Goal: Task Accomplishment & Management: Use online tool/utility

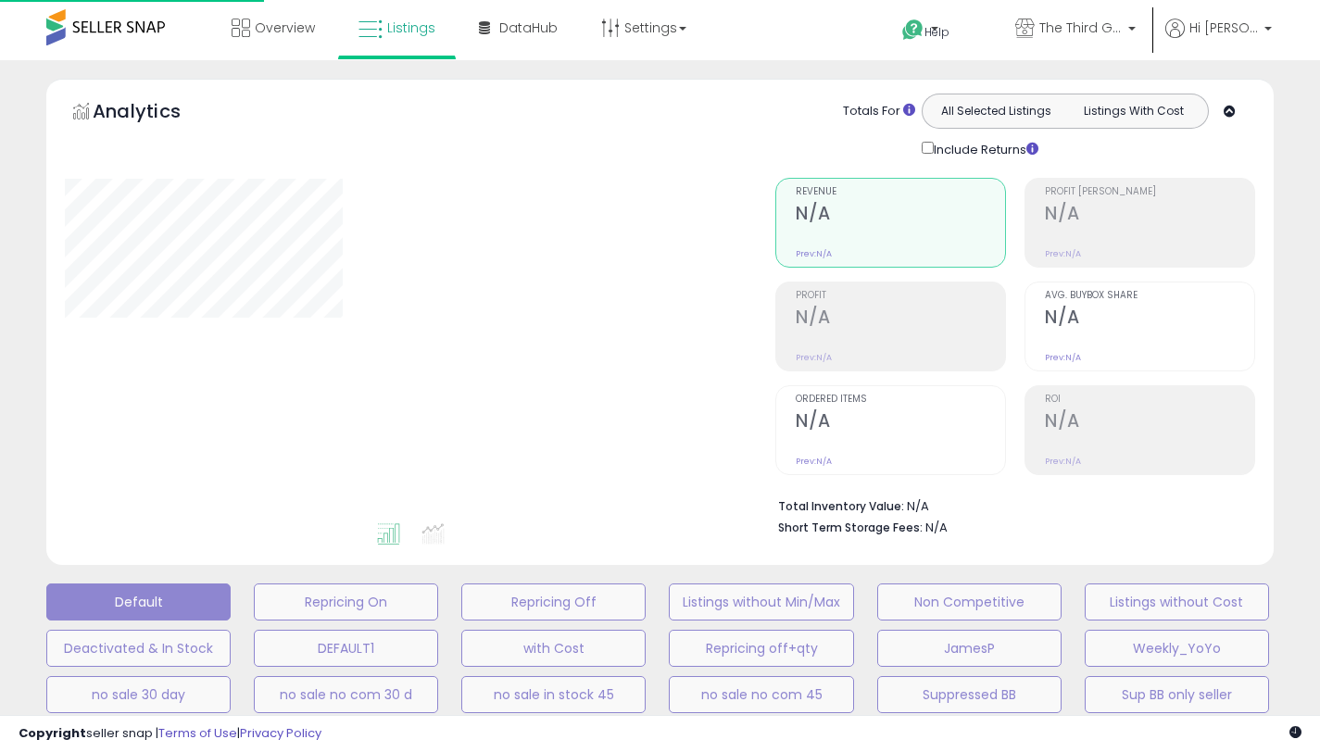
type input "**********"
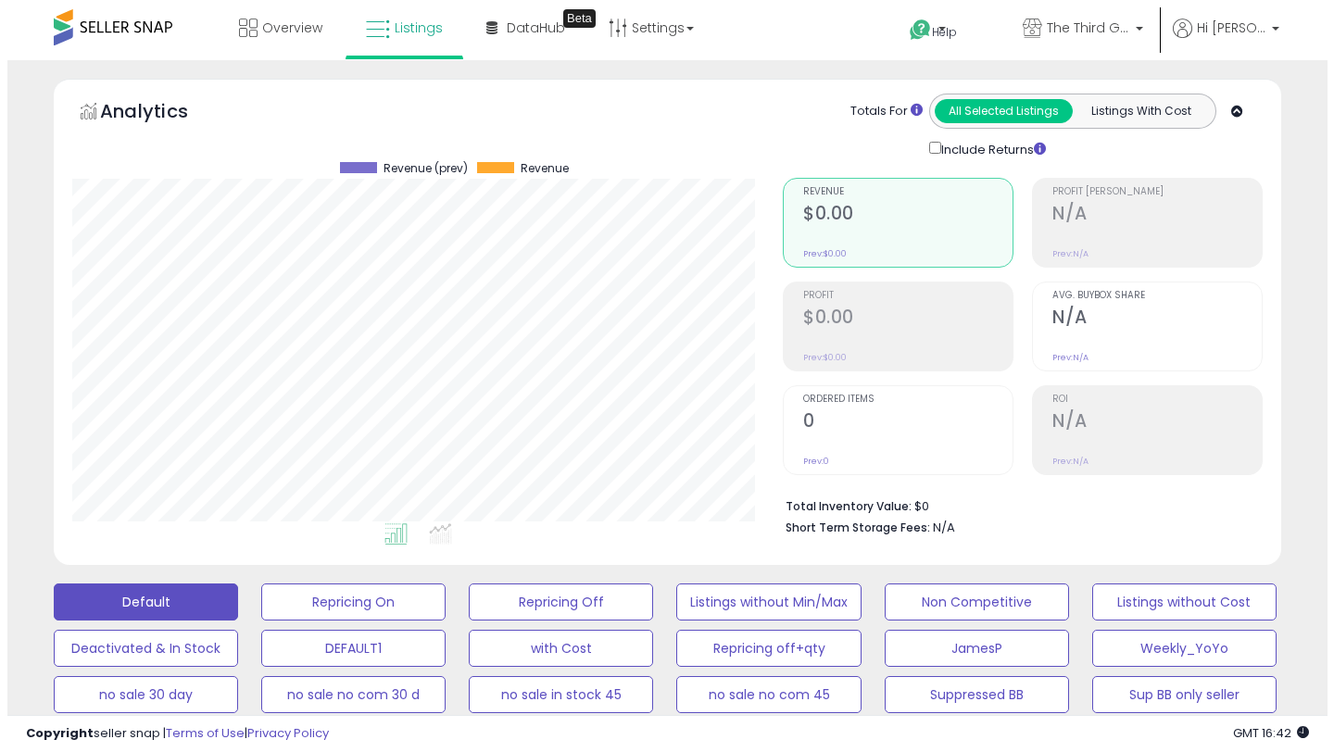
scroll to position [133, 0]
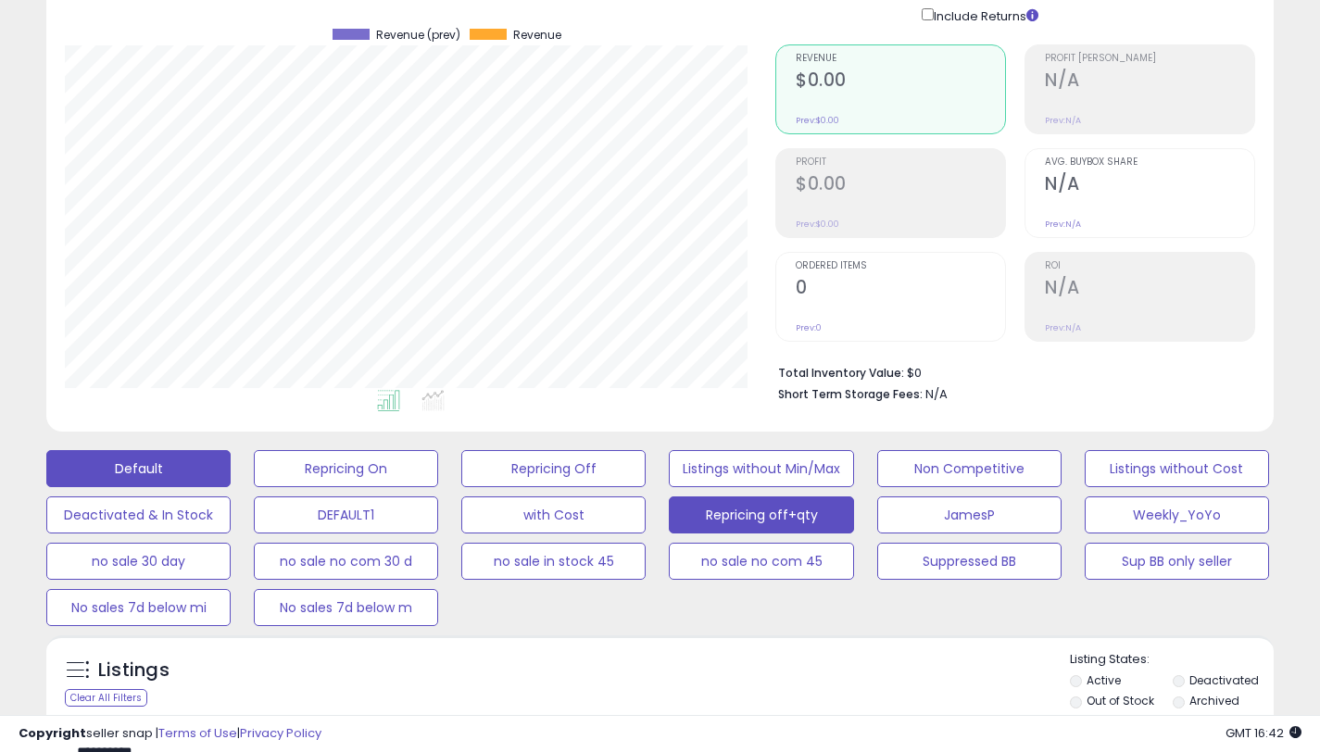
click at [778, 517] on button "Repricing off+qty" at bounding box center [761, 515] width 184 height 37
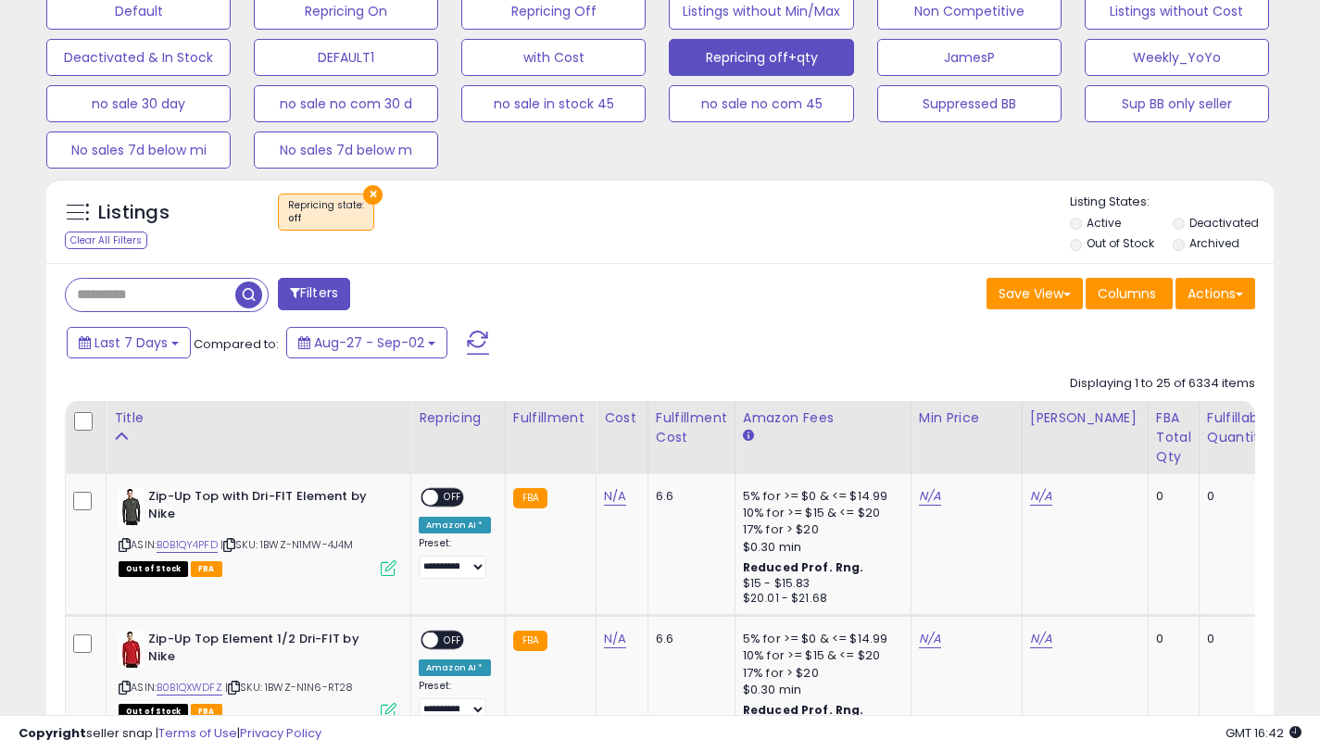
scroll to position [662, 0]
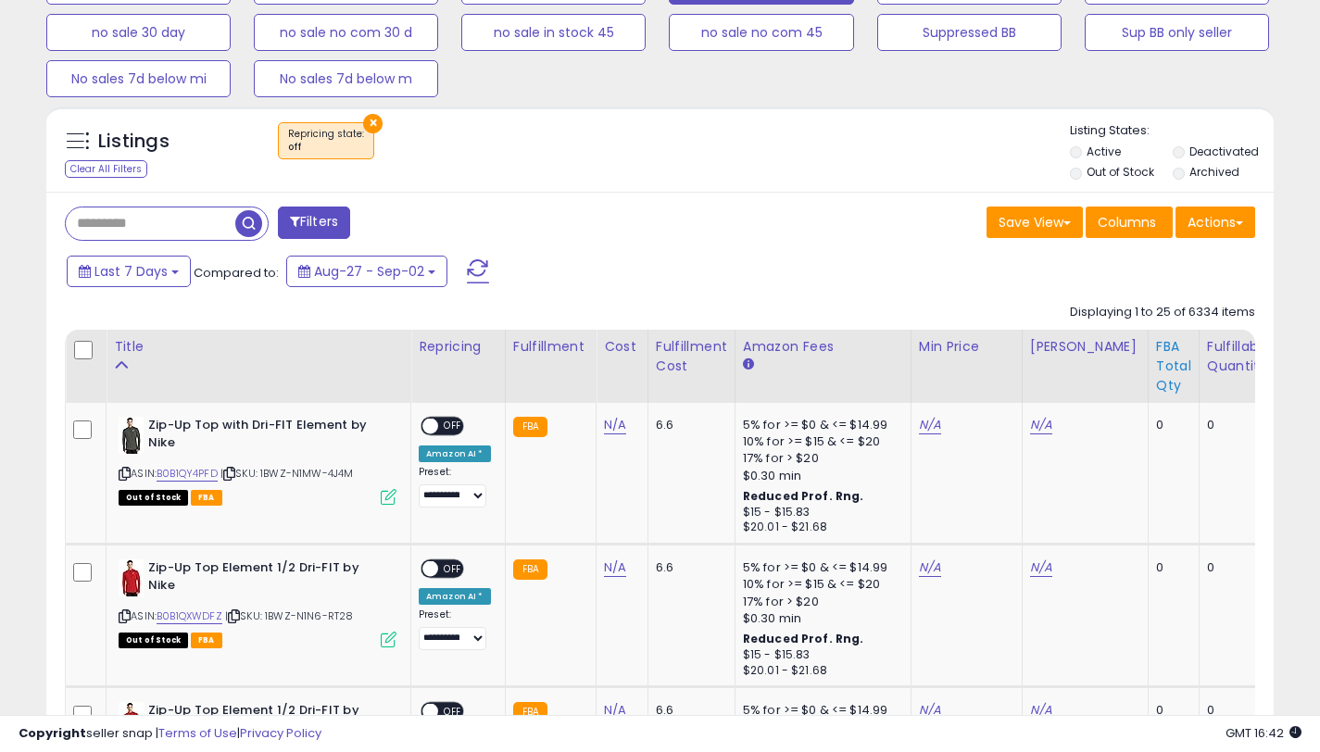
click at [1156, 362] on div "FBA Total Qty" at bounding box center [1173, 366] width 35 height 58
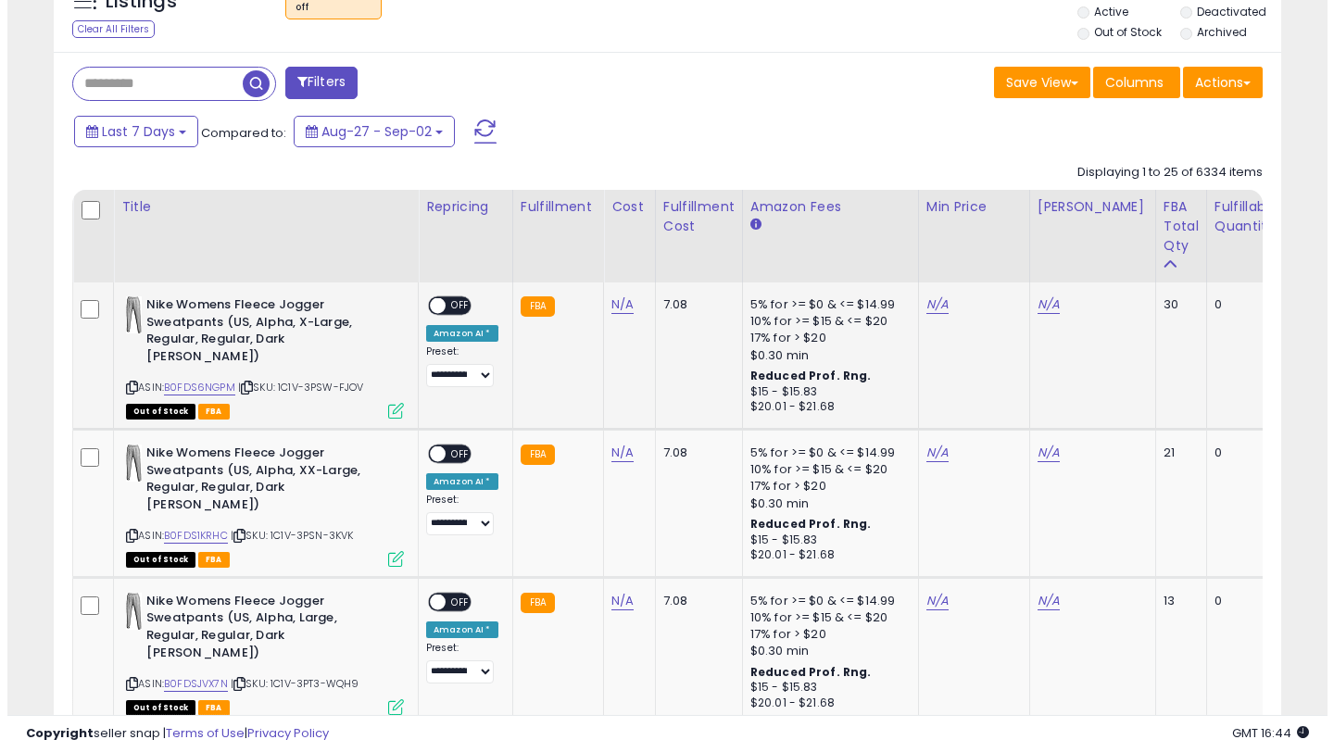
scroll to position [772, 0]
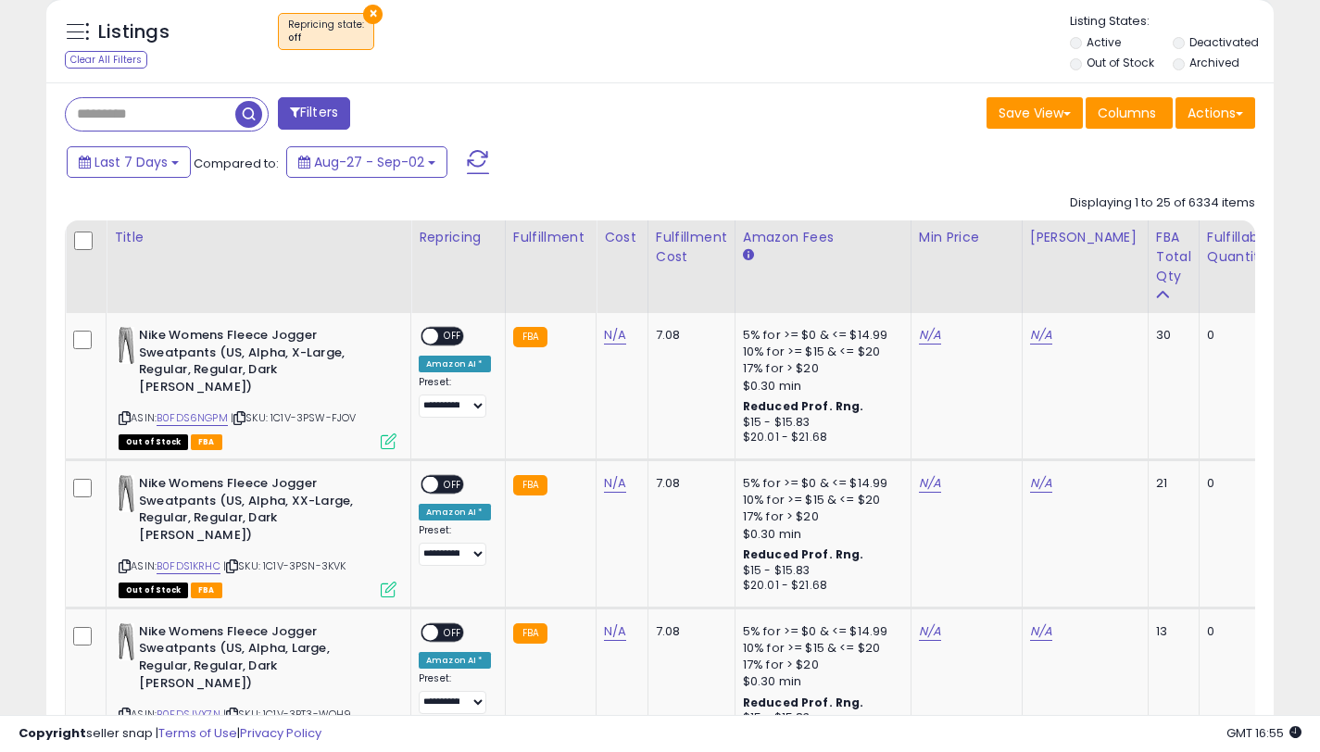
click at [191, 110] on input "text" at bounding box center [151, 114] width 170 height 32
paste input "**********"
type input "**********"
click at [434, 107] on button "Filters" at bounding box center [430, 113] width 72 height 32
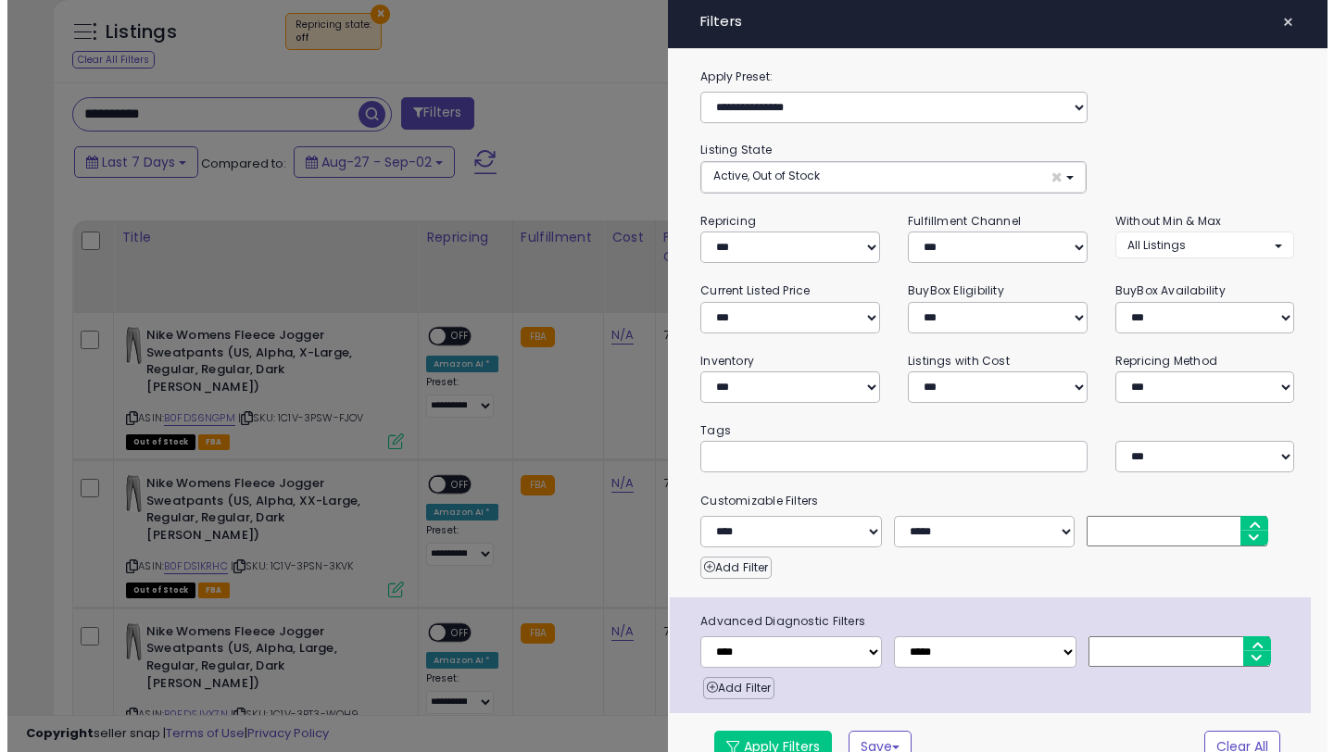
scroll to position [380, 719]
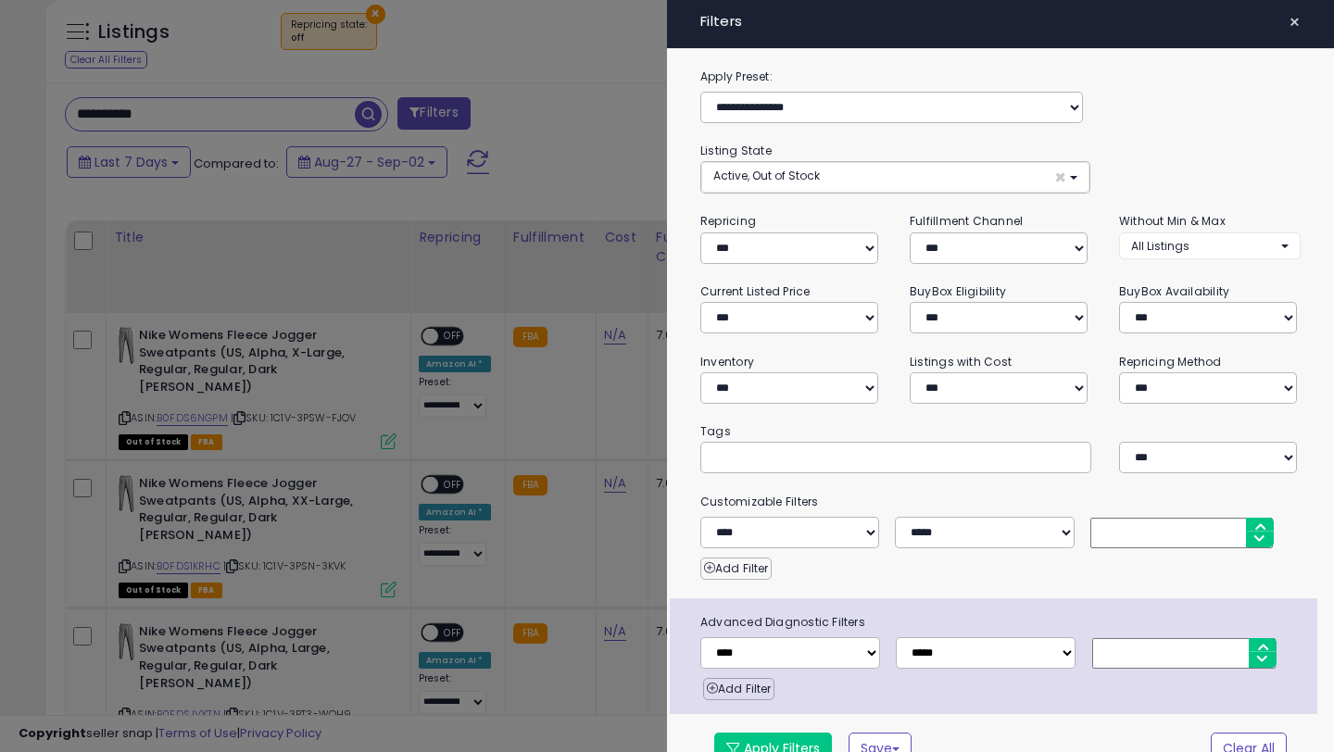
click at [678, 167] on div "**********" at bounding box center [1000, 424] width 667 height 715
click at [650, 160] on div at bounding box center [667, 376] width 1334 height 752
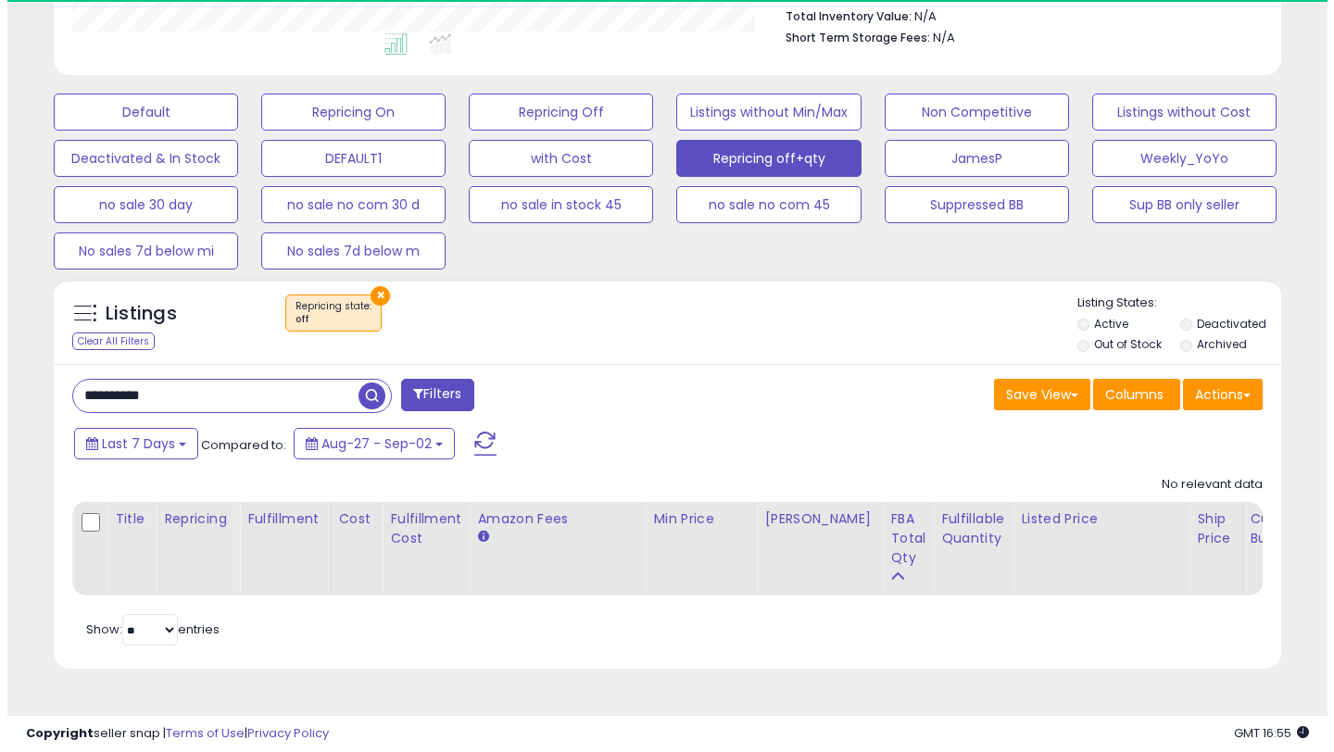
scroll to position [380, 711]
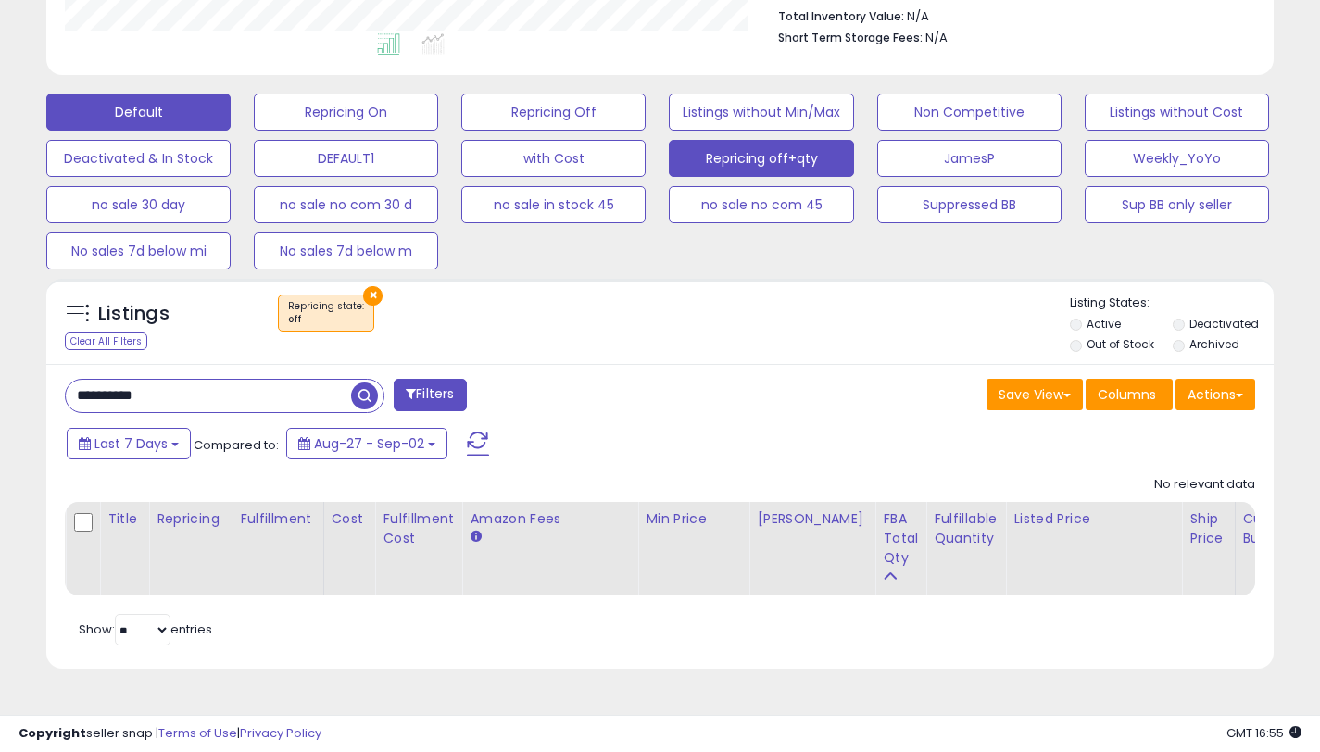
click at [177, 103] on button "Default" at bounding box center [138, 112] width 184 height 37
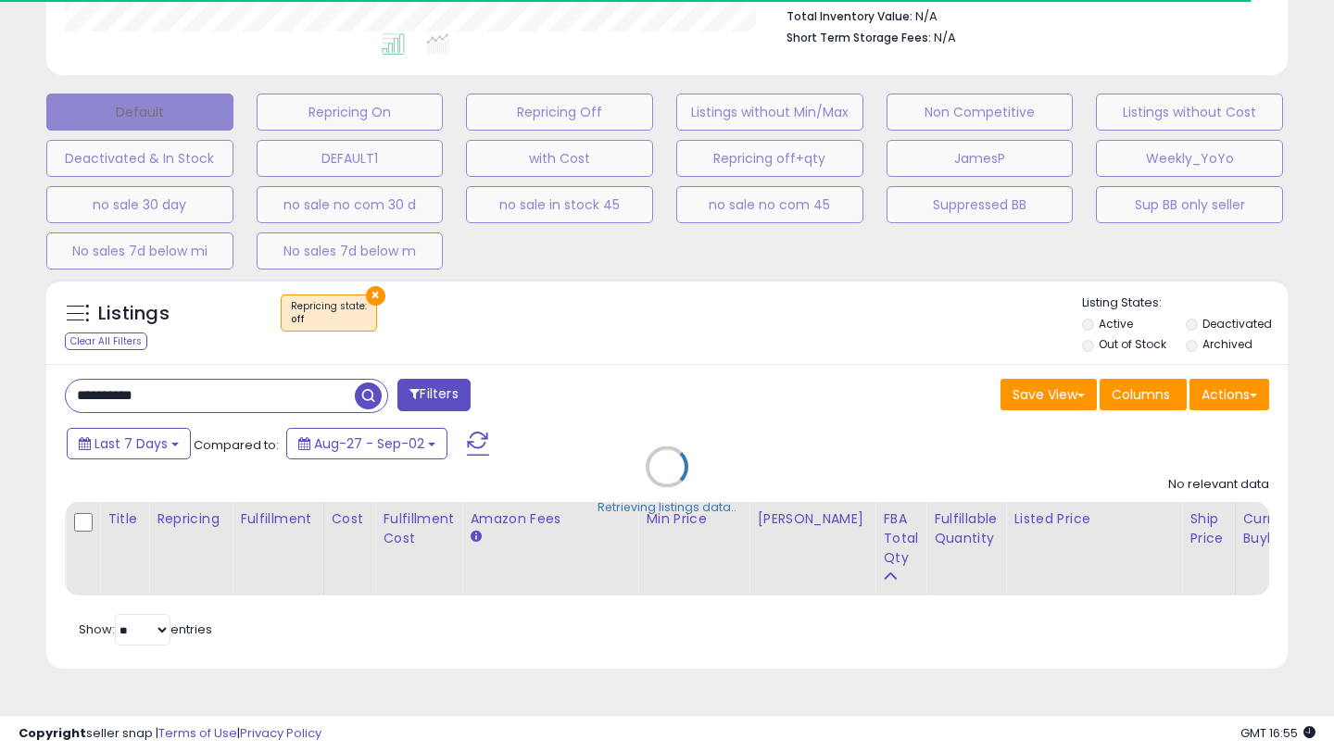
select select "*"
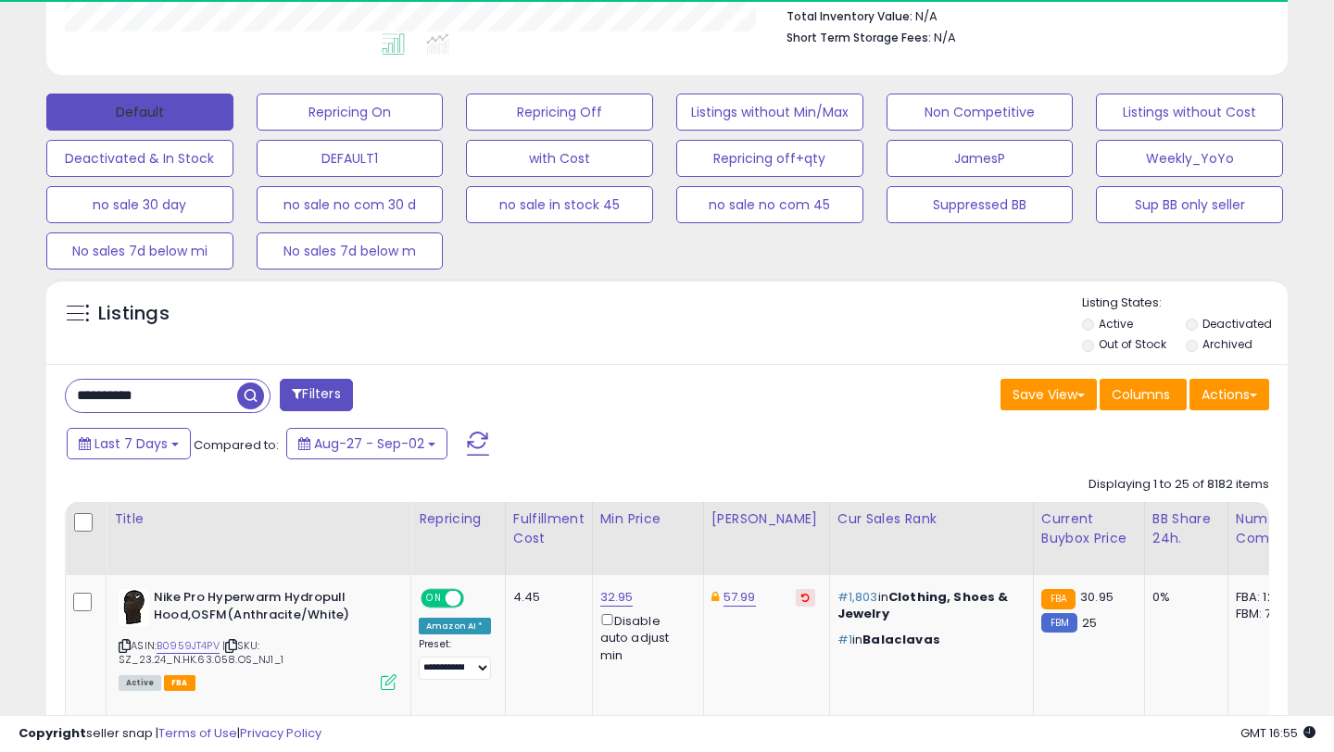
select select "***"
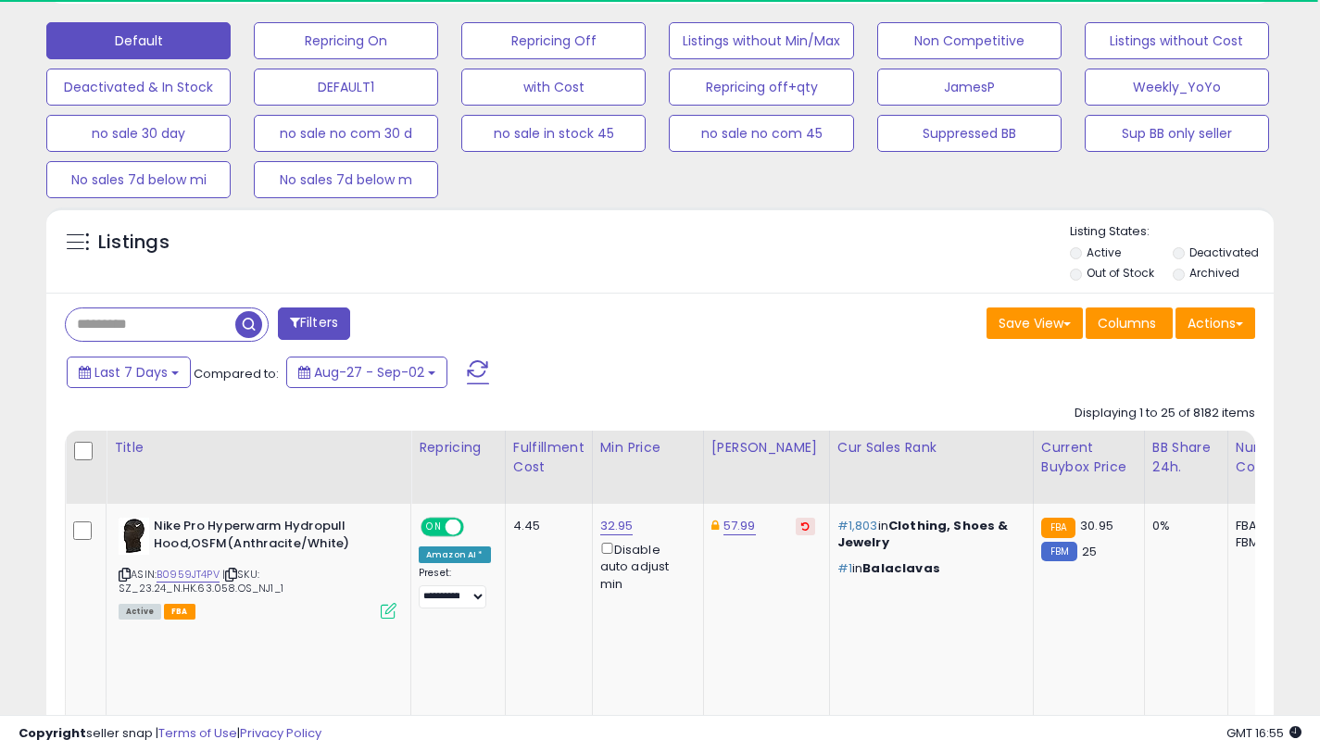
scroll to position [648, 0]
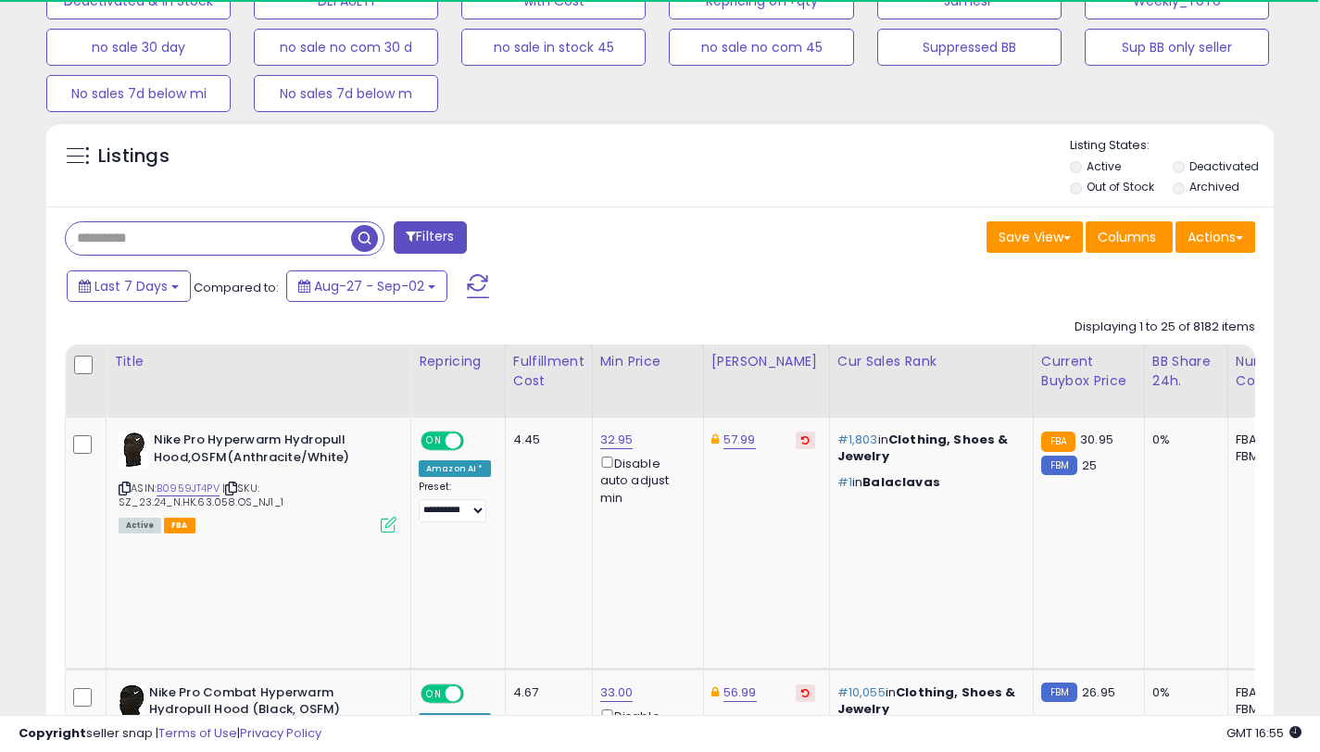
click at [183, 244] on input "text" at bounding box center [208, 238] width 285 height 32
paste input "**********"
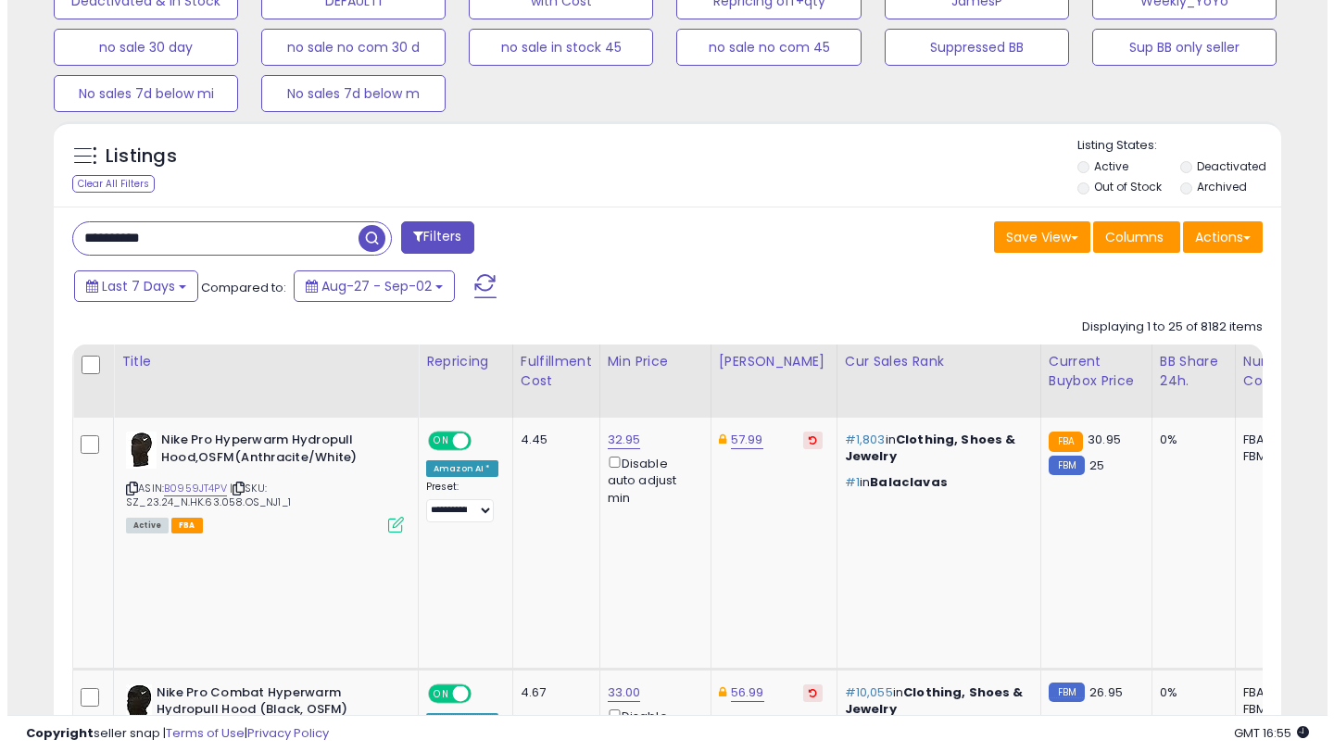
scroll to position [380, 711]
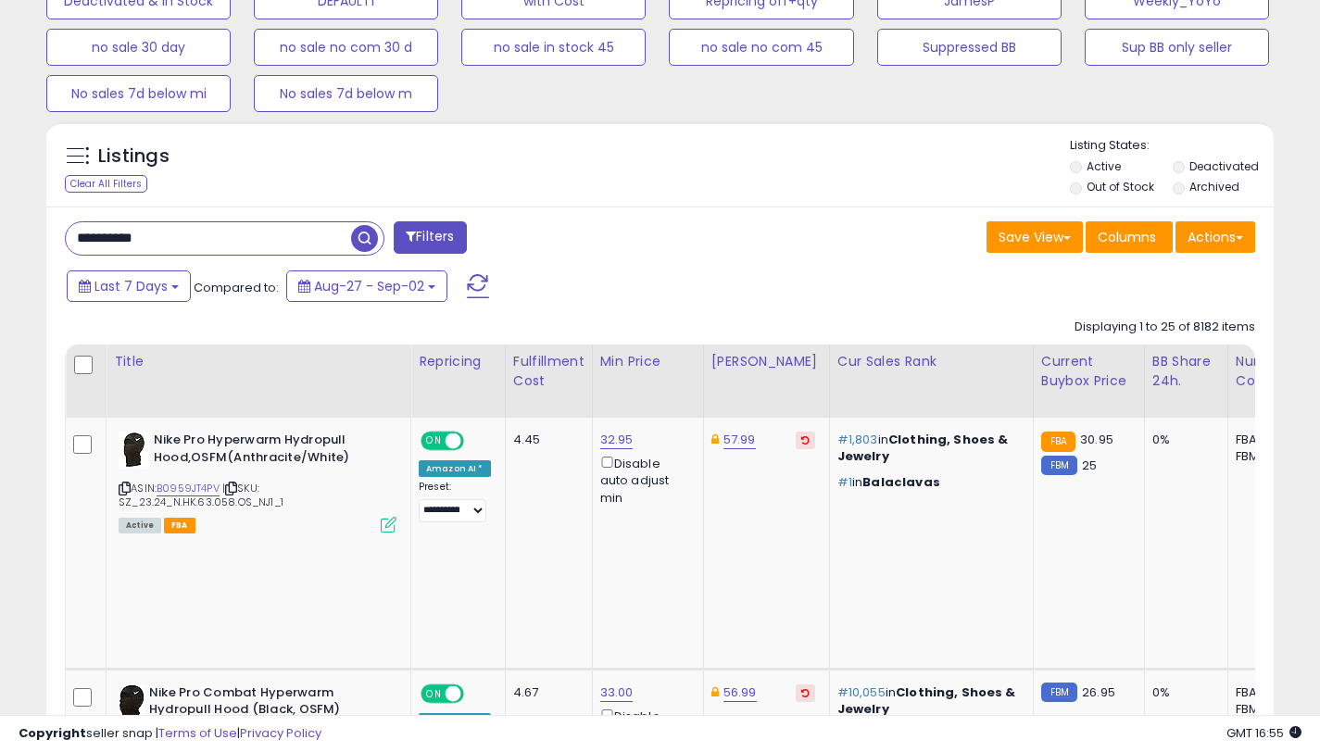
type input "**********"
click at [406, 236] on span at bounding box center [411, 236] width 10 height 13
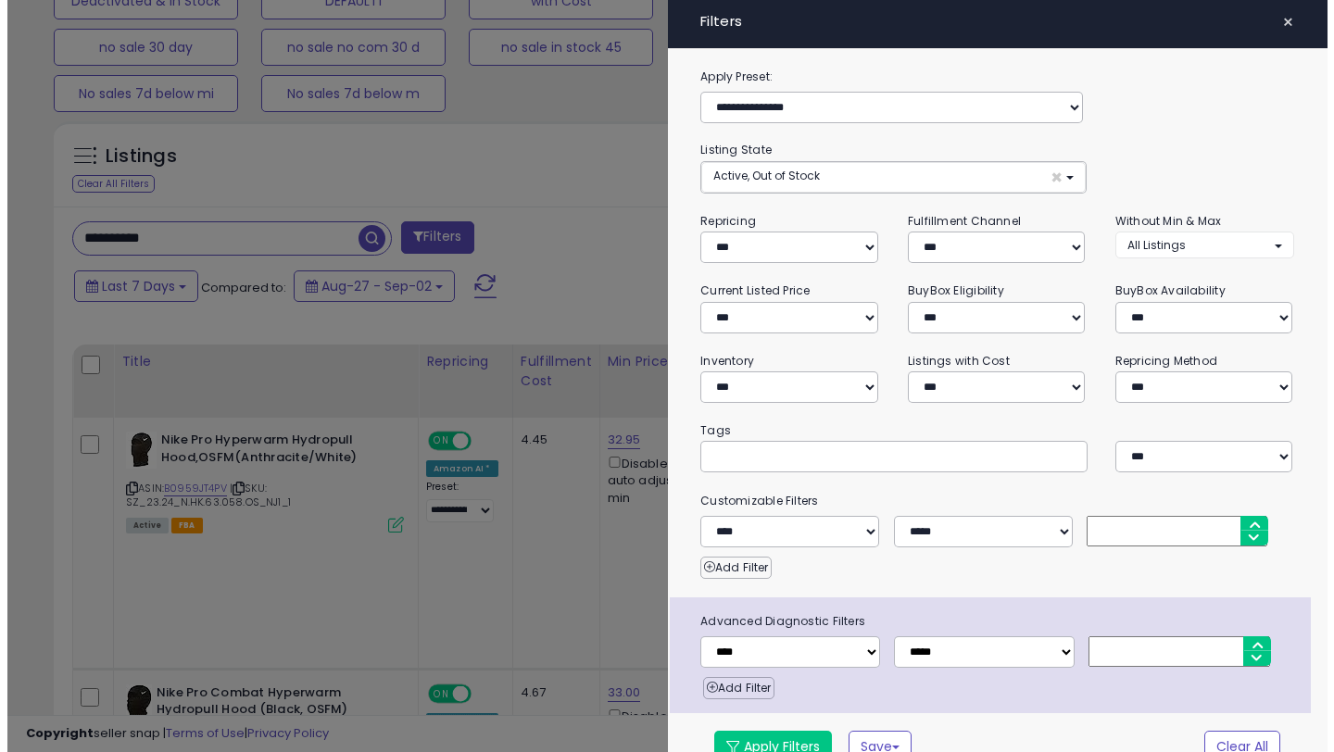
scroll to position [380, 719]
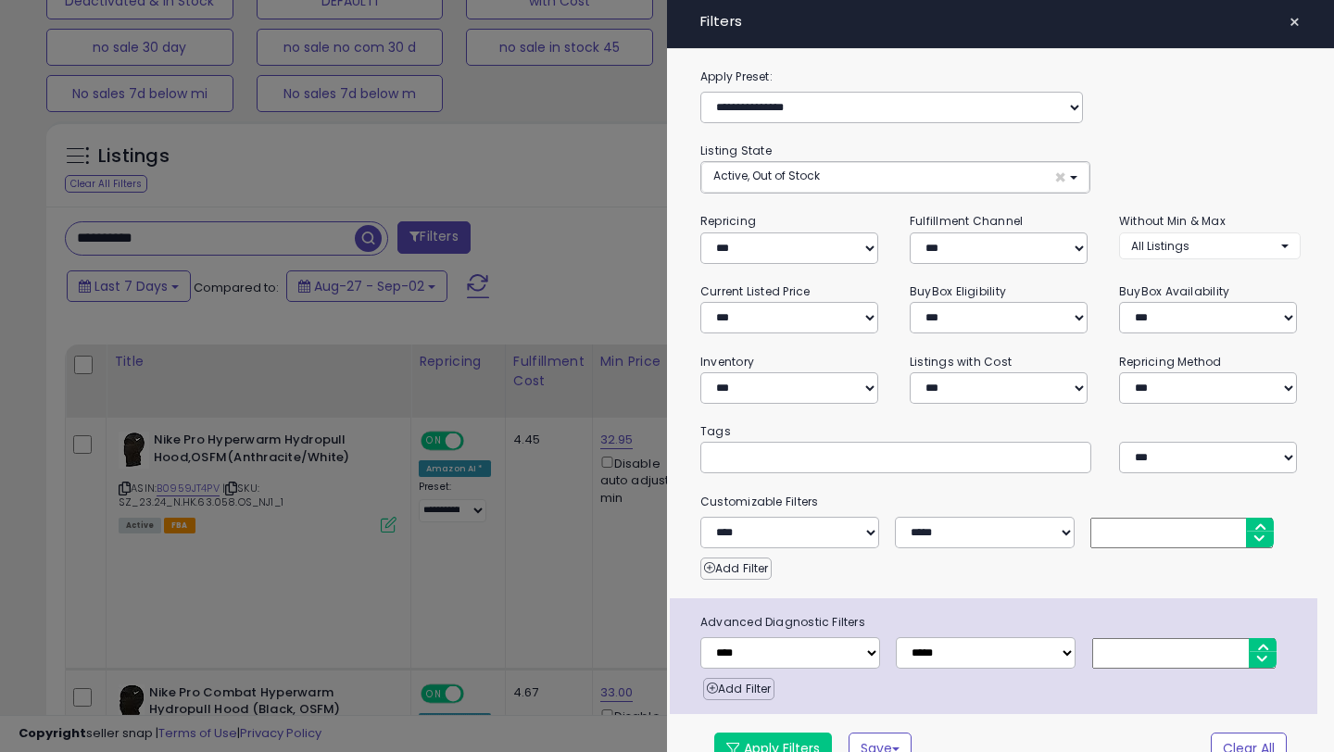
click at [676, 225] on div "**********" at bounding box center [1000, 424] width 667 height 715
click at [623, 218] on div at bounding box center [667, 376] width 1334 height 752
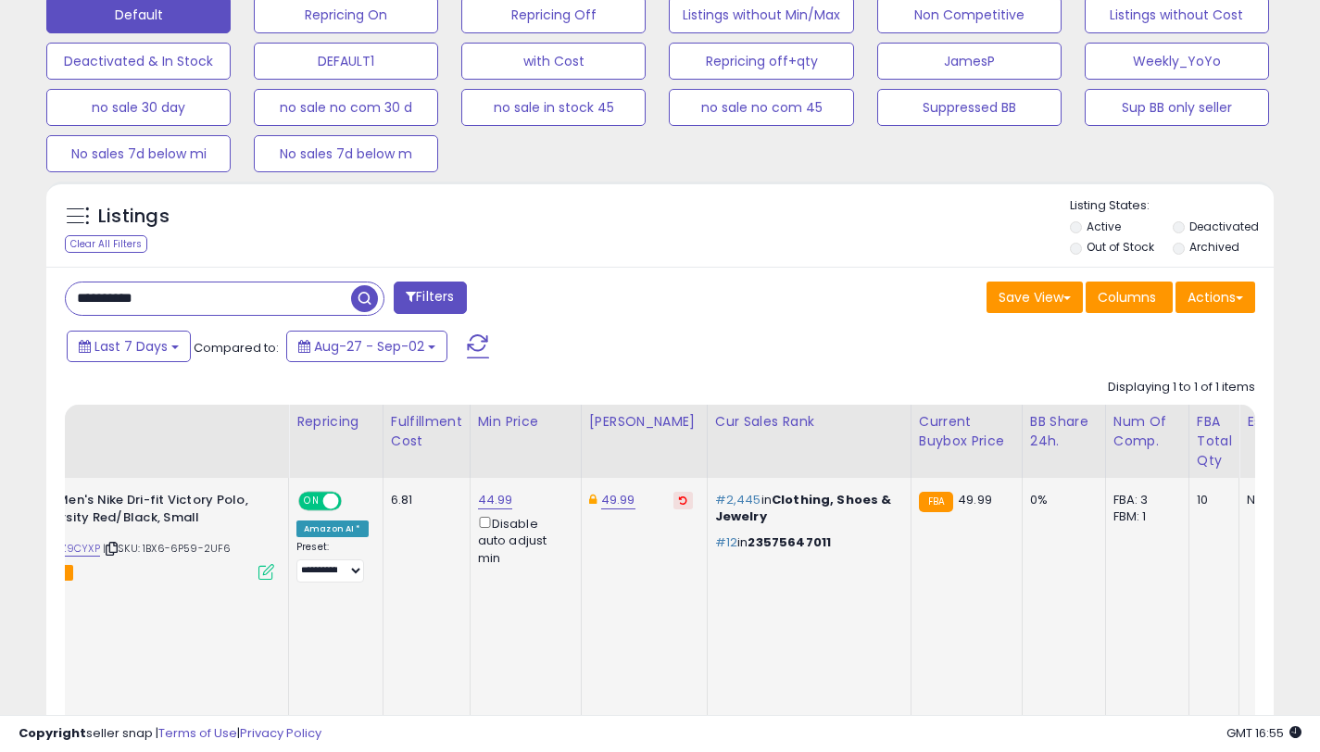
scroll to position [0, 0]
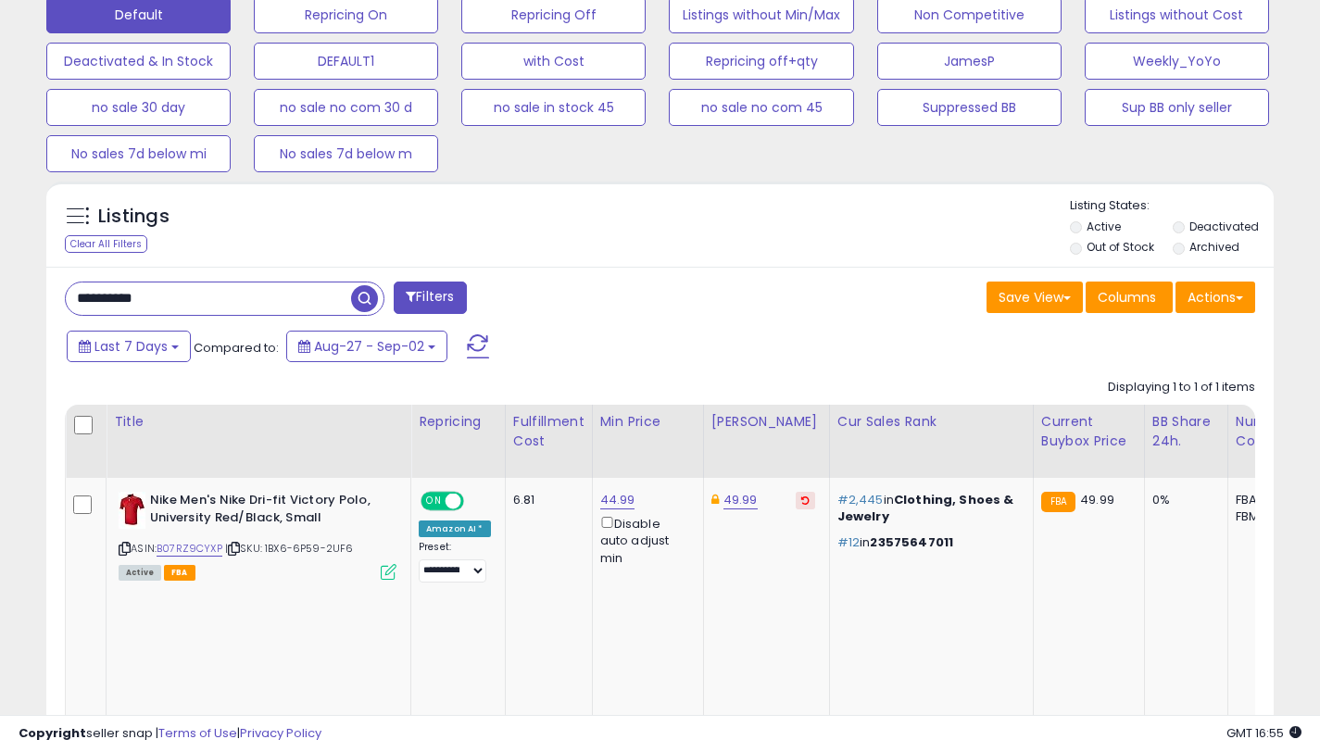
click at [253, 301] on input "**********" at bounding box center [208, 299] width 285 height 32
type textarea "**********"
click at [253, 301] on input "**********" at bounding box center [208, 299] width 285 height 32
paste input "text"
click at [409, 294] on span at bounding box center [411, 296] width 10 height 13
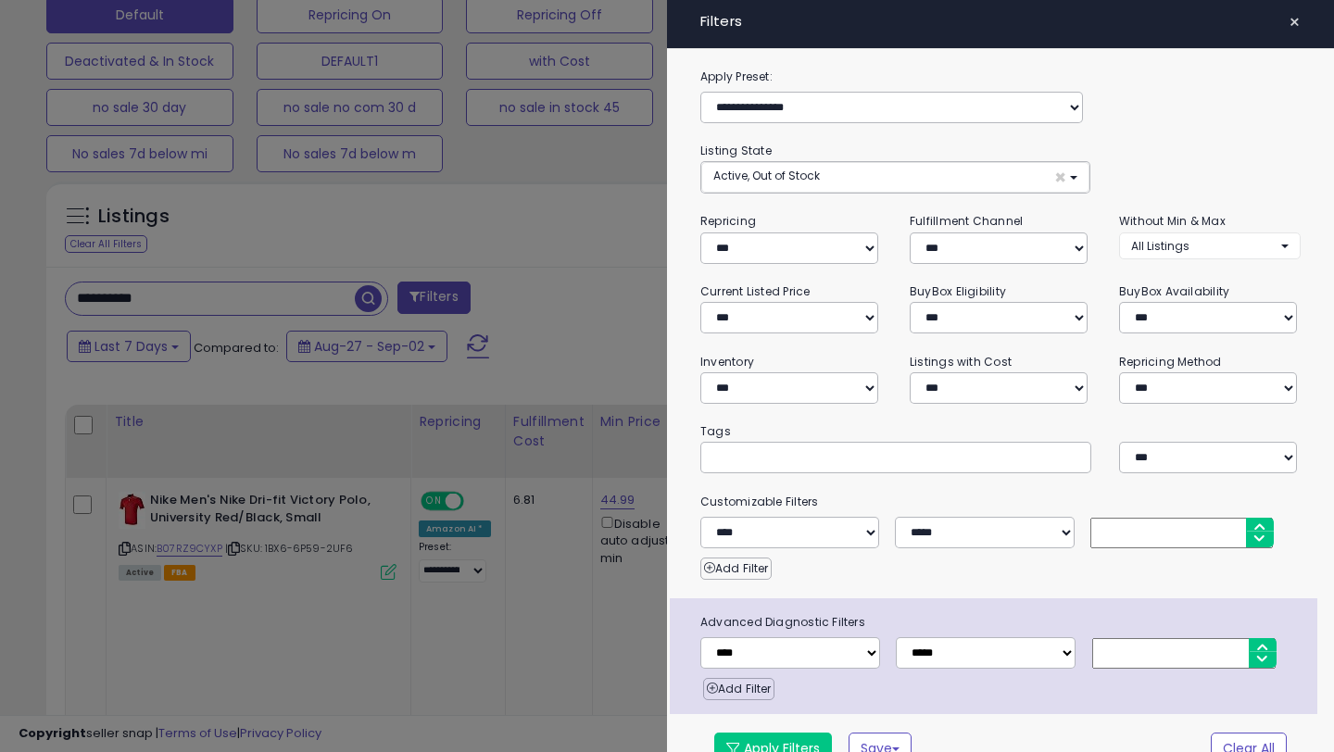
click at [560, 254] on div at bounding box center [667, 376] width 1334 height 752
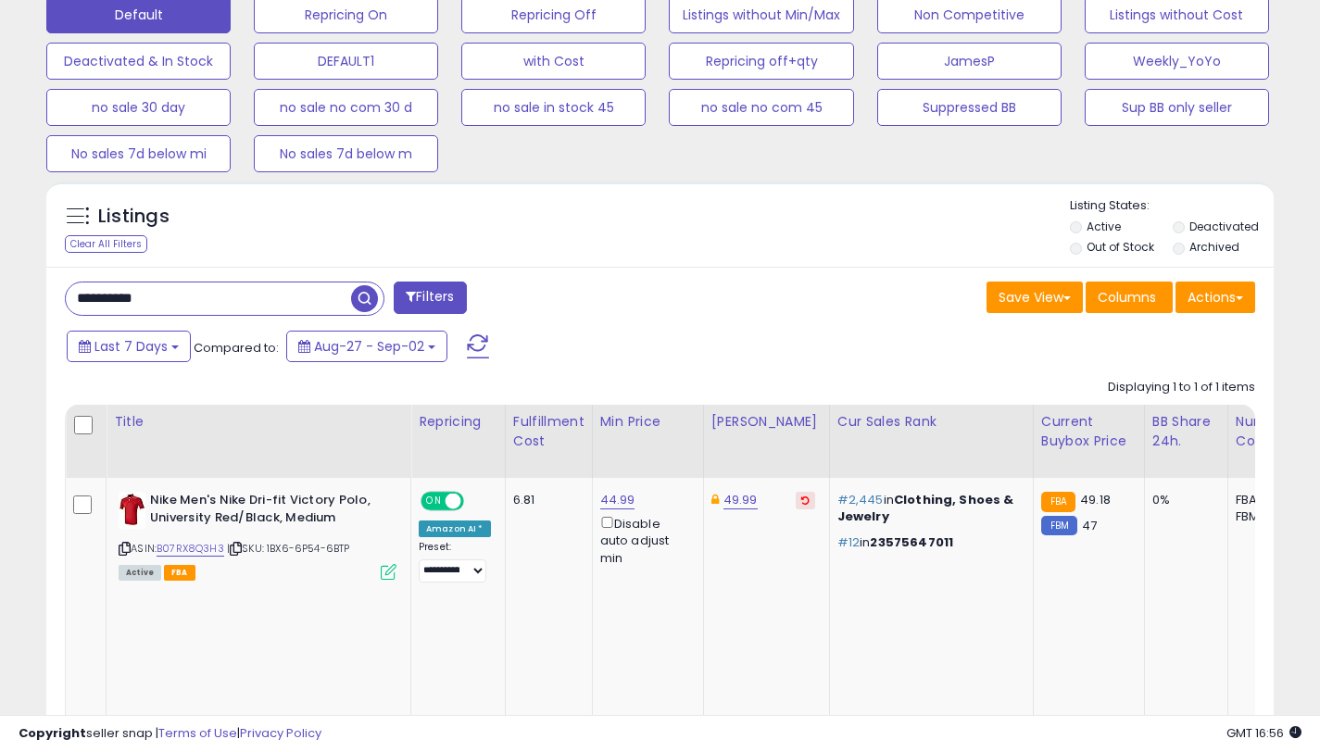
click at [227, 309] on input "**********" at bounding box center [208, 299] width 285 height 32
paste input "text"
click at [444, 296] on button "Filters" at bounding box center [430, 298] width 72 height 32
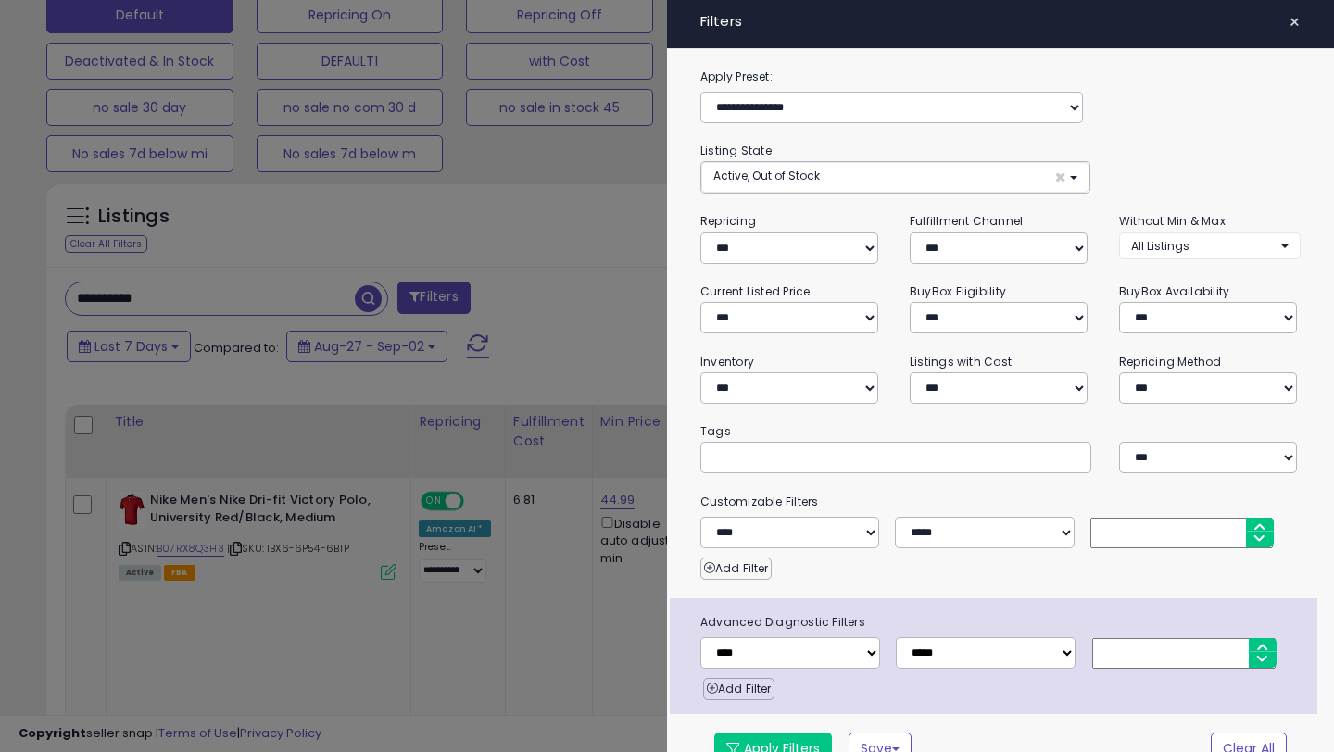
click at [505, 293] on div at bounding box center [667, 376] width 1334 height 752
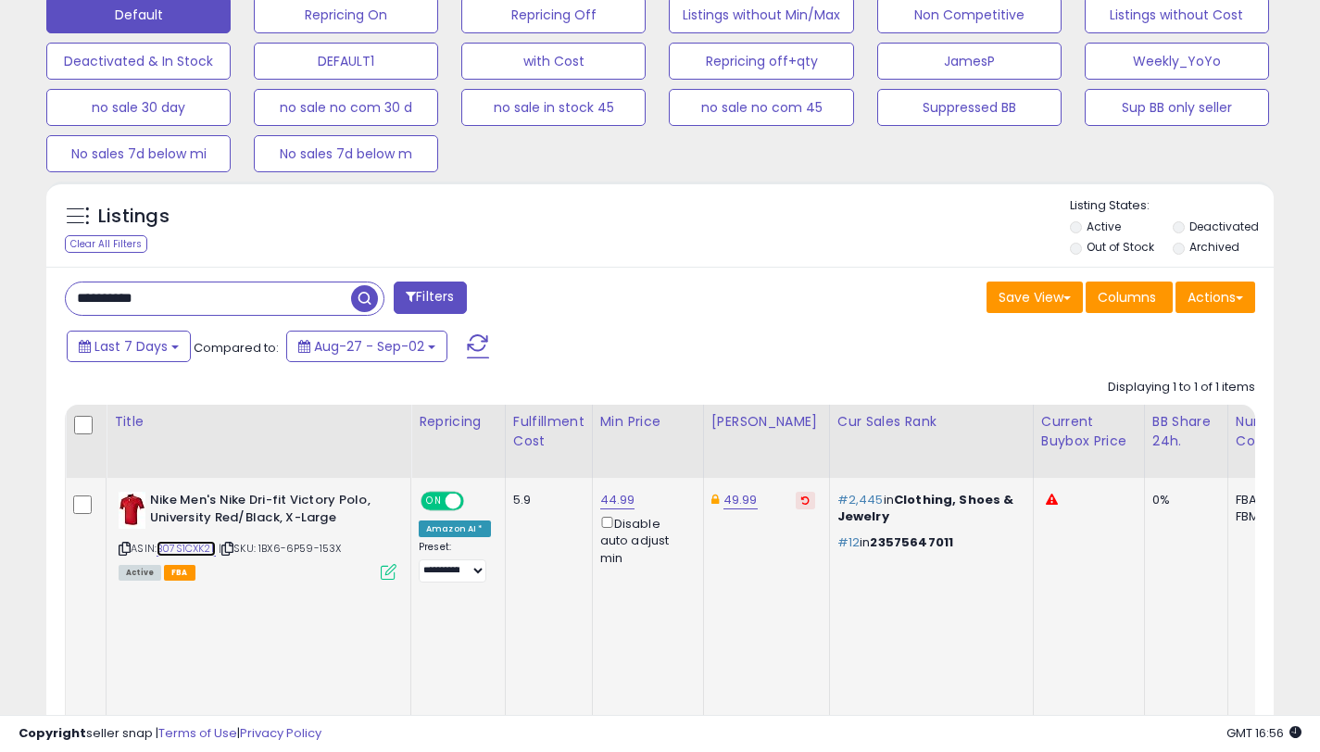
click at [198, 549] on link "B07S1CXK2L" at bounding box center [186, 549] width 59 height 16
click at [289, 299] on input "**********" at bounding box center [208, 299] width 285 height 32
paste input "text"
click at [433, 290] on button "Filters" at bounding box center [430, 298] width 72 height 32
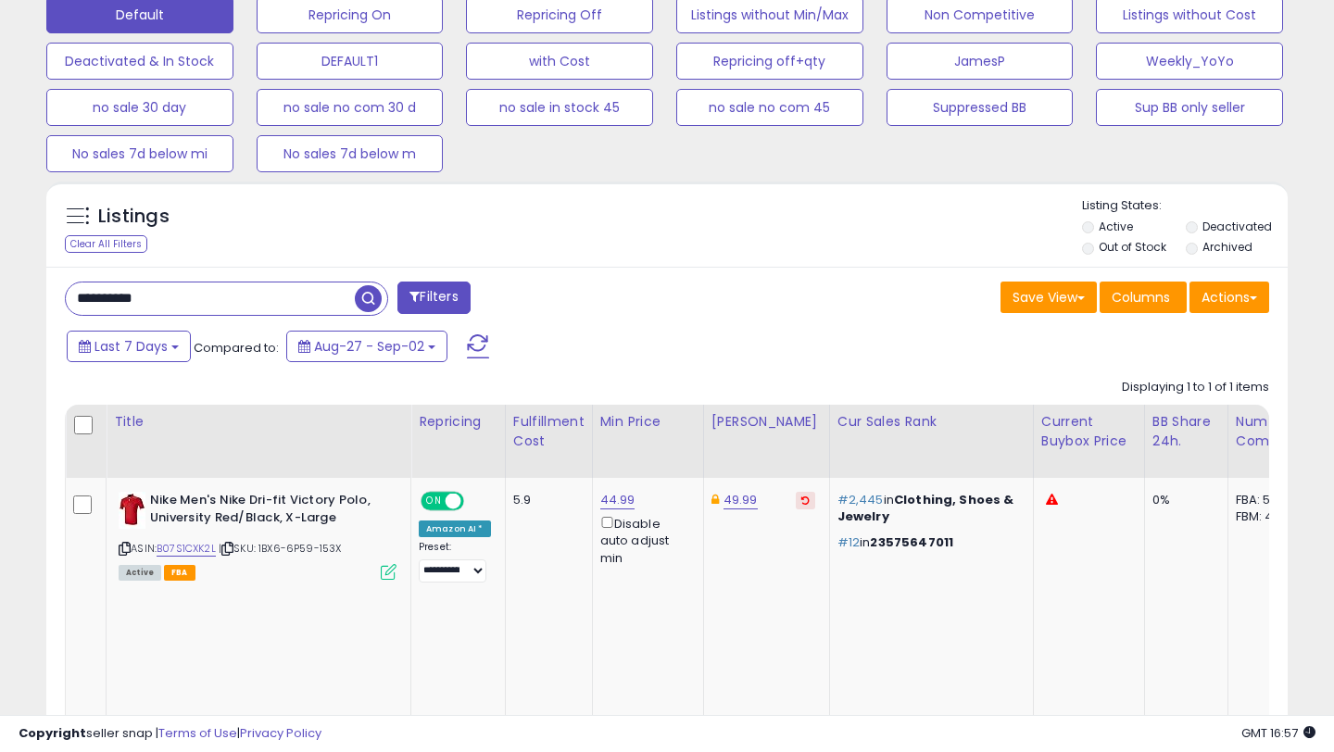
scroll to position [380, 719]
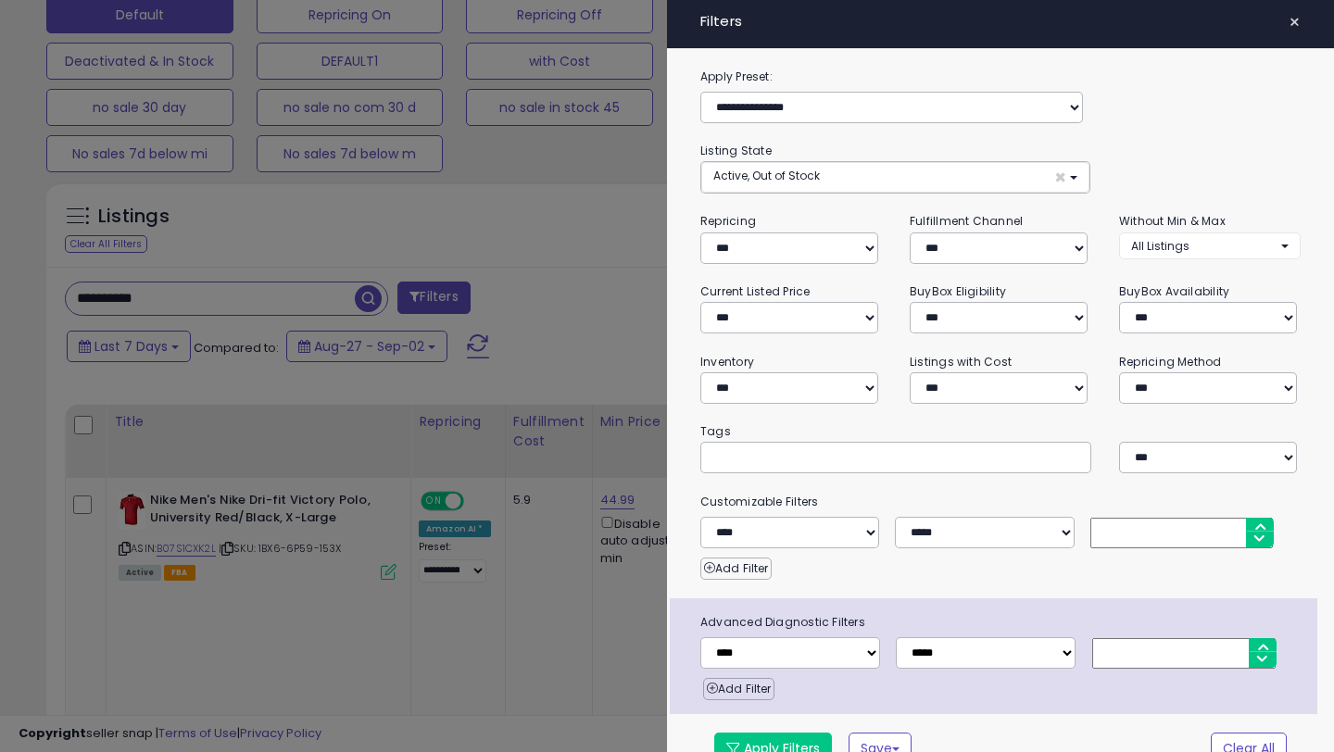
click at [484, 301] on div at bounding box center [667, 376] width 1334 height 752
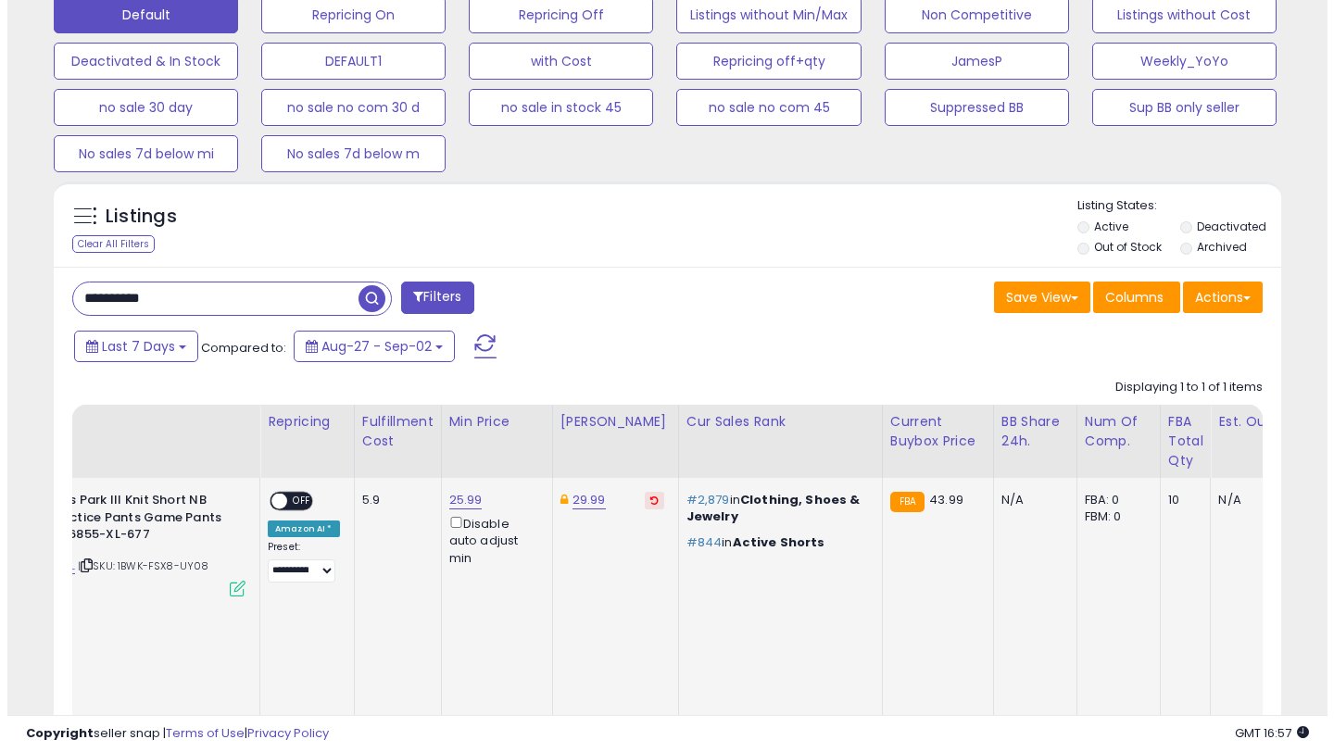
scroll to position [0, 208]
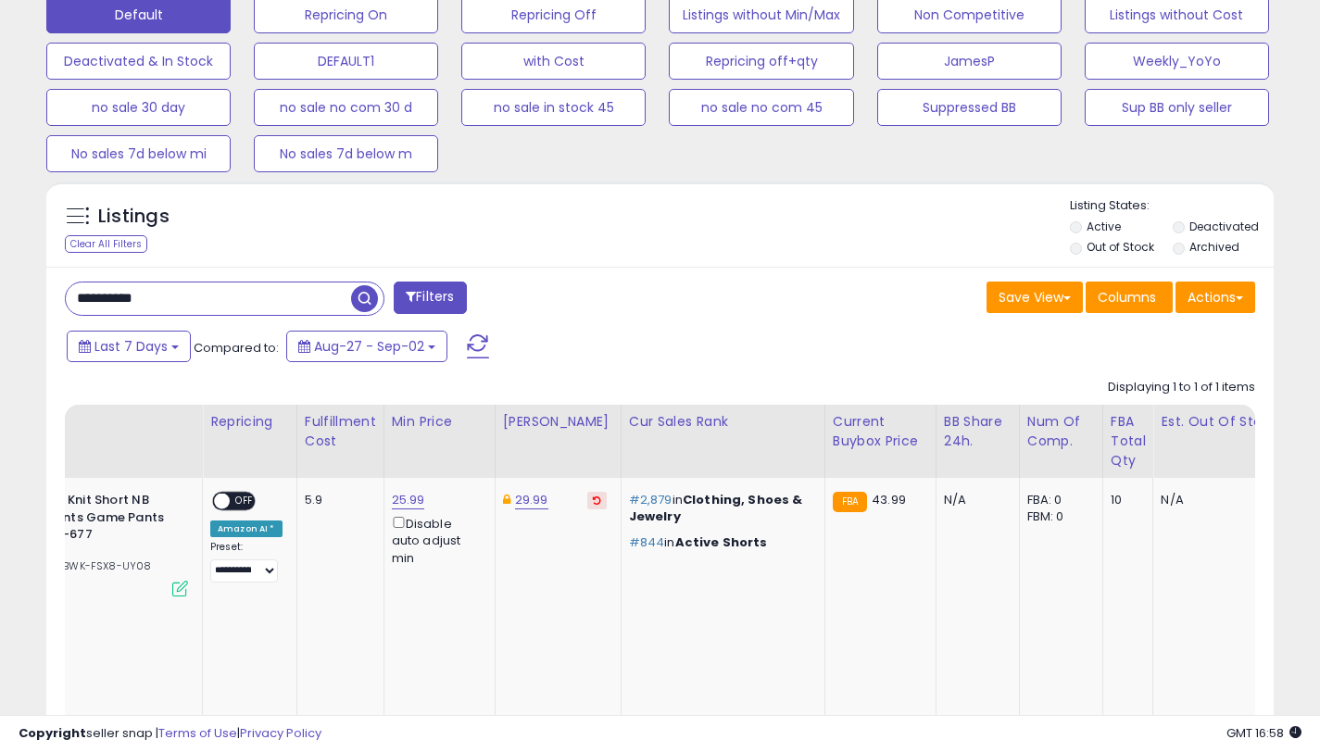
click at [273, 300] on input "**********" at bounding box center [208, 299] width 285 height 32
paste input "text"
click at [433, 308] on button "Filters" at bounding box center [430, 298] width 72 height 32
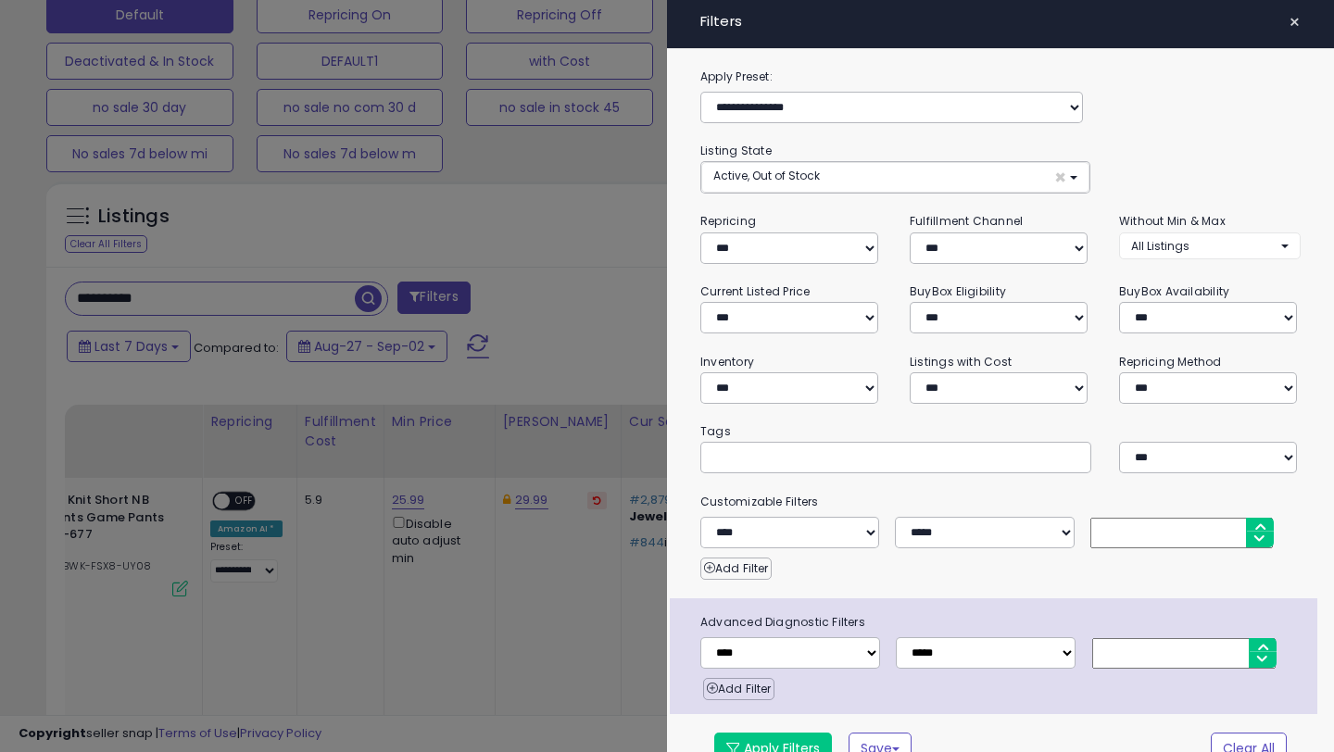
scroll to position [380, 719]
click at [549, 332] on div at bounding box center [667, 376] width 1334 height 752
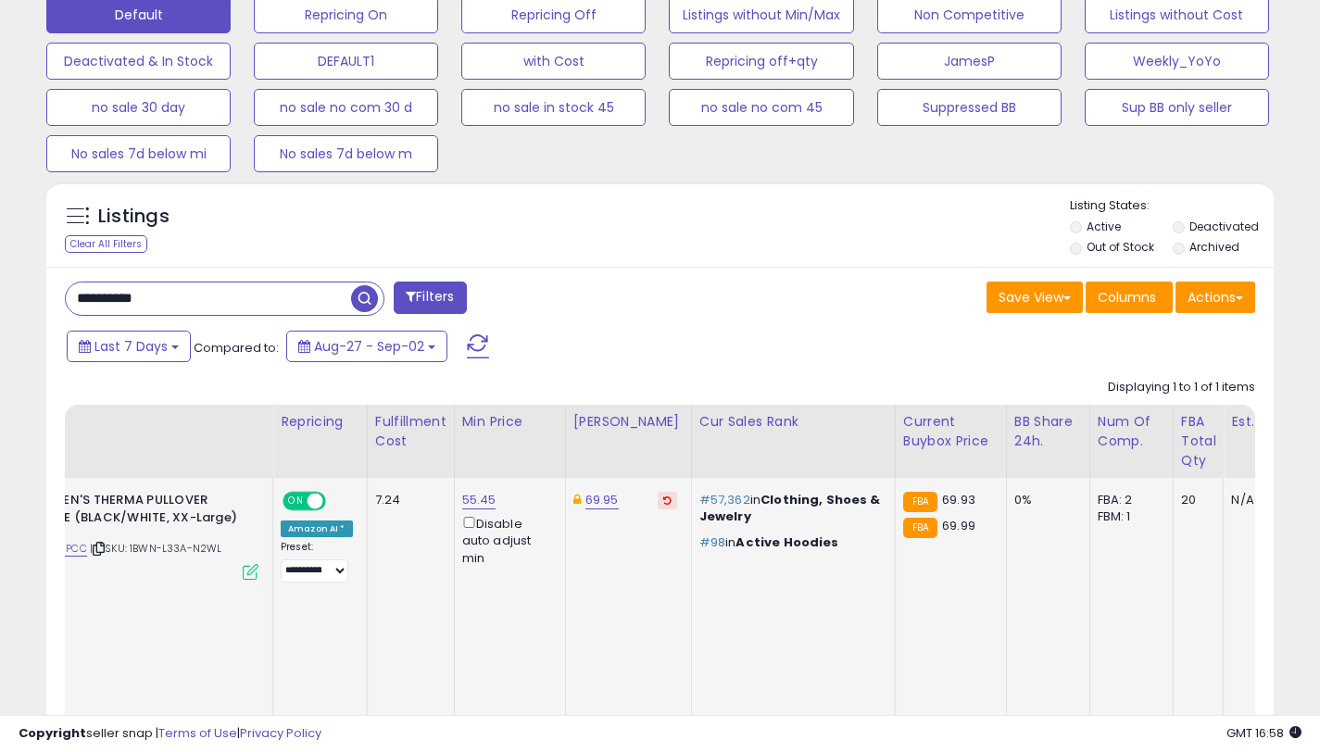
scroll to position [0, 57]
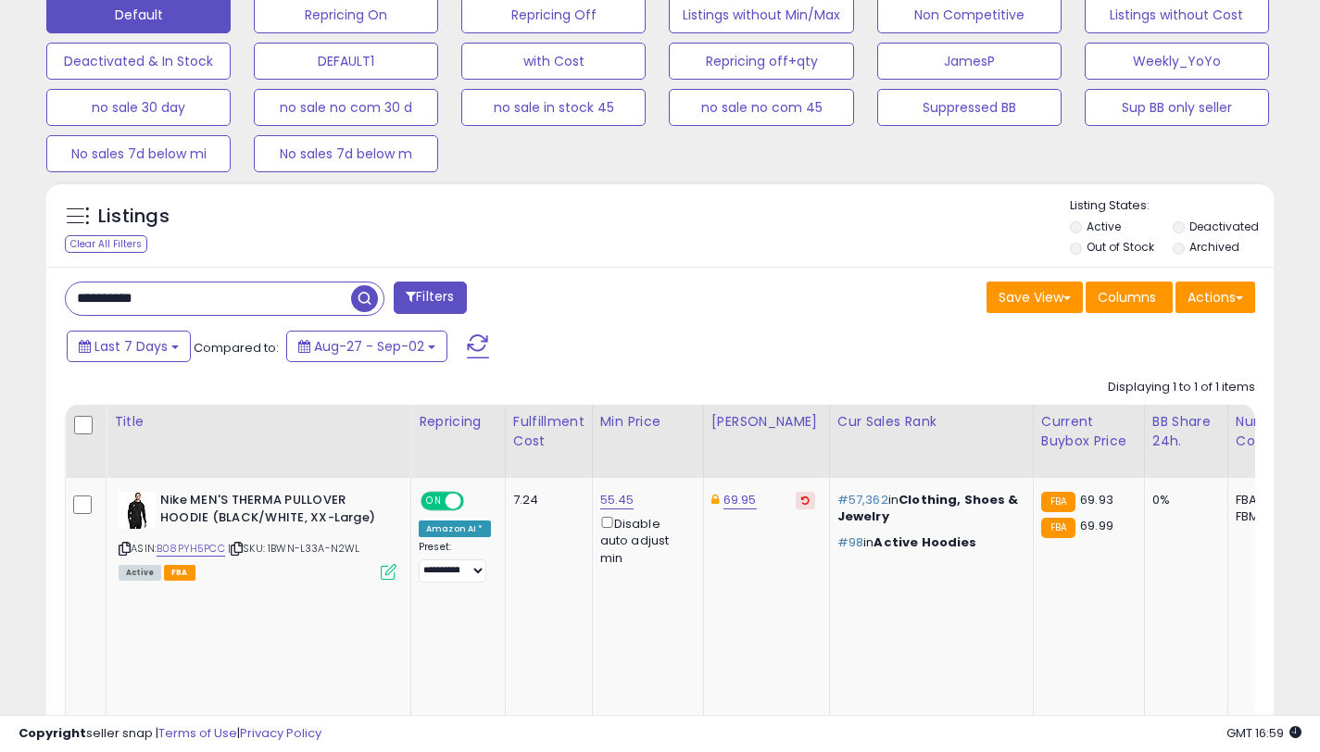
click at [278, 294] on input "**********" at bounding box center [208, 299] width 285 height 32
paste input "text"
click at [456, 297] on button "Filters" at bounding box center [430, 298] width 72 height 32
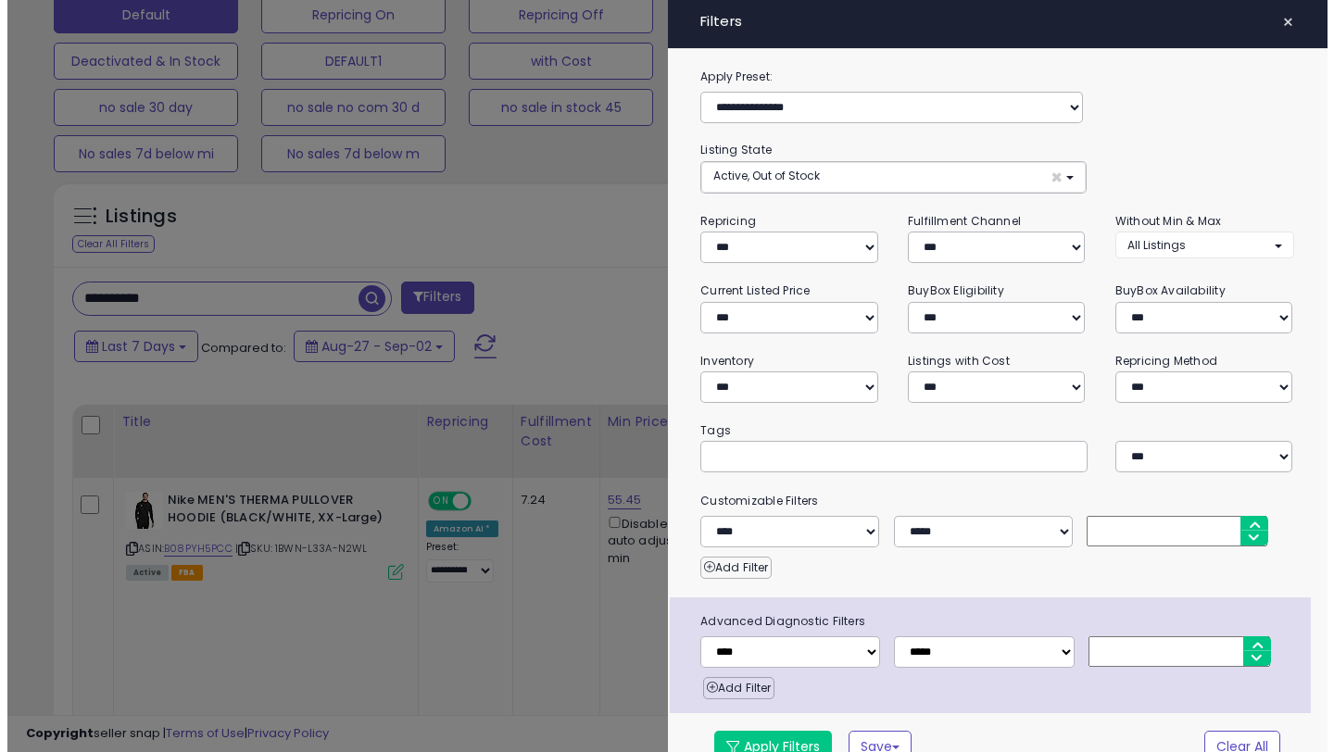
scroll to position [380, 719]
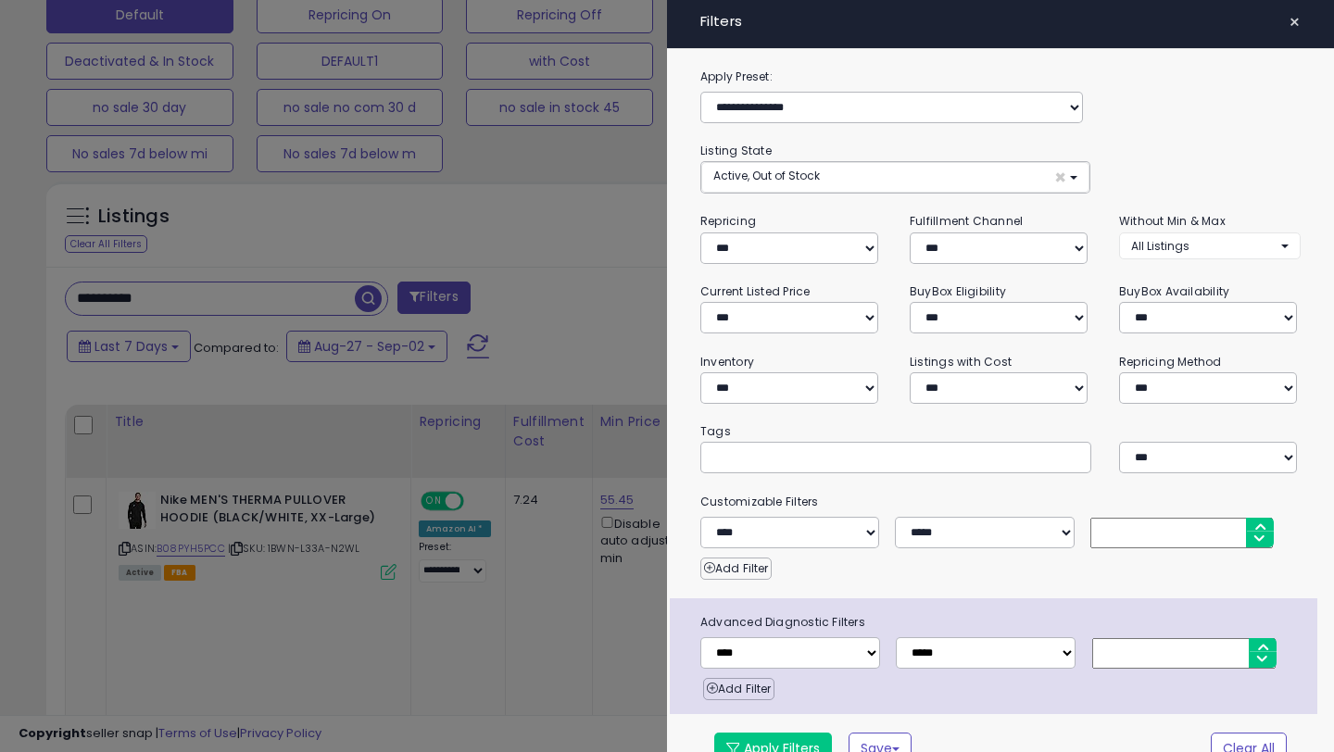
click at [595, 305] on div at bounding box center [667, 376] width 1334 height 752
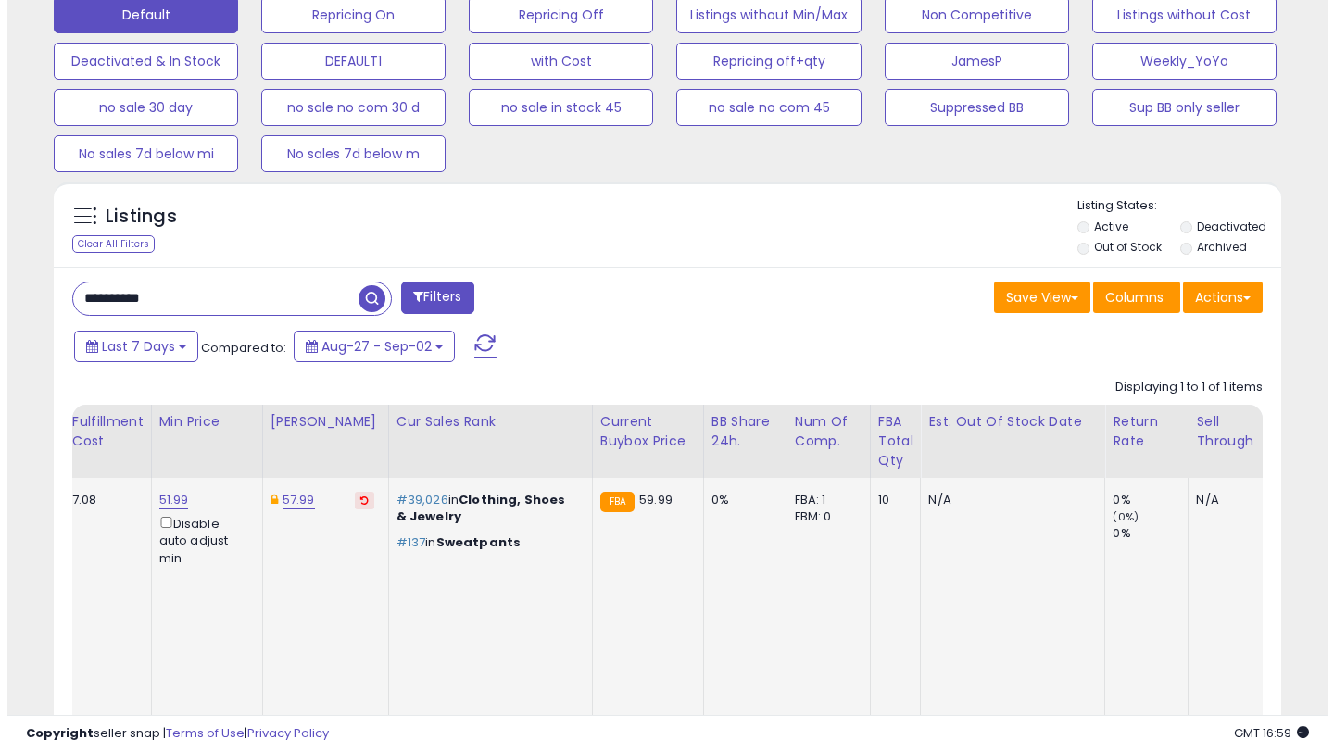
scroll to position [0, 463]
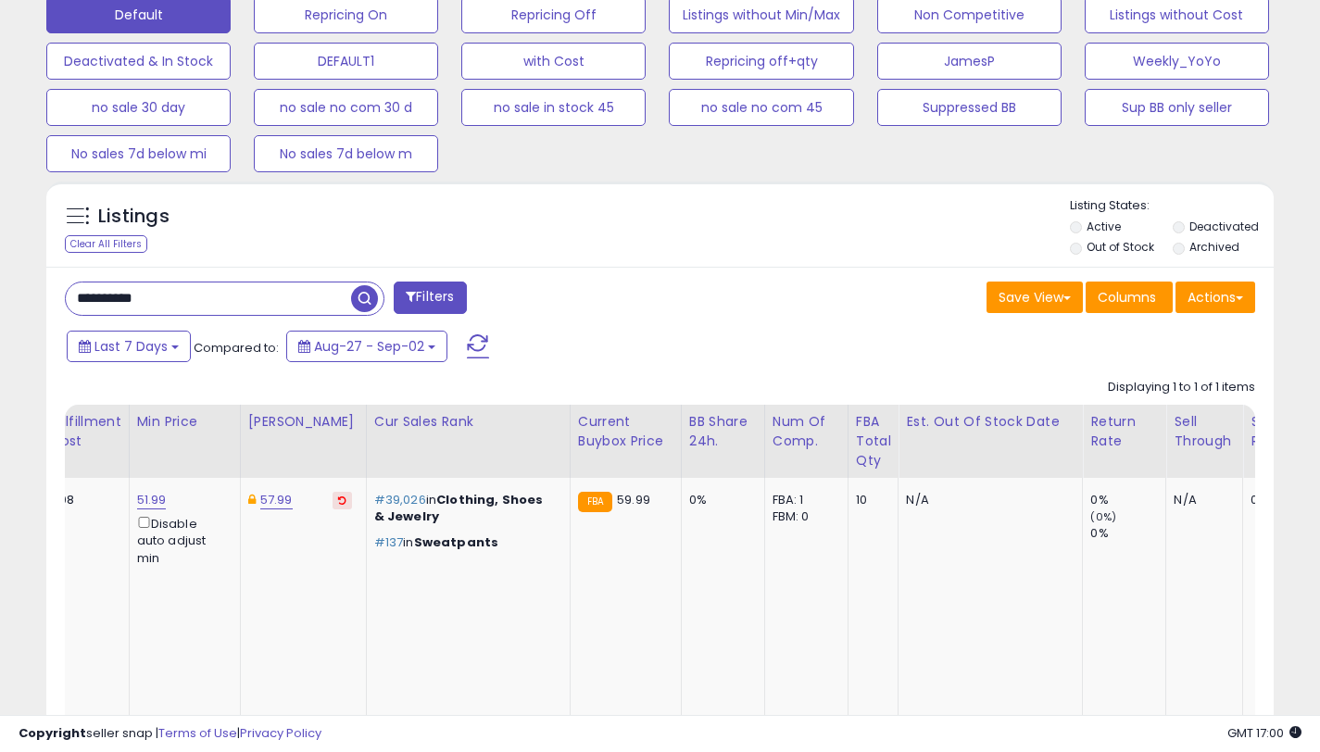
click at [252, 296] on input "**********" at bounding box center [208, 299] width 285 height 32
paste input "text"
click at [431, 294] on button "Filters" at bounding box center [430, 298] width 72 height 32
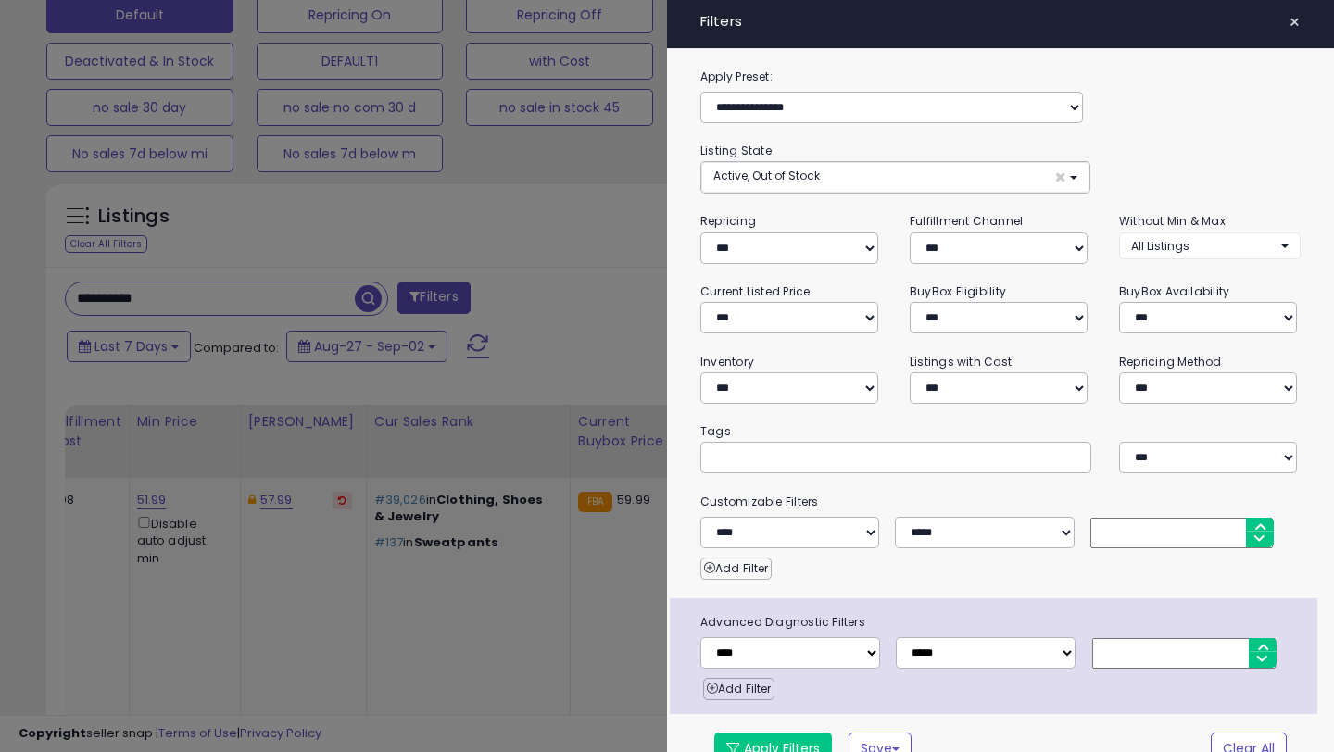
scroll to position [380, 719]
click at [608, 314] on div at bounding box center [667, 376] width 1334 height 752
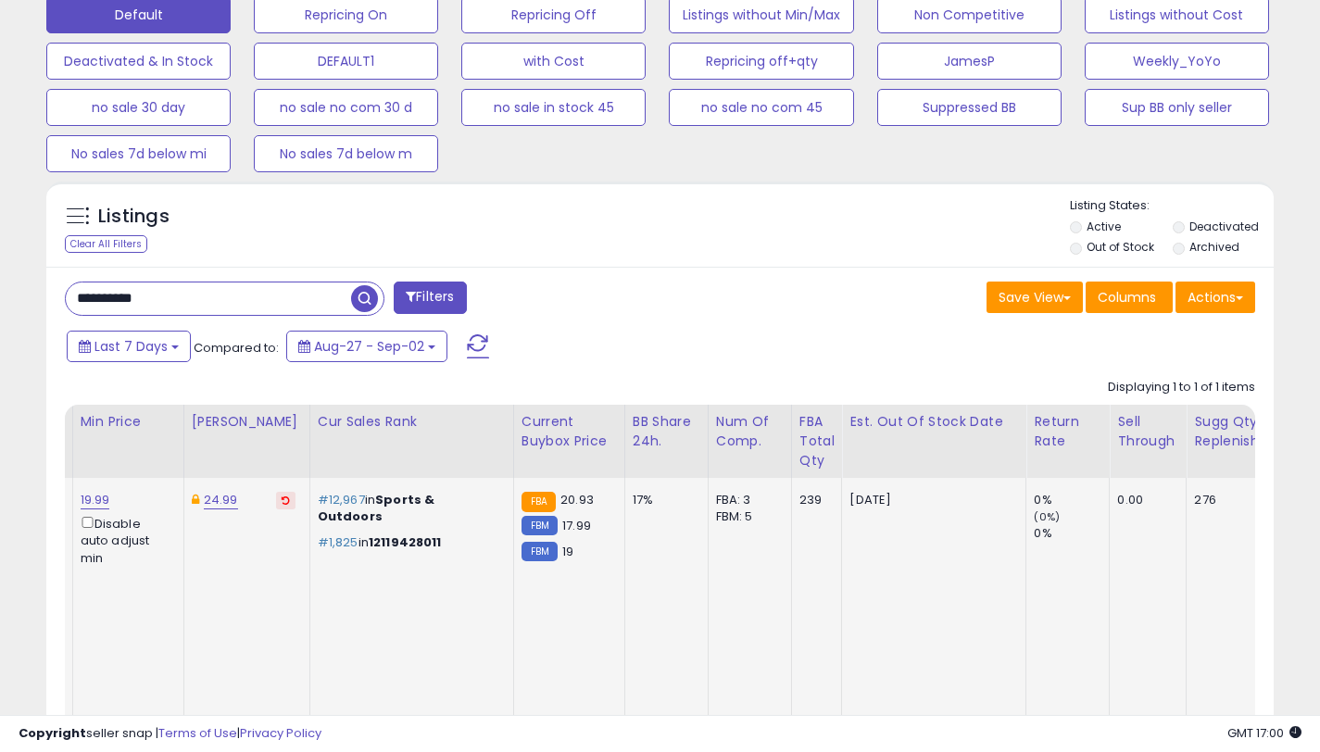
scroll to position [0, 578]
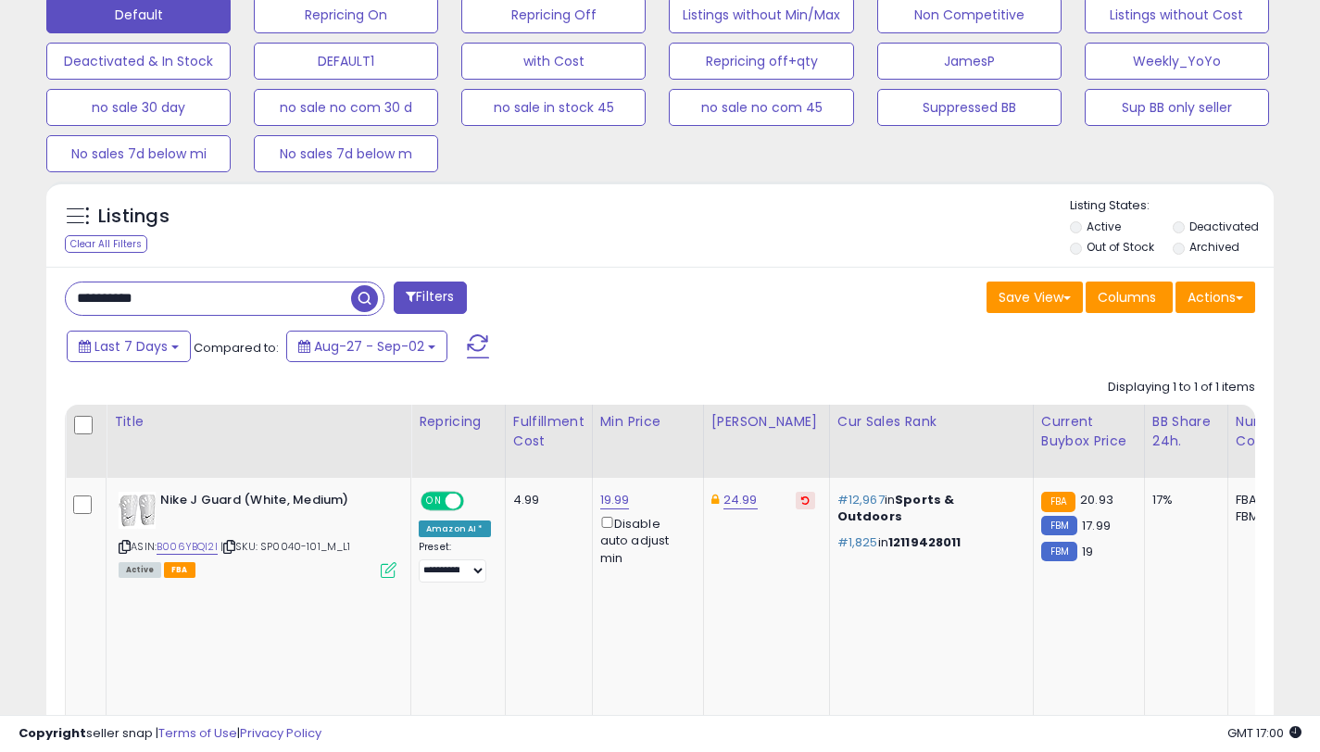
click at [246, 287] on input "**********" at bounding box center [208, 299] width 285 height 32
paste input "text"
click at [419, 294] on button "Filters" at bounding box center [430, 298] width 72 height 32
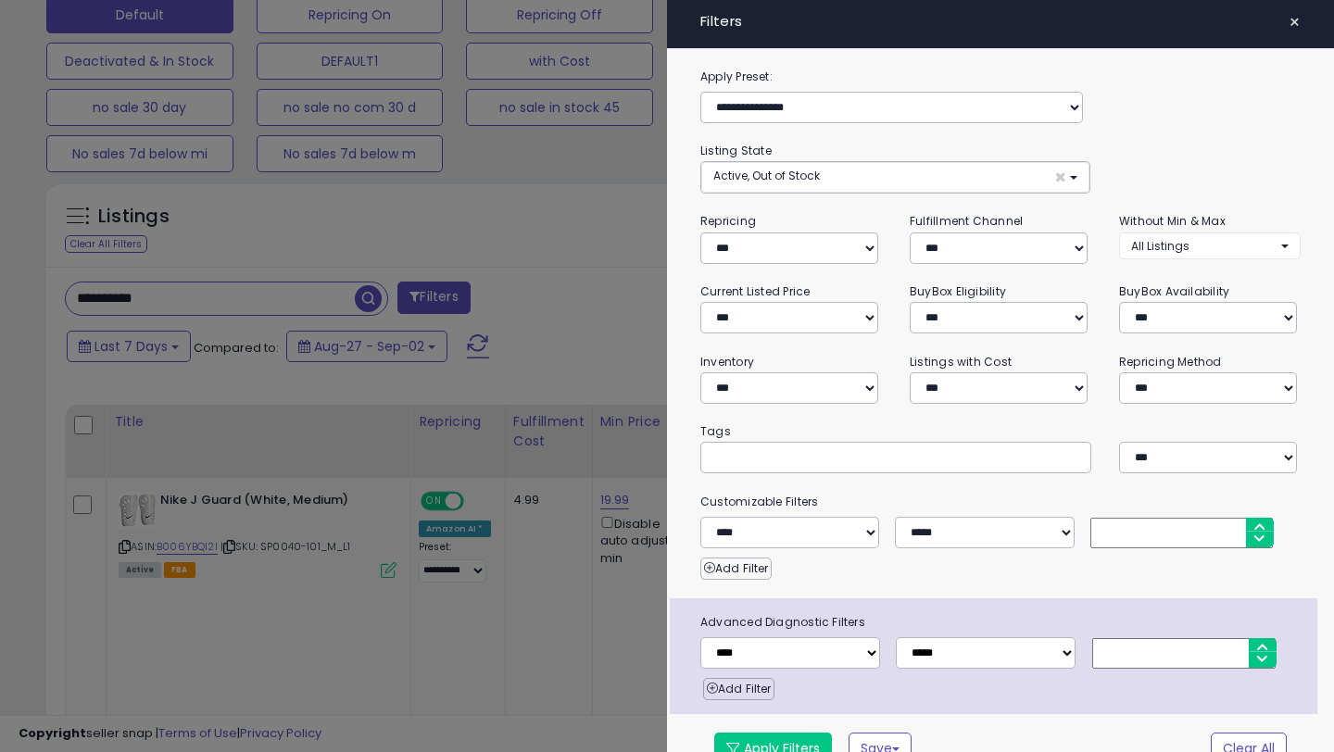
click at [597, 304] on div at bounding box center [667, 376] width 1334 height 752
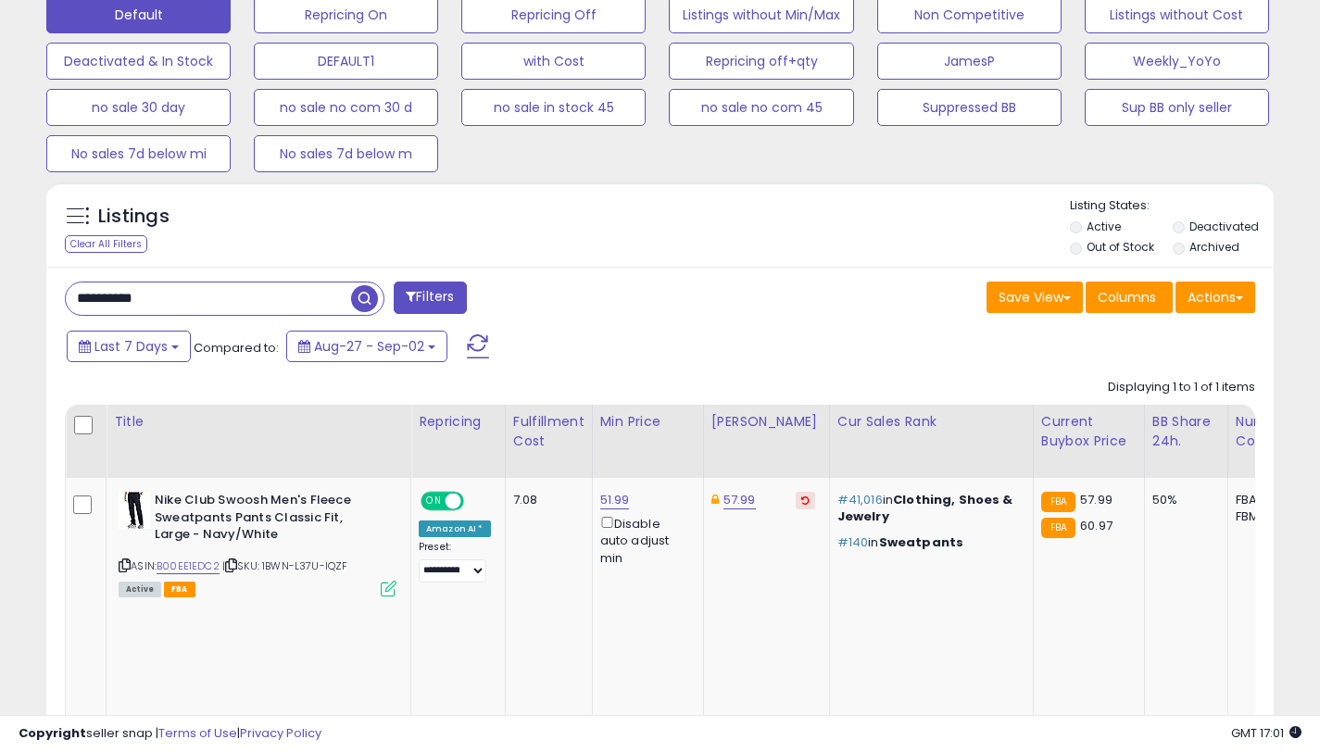
click at [333, 308] on input "**********" at bounding box center [208, 299] width 285 height 32
paste input "text"
click at [421, 306] on button "Filters" at bounding box center [430, 298] width 72 height 32
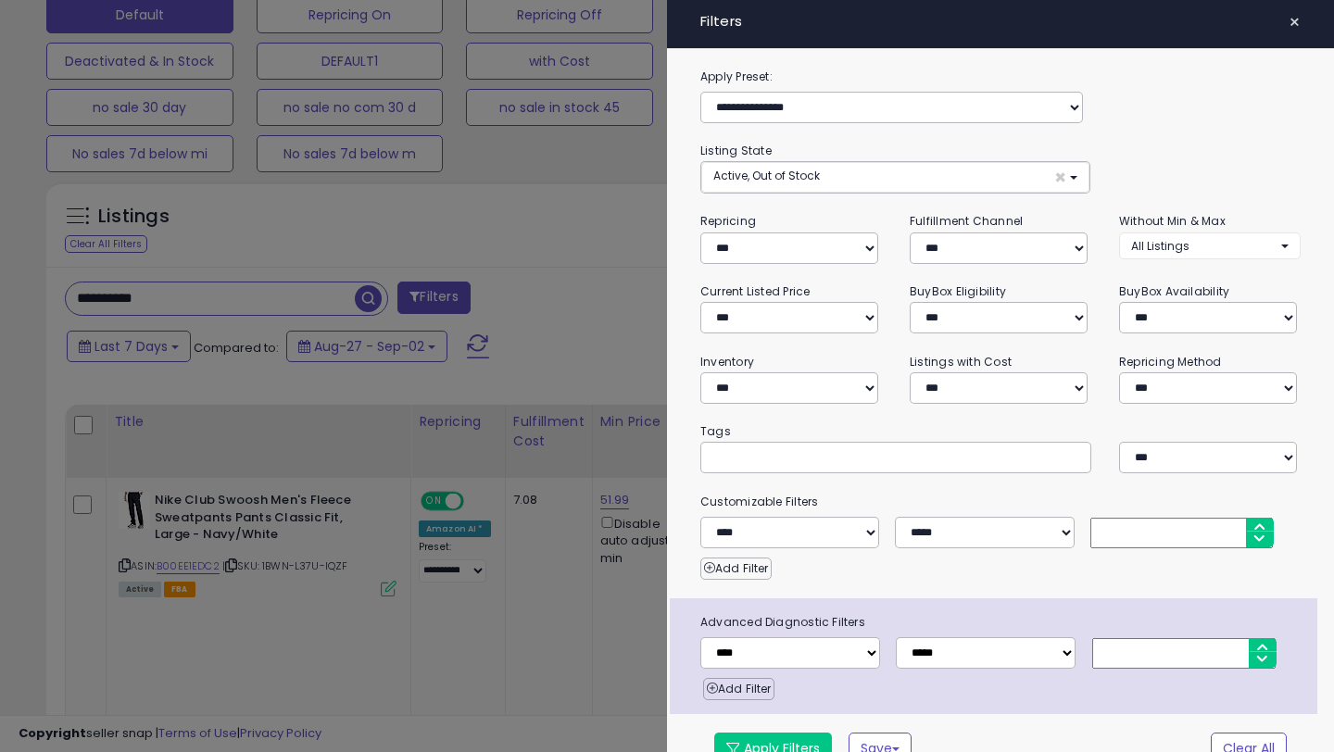
click at [507, 291] on div at bounding box center [667, 376] width 1334 height 752
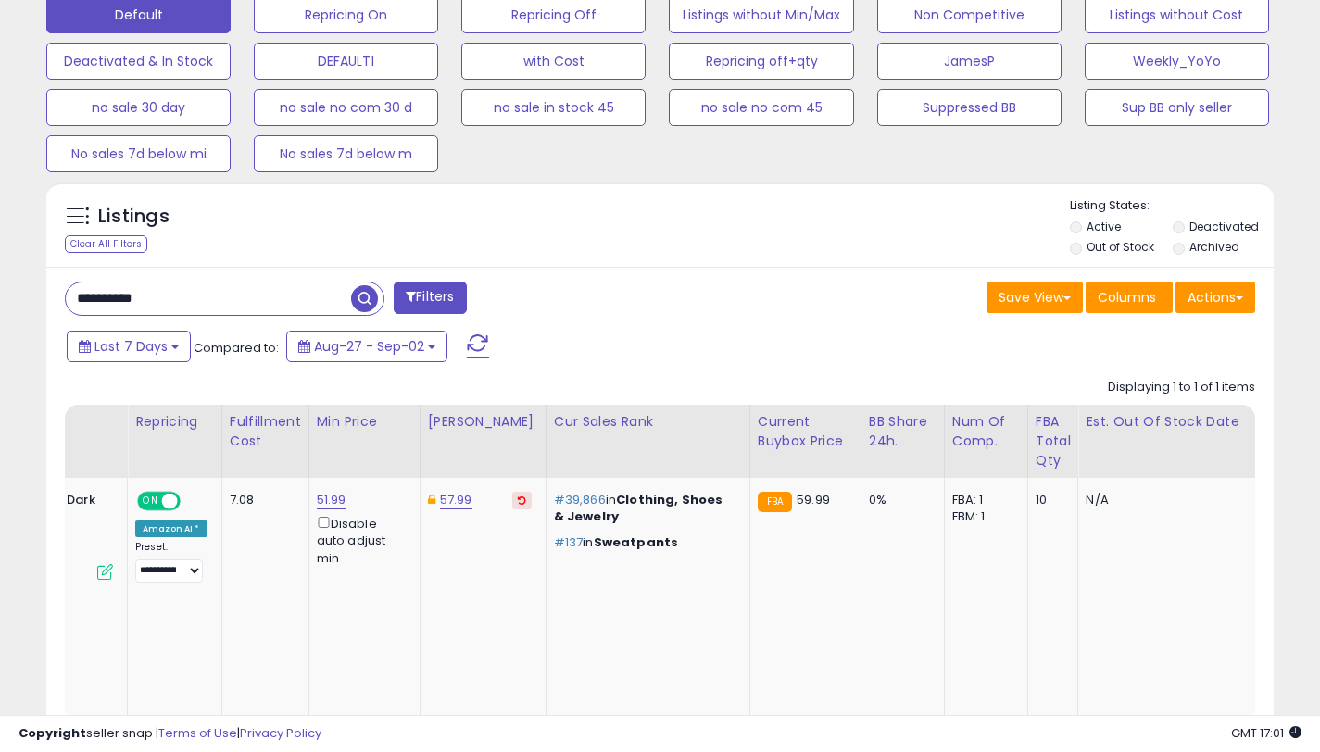
click at [321, 305] on input "**********" at bounding box center [208, 299] width 285 height 32
paste input "text"
click at [440, 302] on button "Filters" at bounding box center [430, 298] width 72 height 32
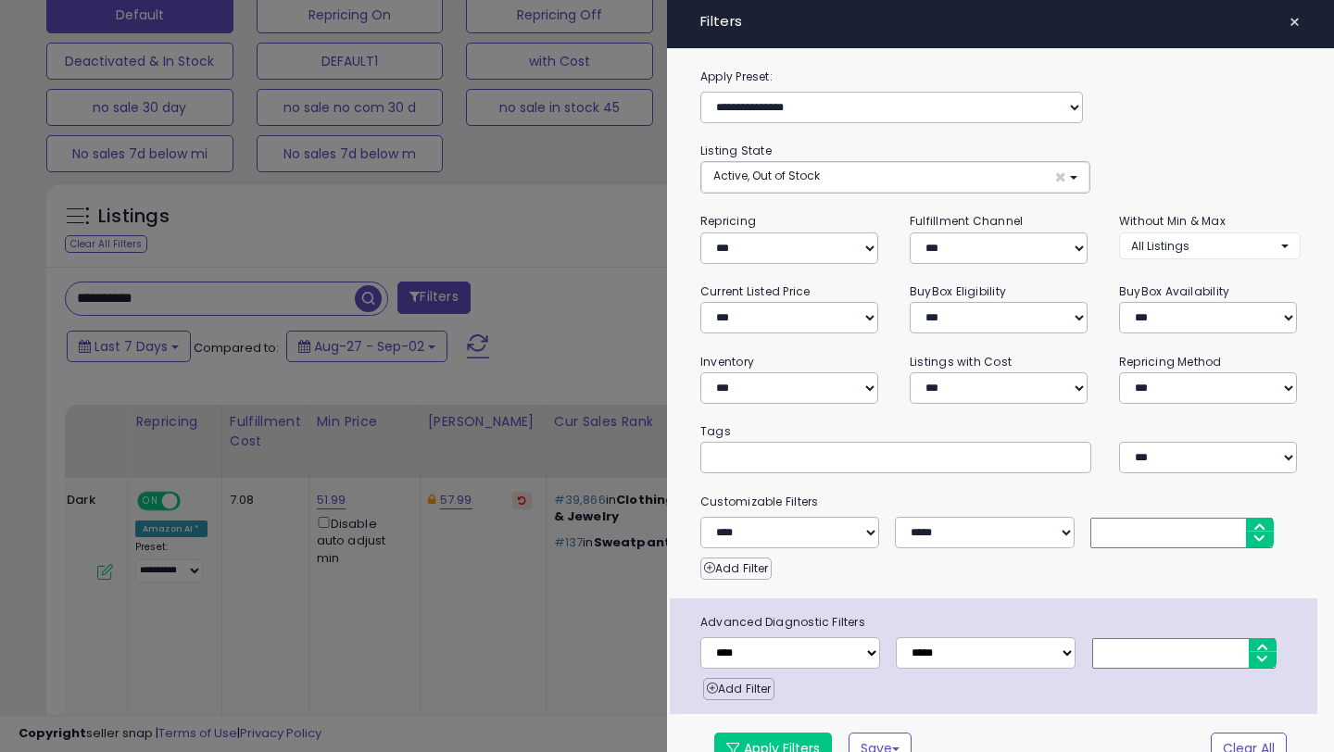
click at [589, 326] on div at bounding box center [667, 376] width 1334 height 752
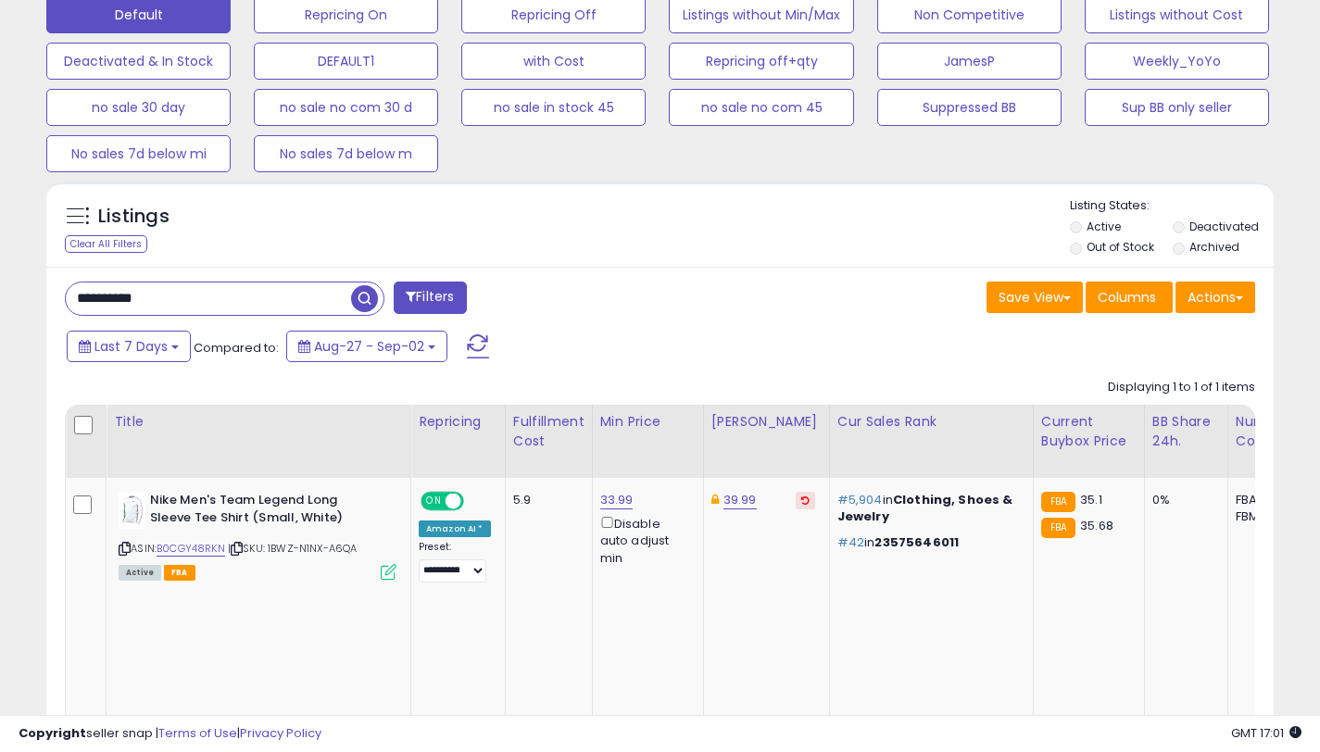
click at [257, 301] on input "**********" at bounding box center [208, 299] width 285 height 32
paste input "text"
click at [404, 307] on button "Filters" at bounding box center [430, 298] width 72 height 32
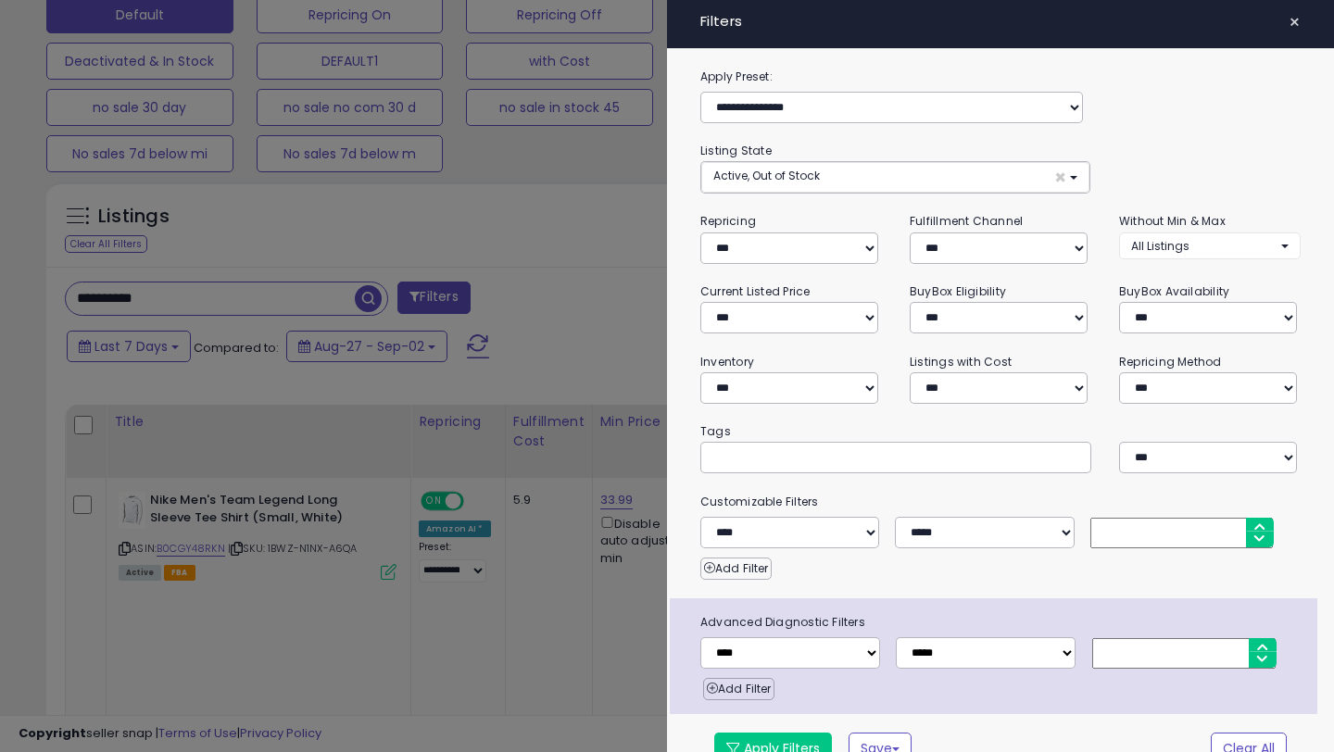
click at [537, 268] on div at bounding box center [667, 376] width 1334 height 752
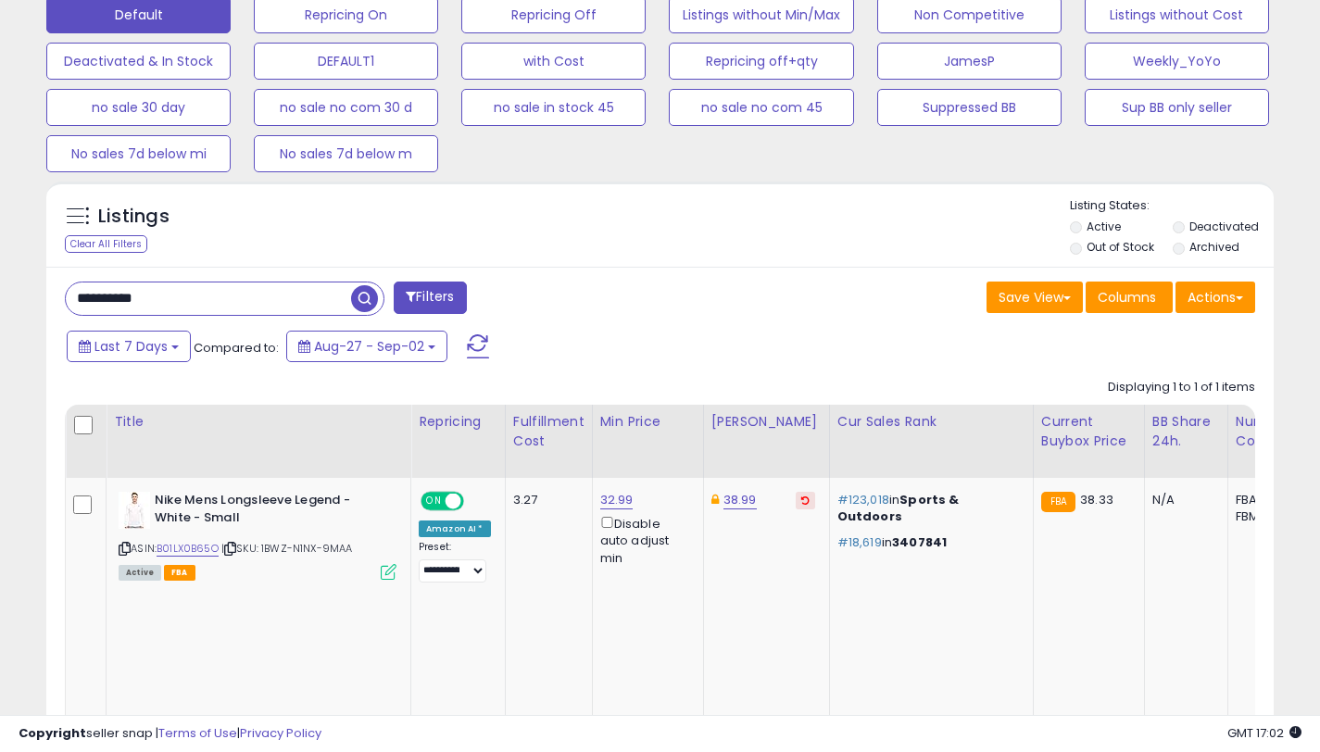
click at [295, 309] on input "**********" at bounding box center [208, 299] width 285 height 32
paste input "text"
click at [439, 295] on button "Filters" at bounding box center [430, 298] width 72 height 32
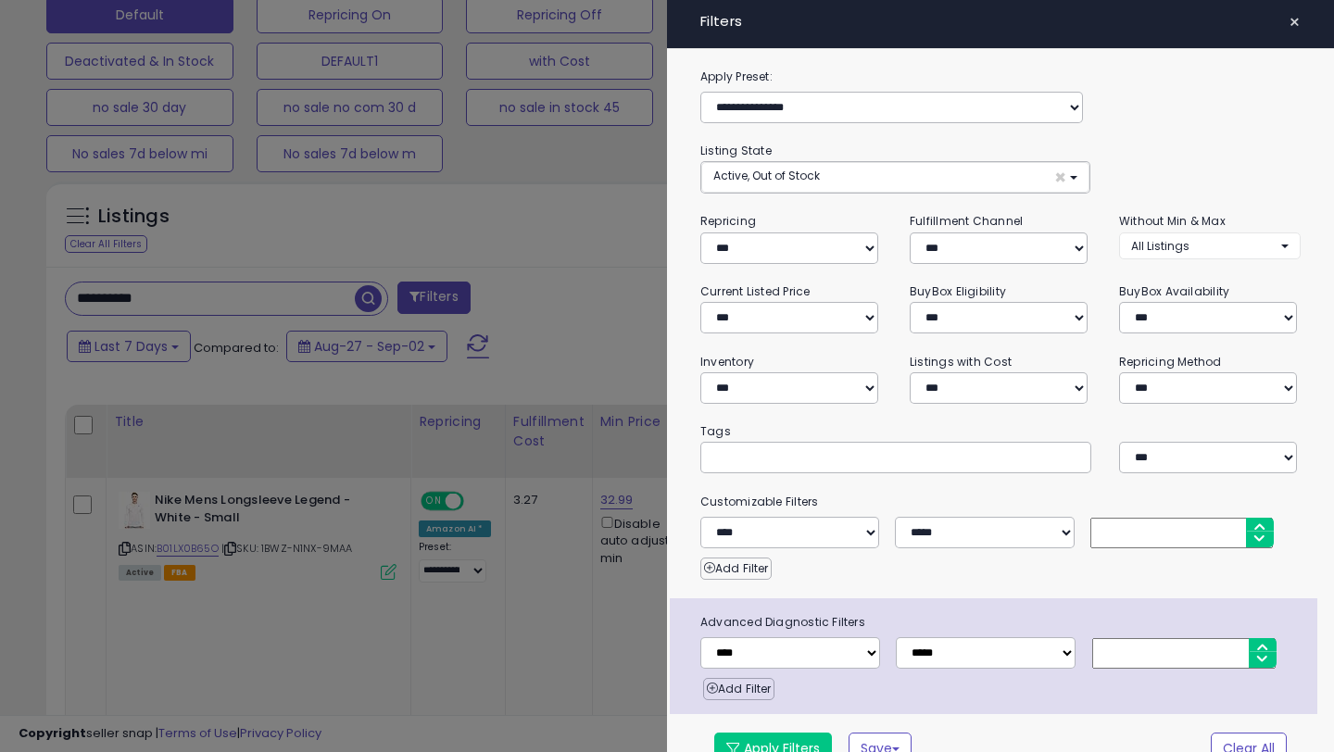
click at [523, 263] on div at bounding box center [667, 376] width 1334 height 752
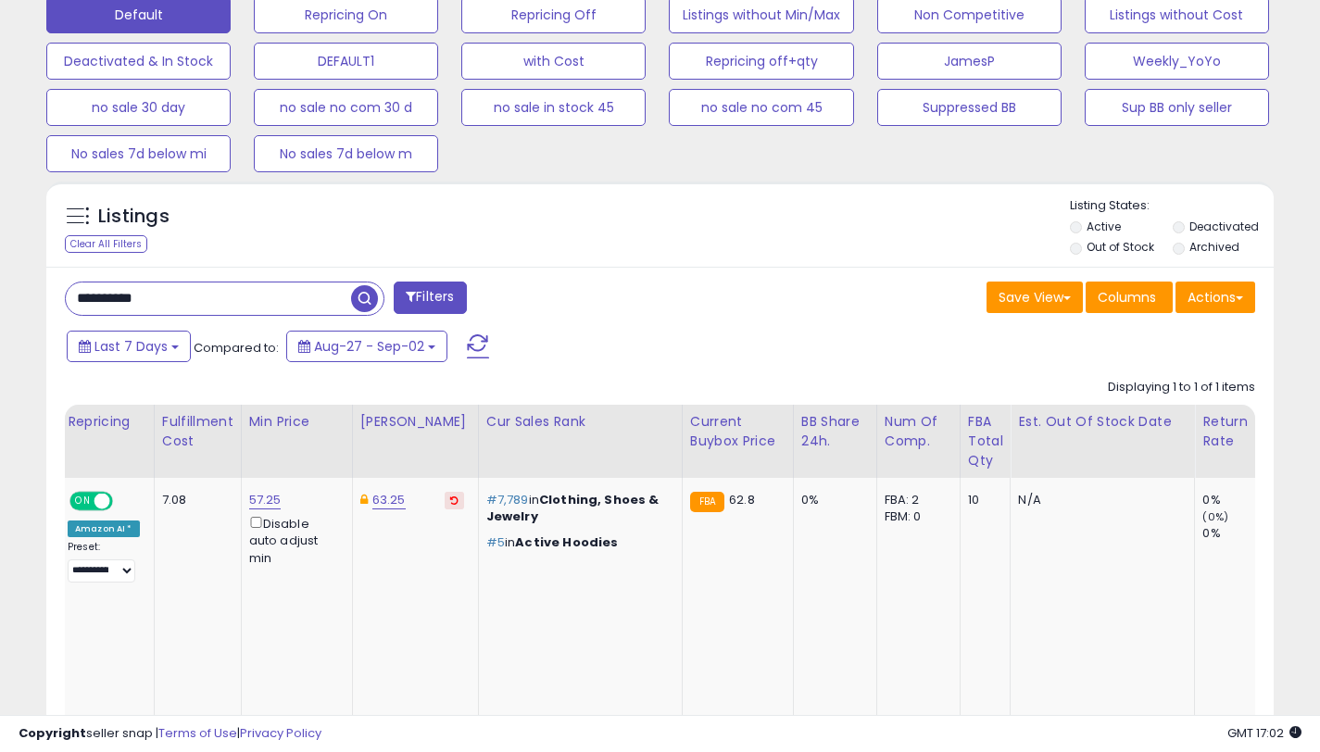
click at [284, 299] on input "**********" at bounding box center [208, 299] width 285 height 32
paste input "text"
click at [460, 301] on button "Filters" at bounding box center [430, 298] width 72 height 32
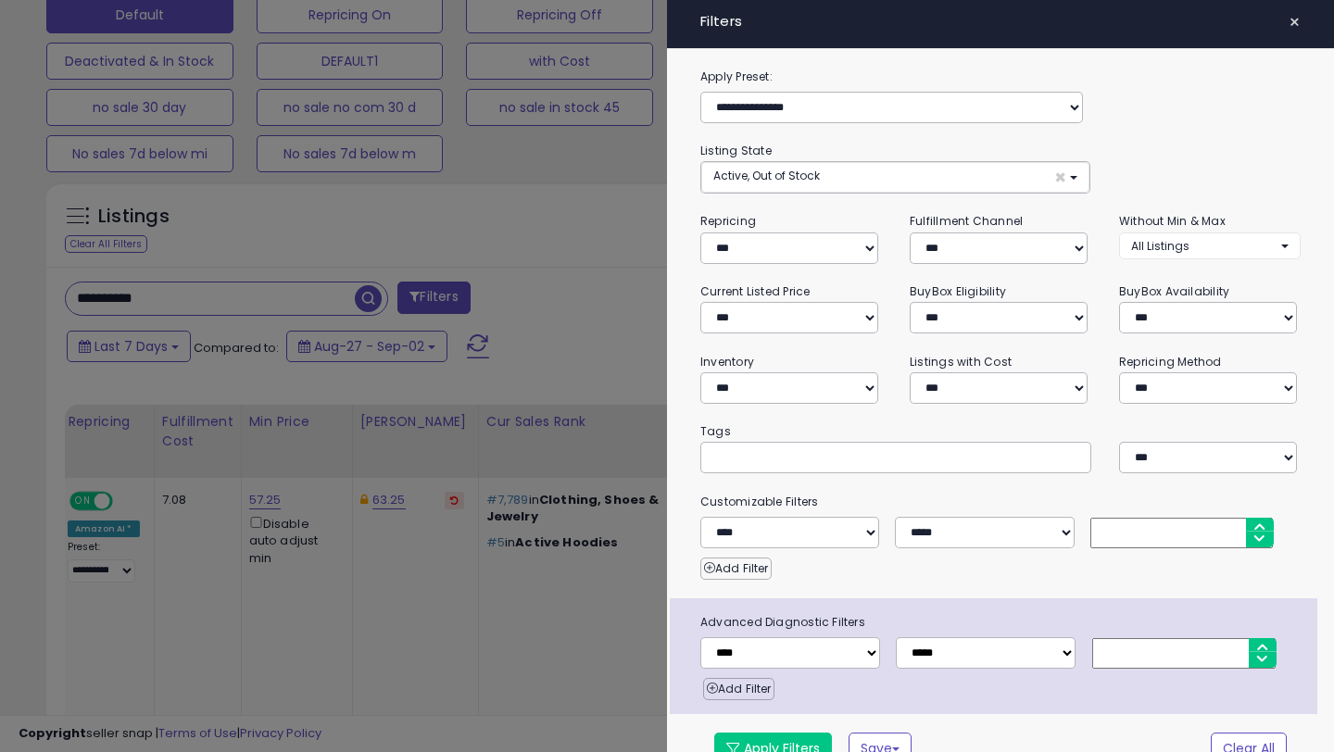
click at [533, 225] on div at bounding box center [667, 376] width 1334 height 752
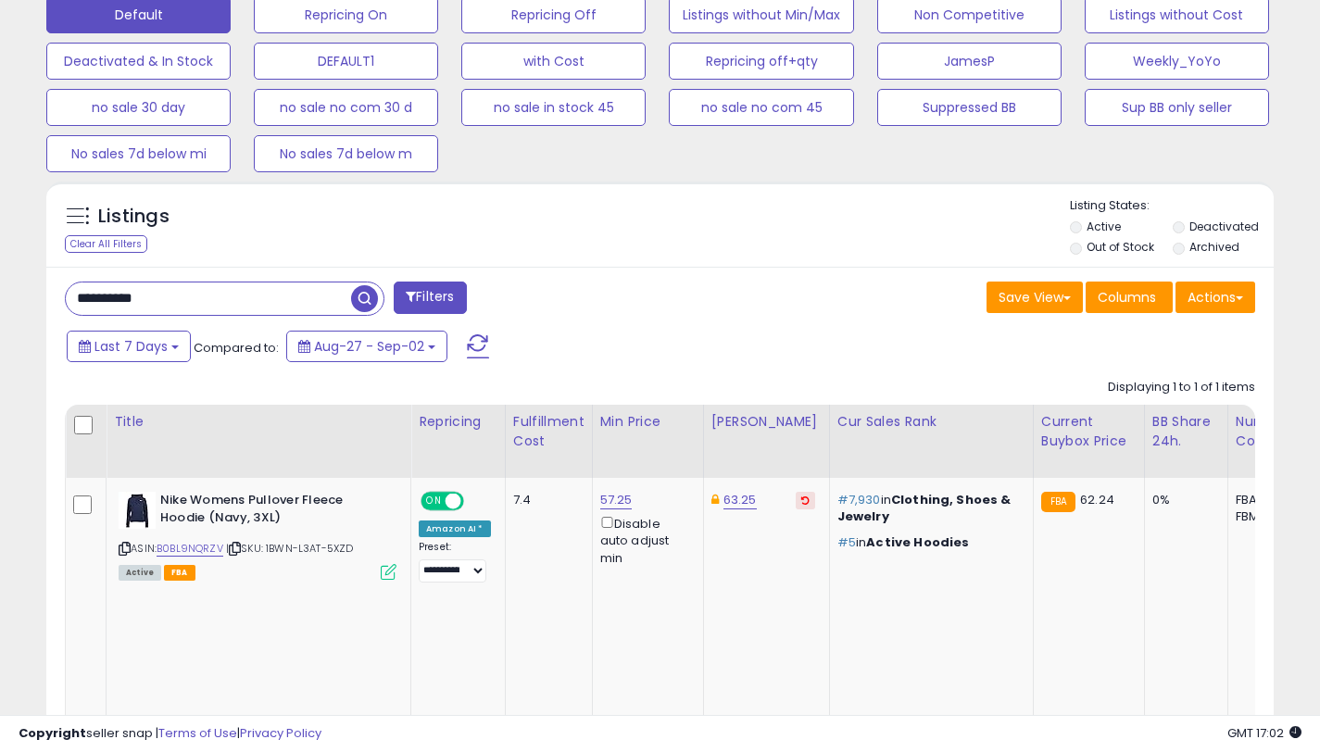
click at [265, 286] on input "**********" at bounding box center [208, 299] width 285 height 32
paste input "text"
click at [433, 291] on button "Filters" at bounding box center [430, 298] width 72 height 32
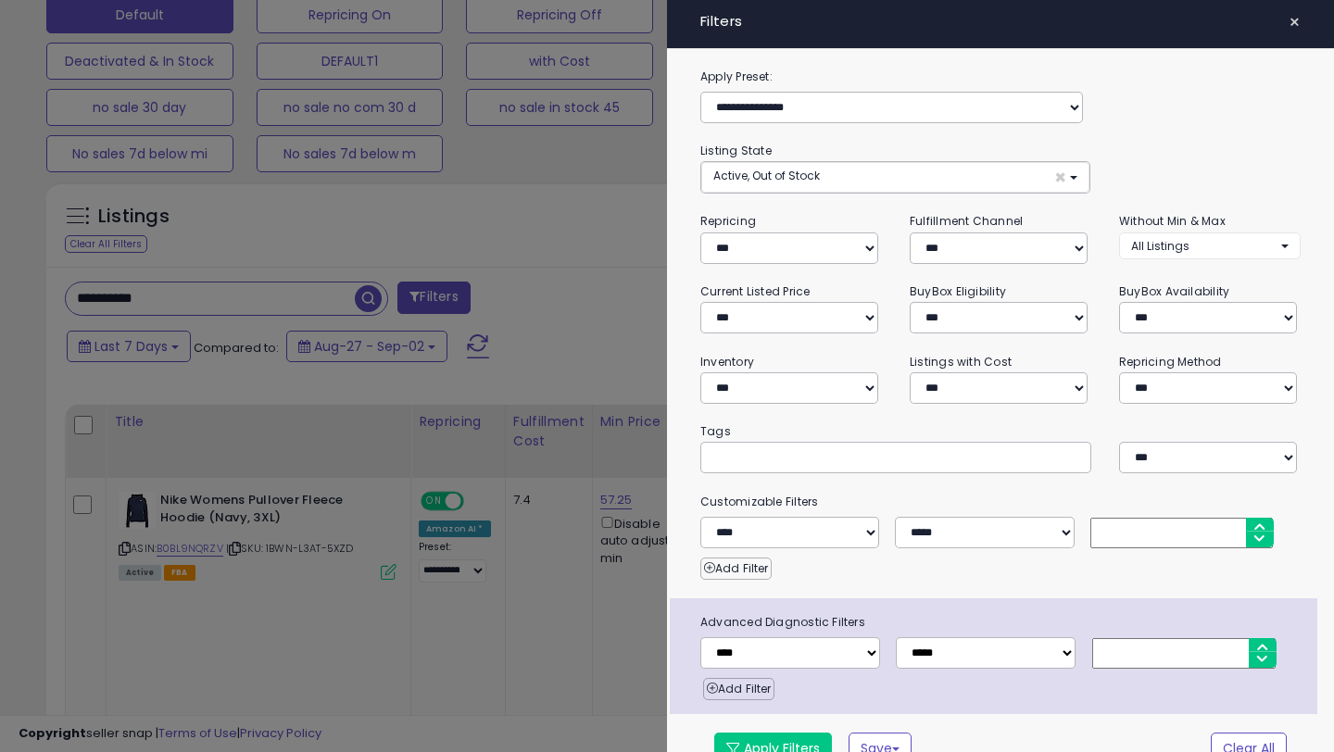
click at [601, 242] on div at bounding box center [667, 376] width 1334 height 752
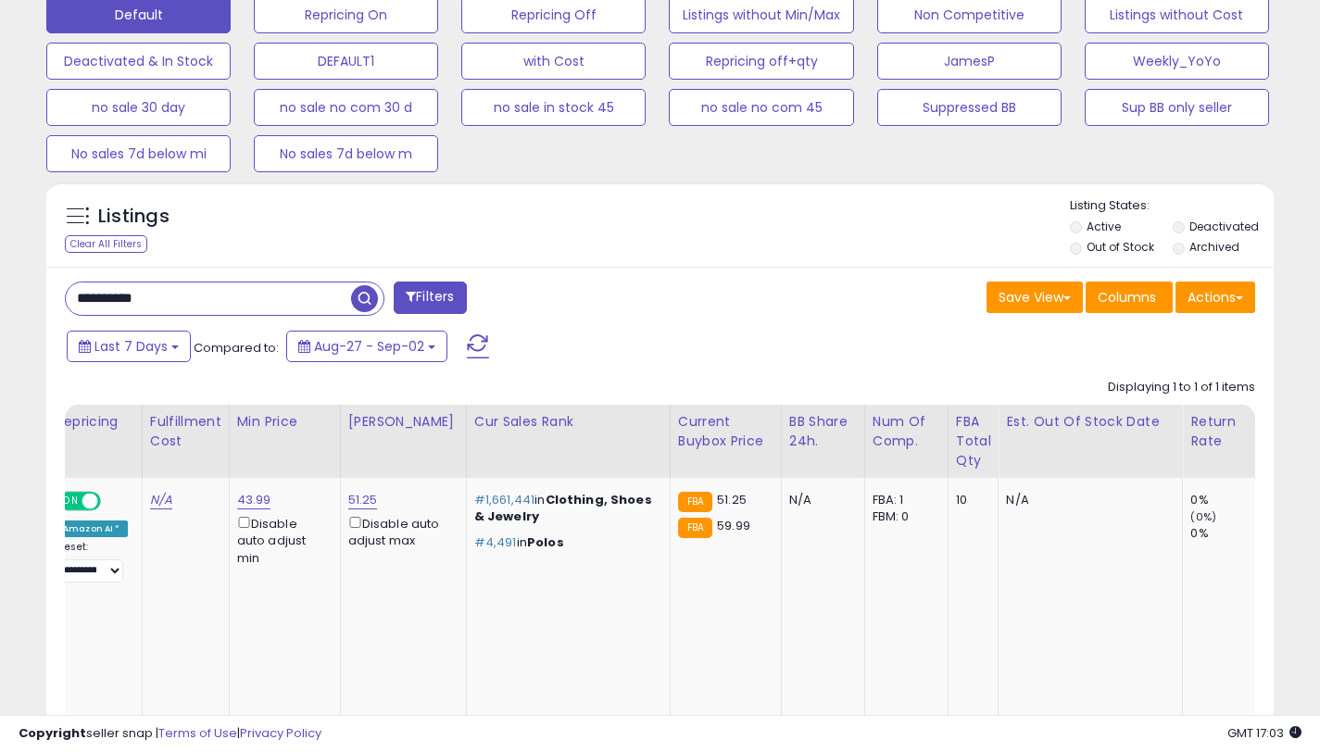
click at [298, 308] on input "**********" at bounding box center [208, 299] width 285 height 32
paste input "text"
click at [417, 304] on button "Filters" at bounding box center [430, 298] width 72 height 32
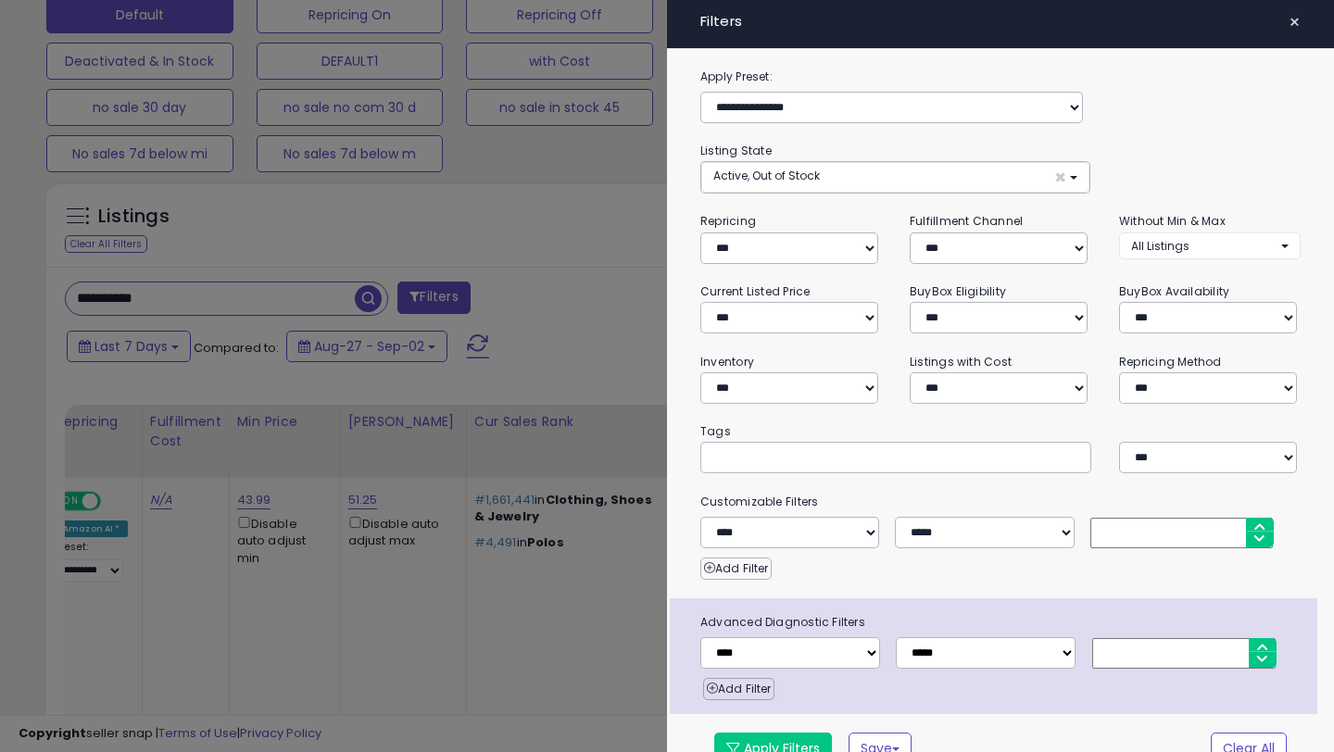
click at [514, 283] on div at bounding box center [667, 376] width 1334 height 752
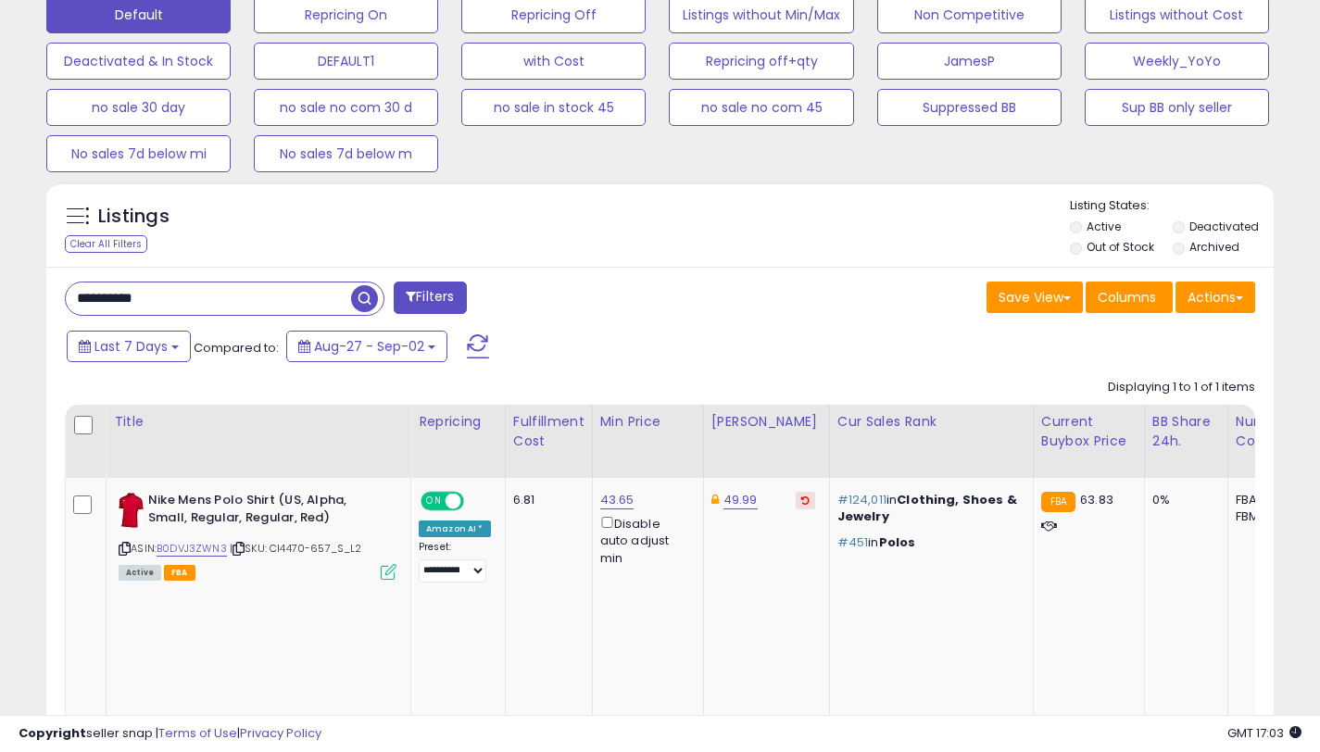
click at [246, 308] on input "**********" at bounding box center [208, 299] width 285 height 32
paste input "text"
click at [439, 300] on button "Filters" at bounding box center [430, 298] width 72 height 32
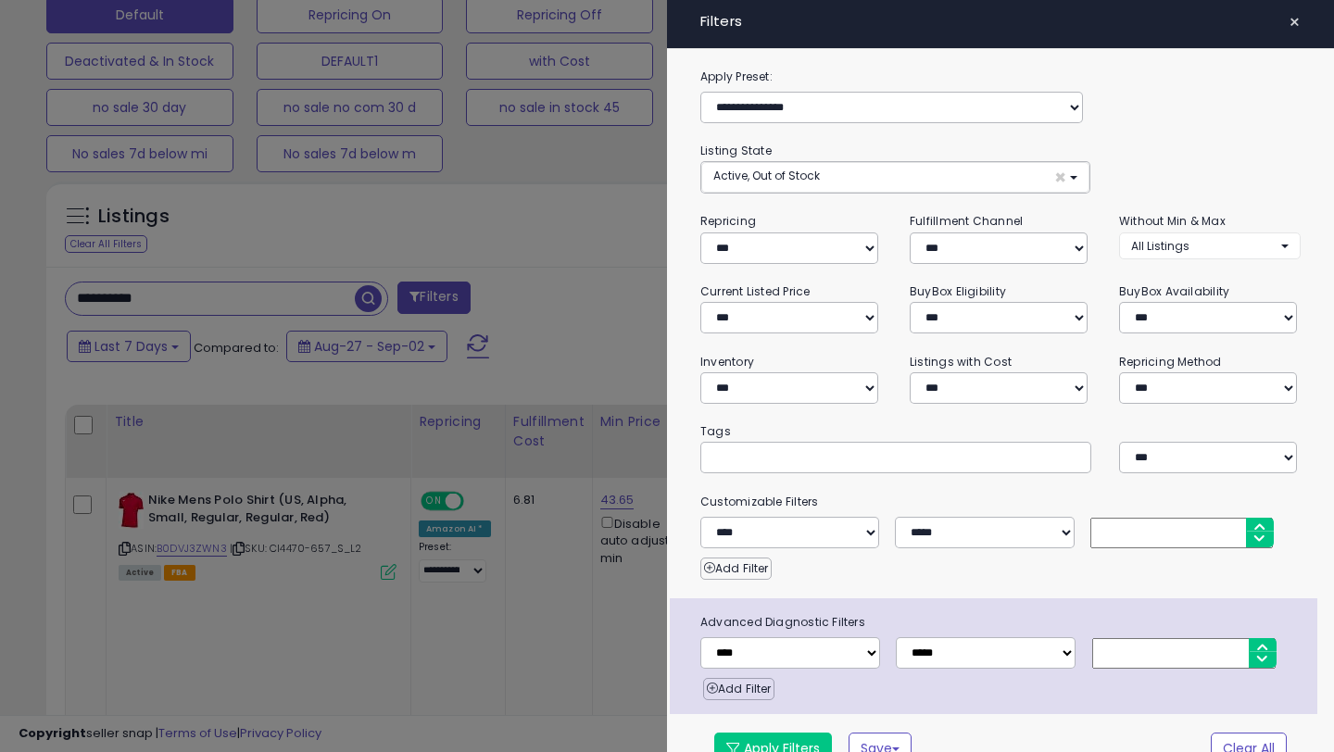
click at [560, 287] on div at bounding box center [667, 376] width 1334 height 752
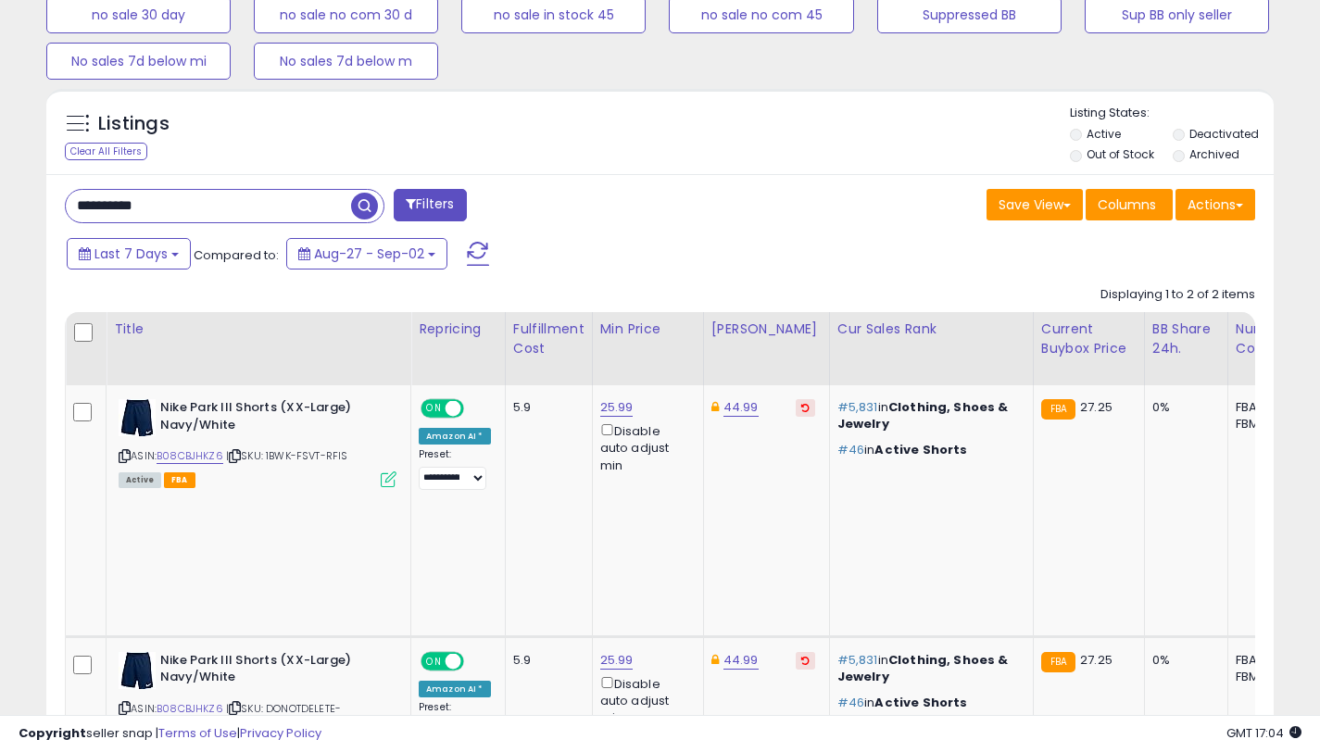
click at [202, 201] on input "**********" at bounding box center [208, 206] width 285 height 32
paste input "text"
type input "**********"
click at [413, 211] on button "Filters" at bounding box center [430, 205] width 72 height 32
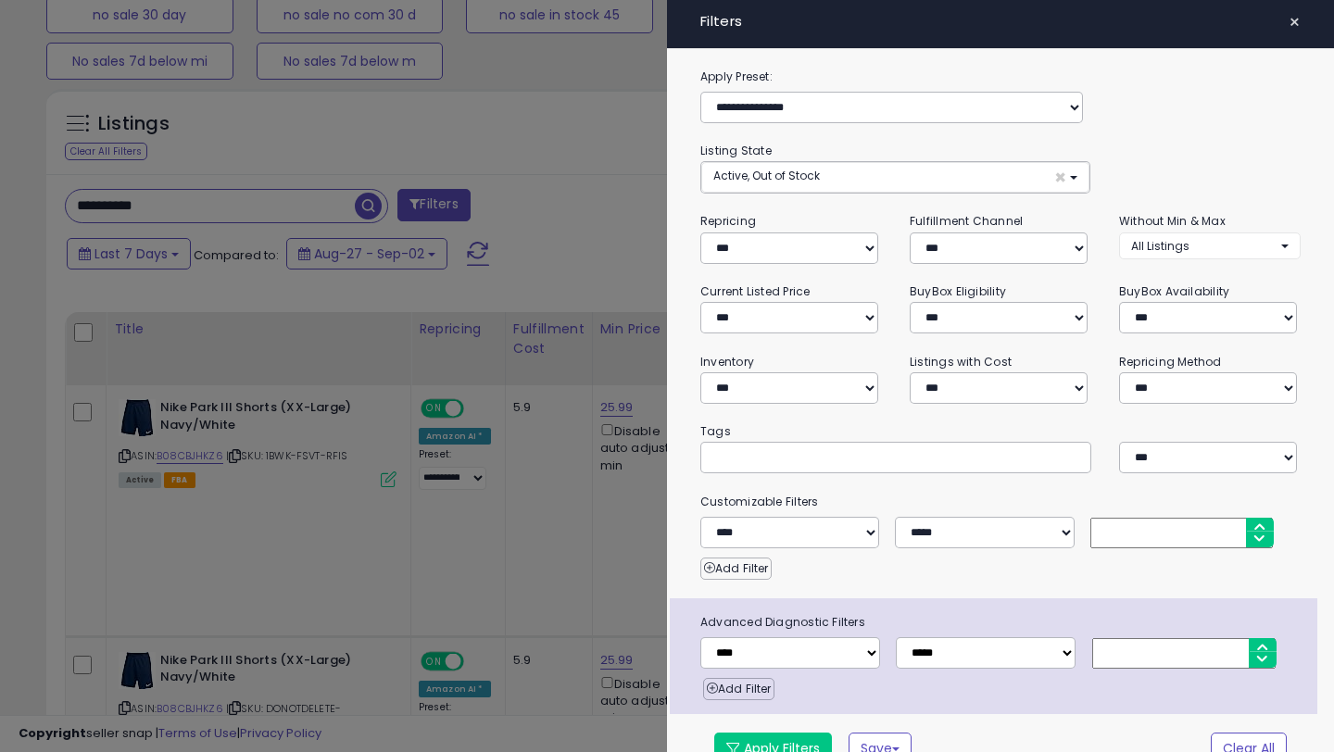
click at [614, 196] on div at bounding box center [667, 376] width 1334 height 752
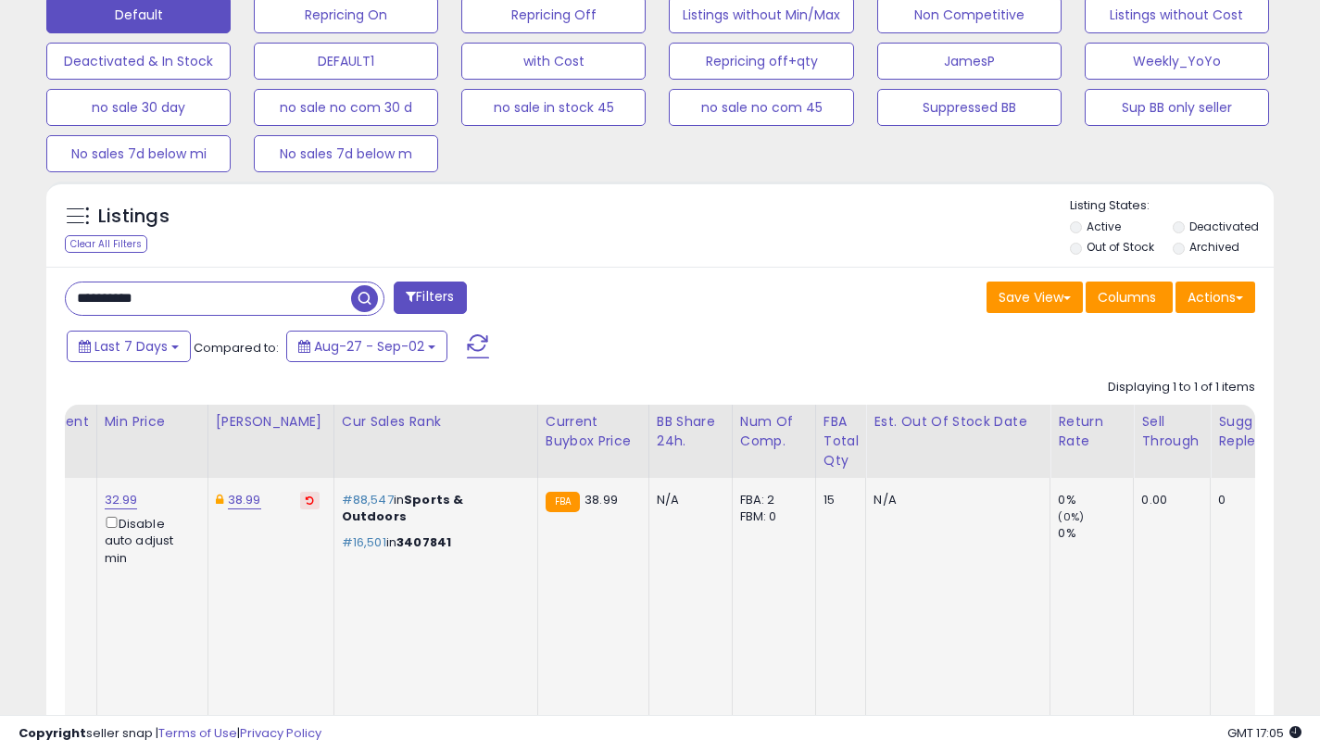
scroll to position [0, 562]
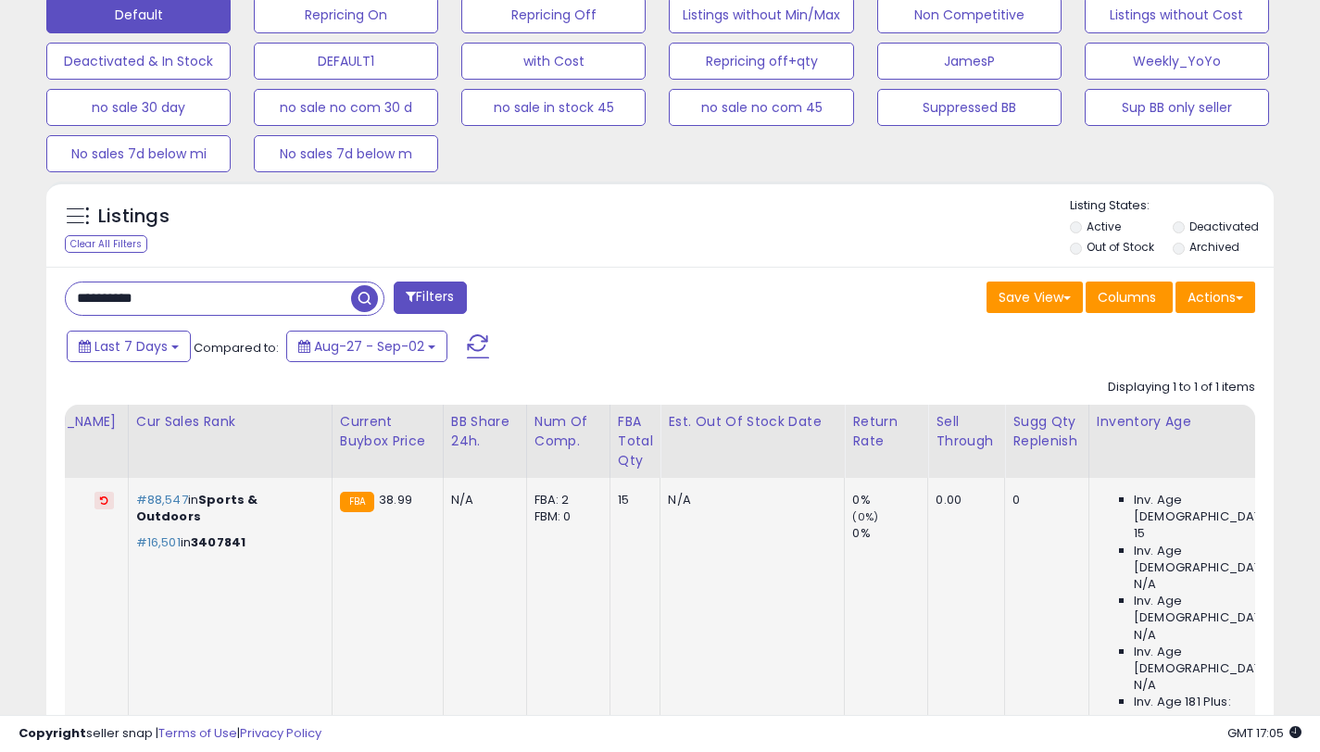
click at [780, 496] on p "N/A" at bounding box center [749, 500] width 162 height 17
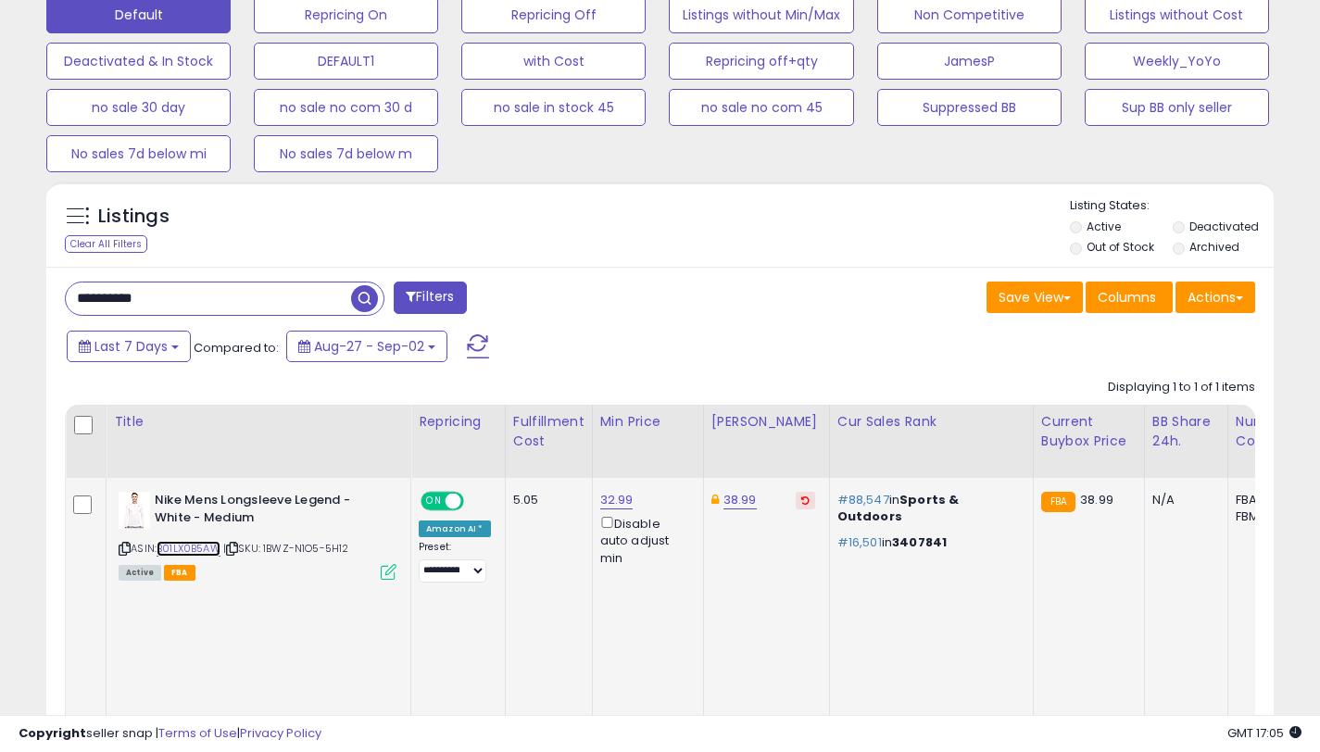
click at [207, 548] on link "B01LX0B5AW" at bounding box center [189, 549] width 64 height 16
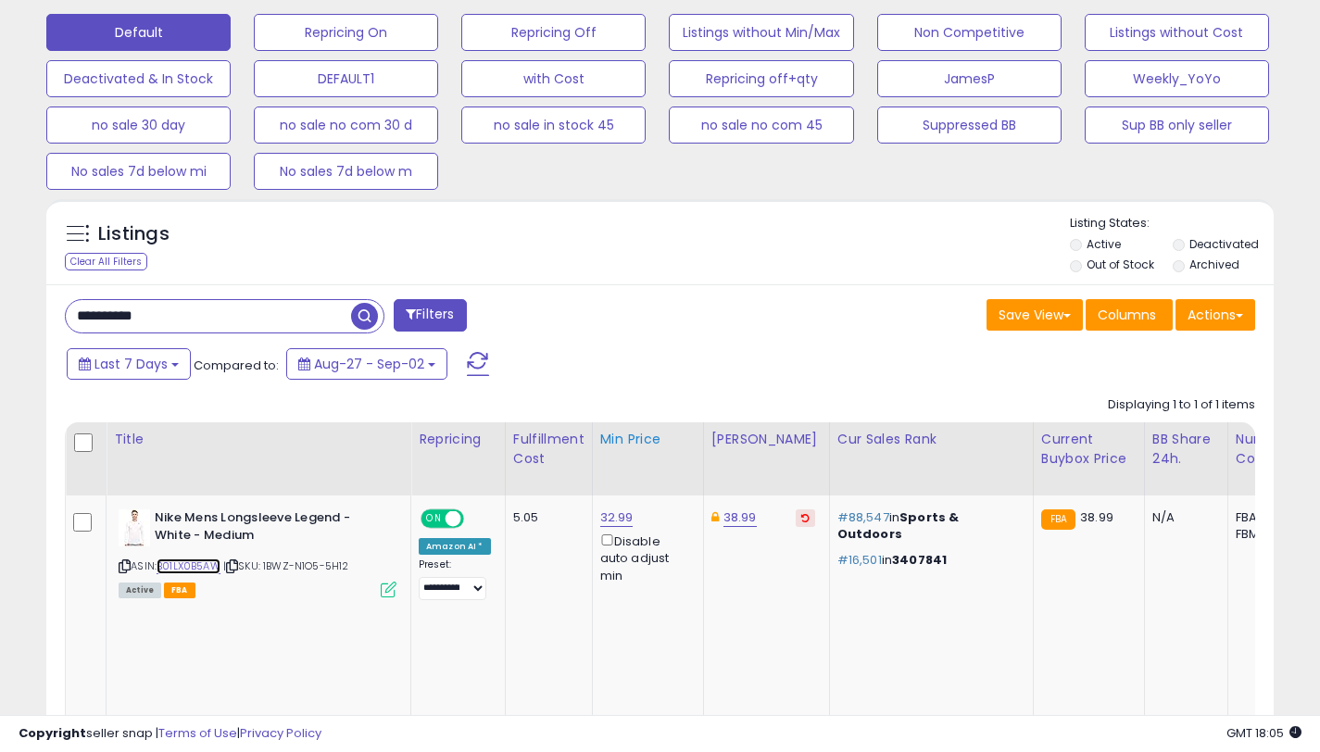
scroll to position [548, 0]
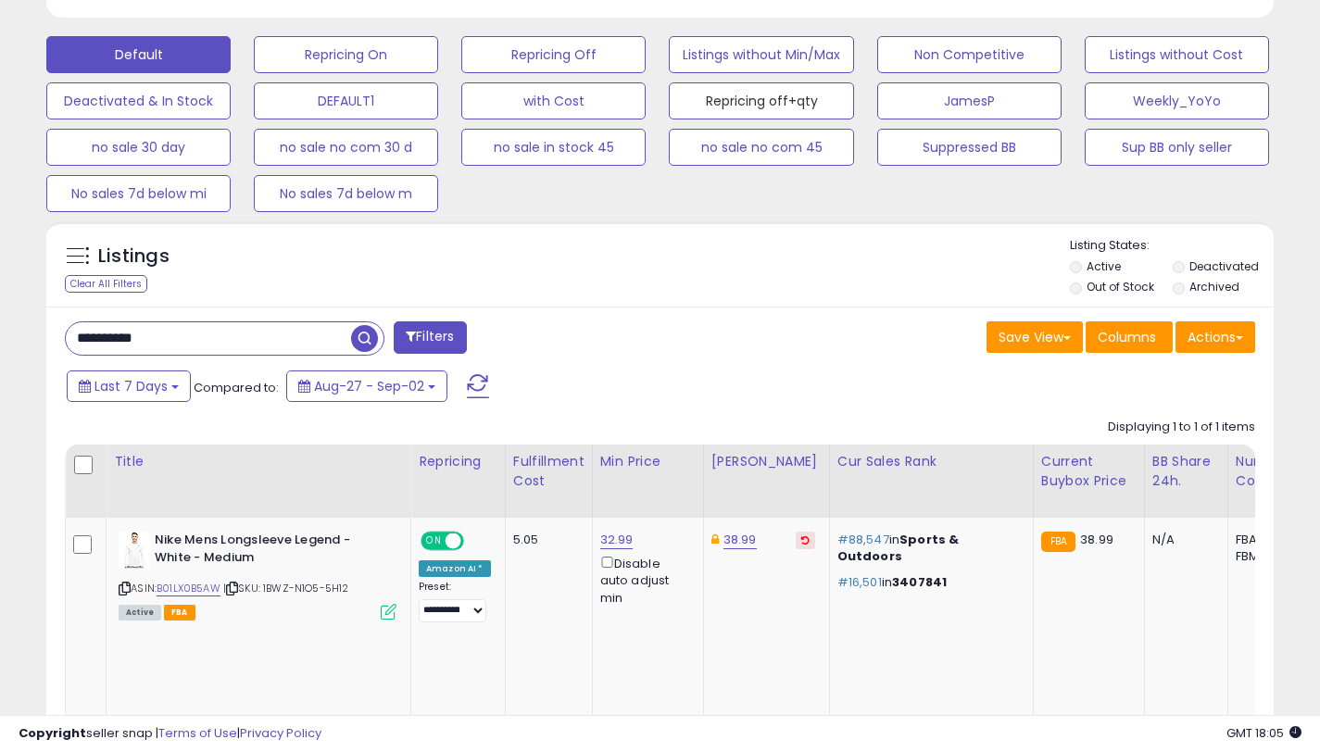
click at [789, 101] on button "Repricing off+qty" at bounding box center [761, 100] width 184 height 37
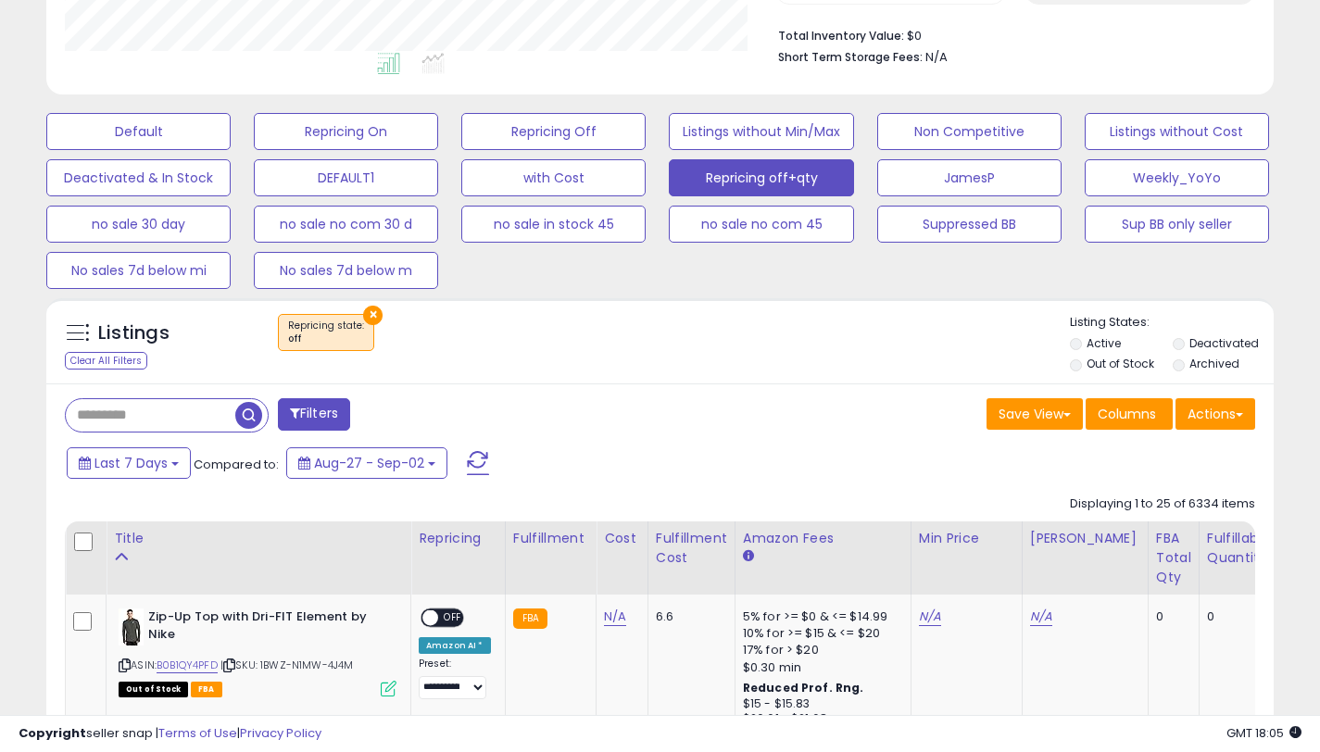
scroll to position [380, 711]
click at [1156, 565] on div "FBA Total Qty" at bounding box center [1173, 558] width 35 height 58
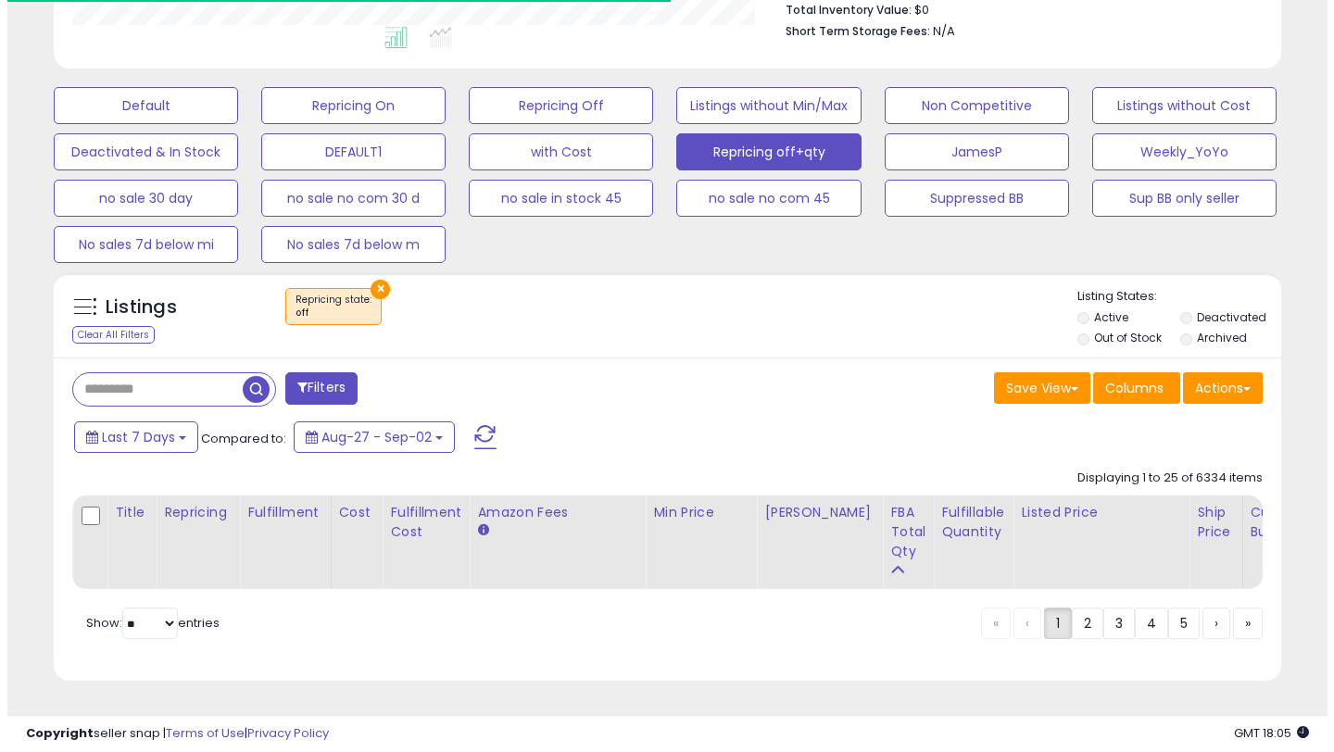
scroll to position [509, 0]
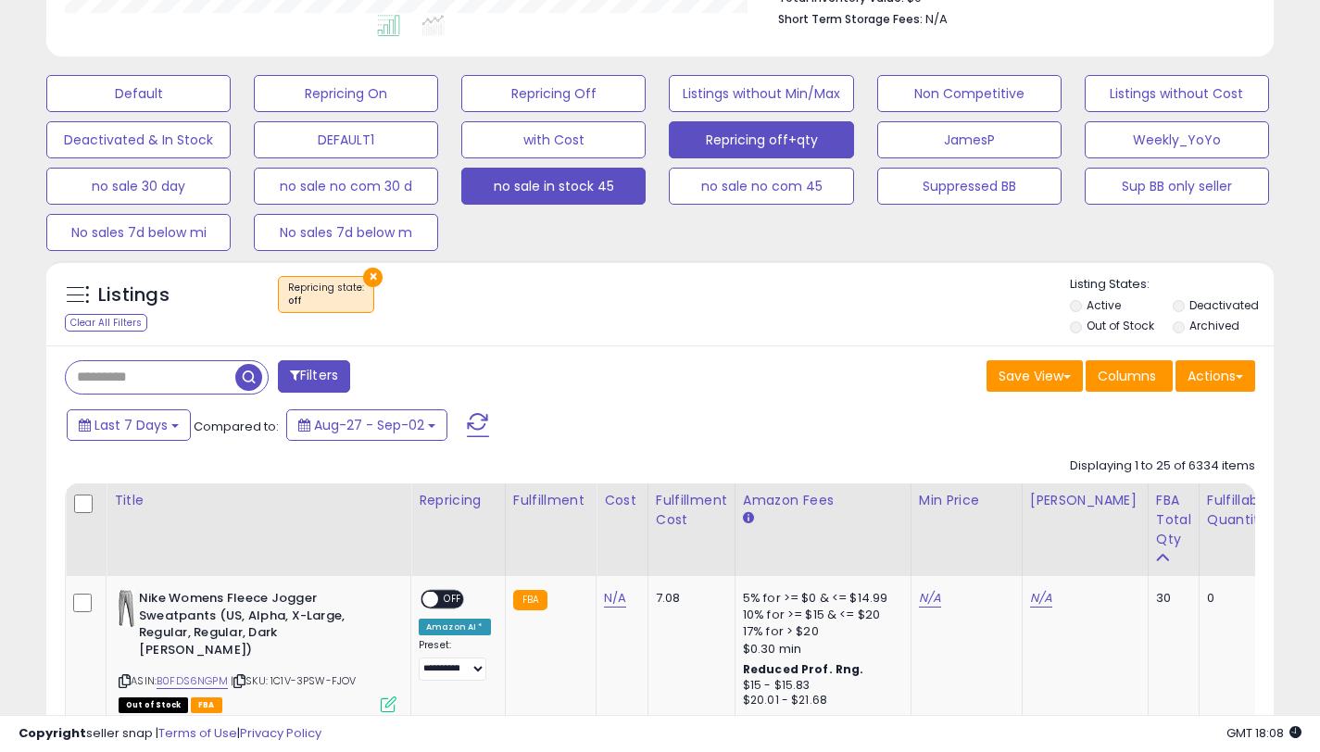
click at [544, 194] on button "no sale in stock 45" at bounding box center [553, 186] width 184 height 37
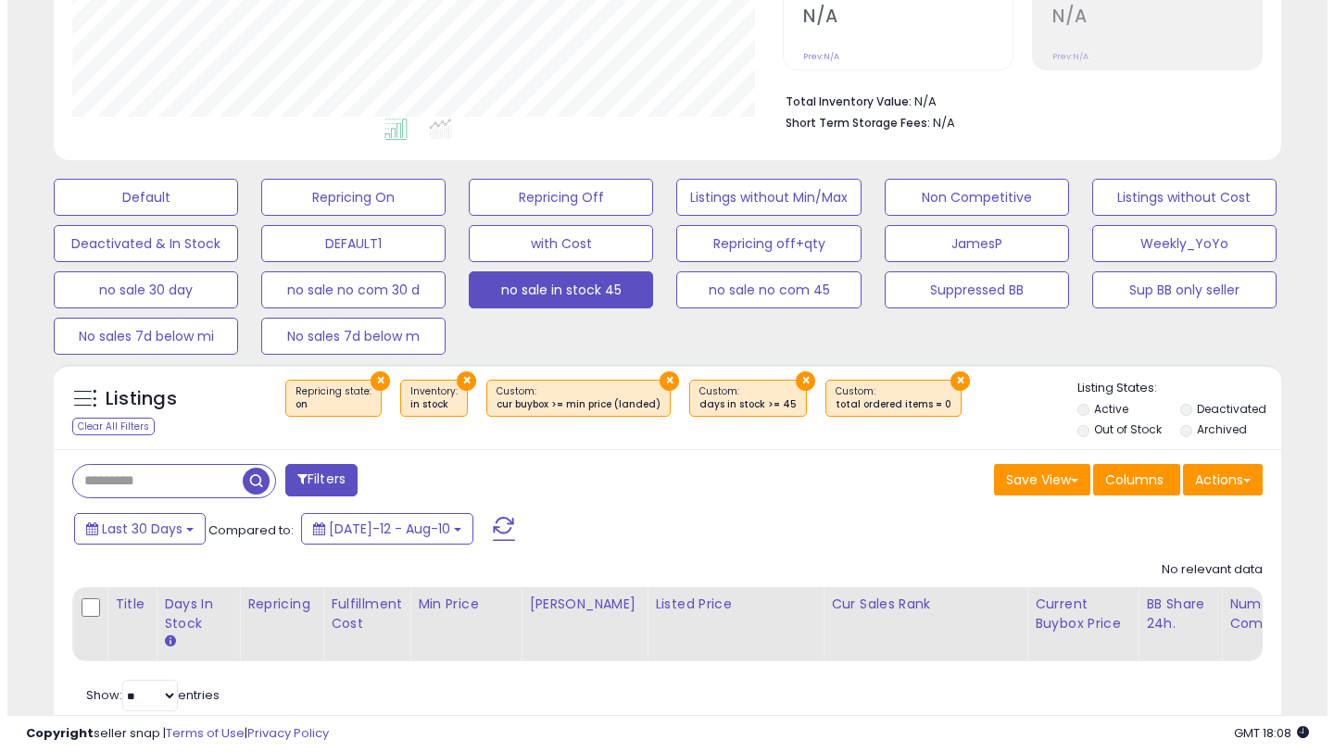
scroll to position [471, 0]
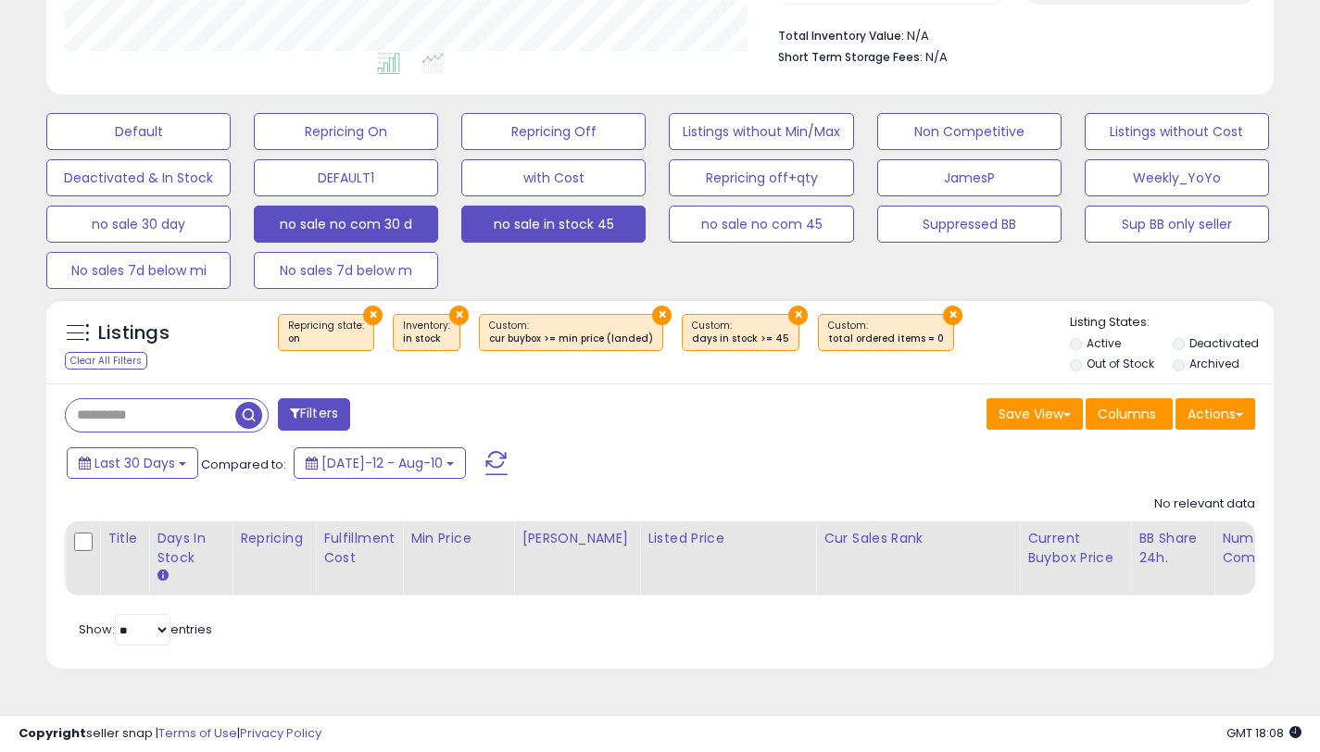
click at [381, 220] on button "no sale no com 30 d" at bounding box center [346, 224] width 184 height 37
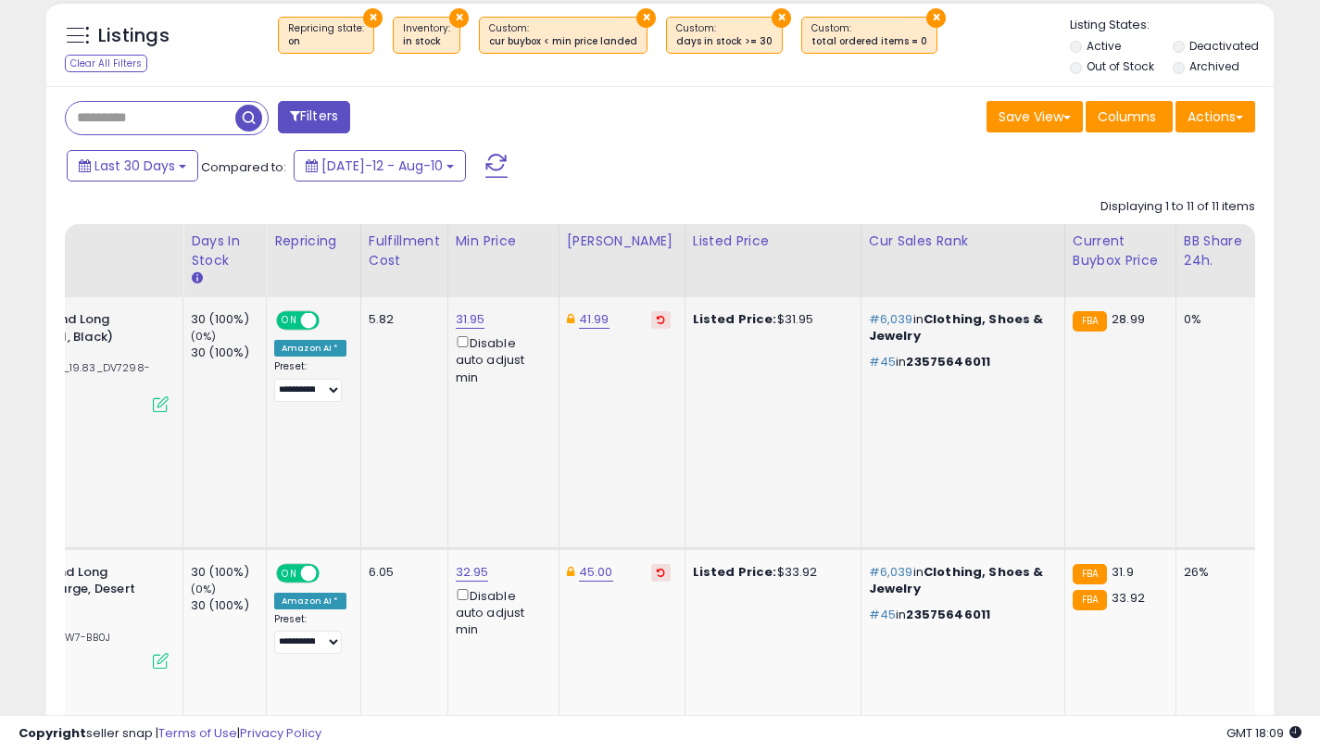
scroll to position [0, 384]
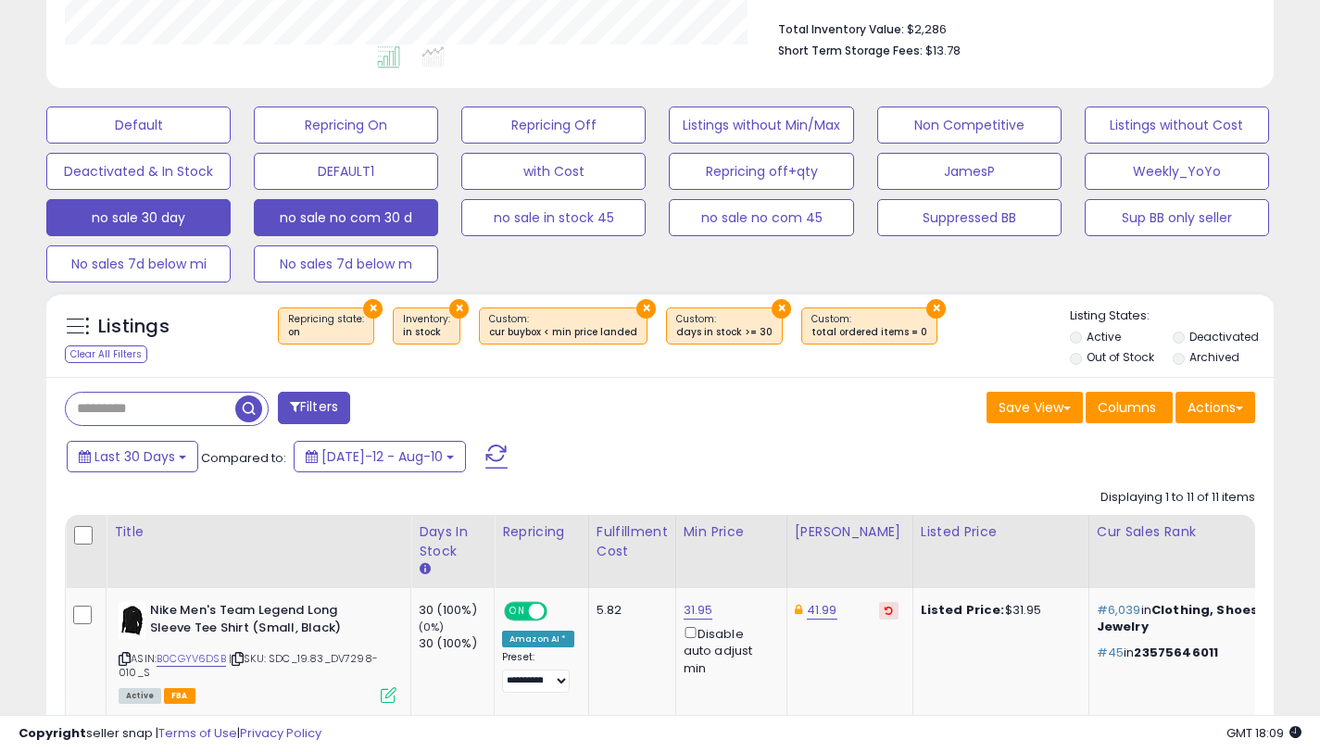
click at [141, 214] on button "no sale 30 day" at bounding box center [138, 217] width 184 height 37
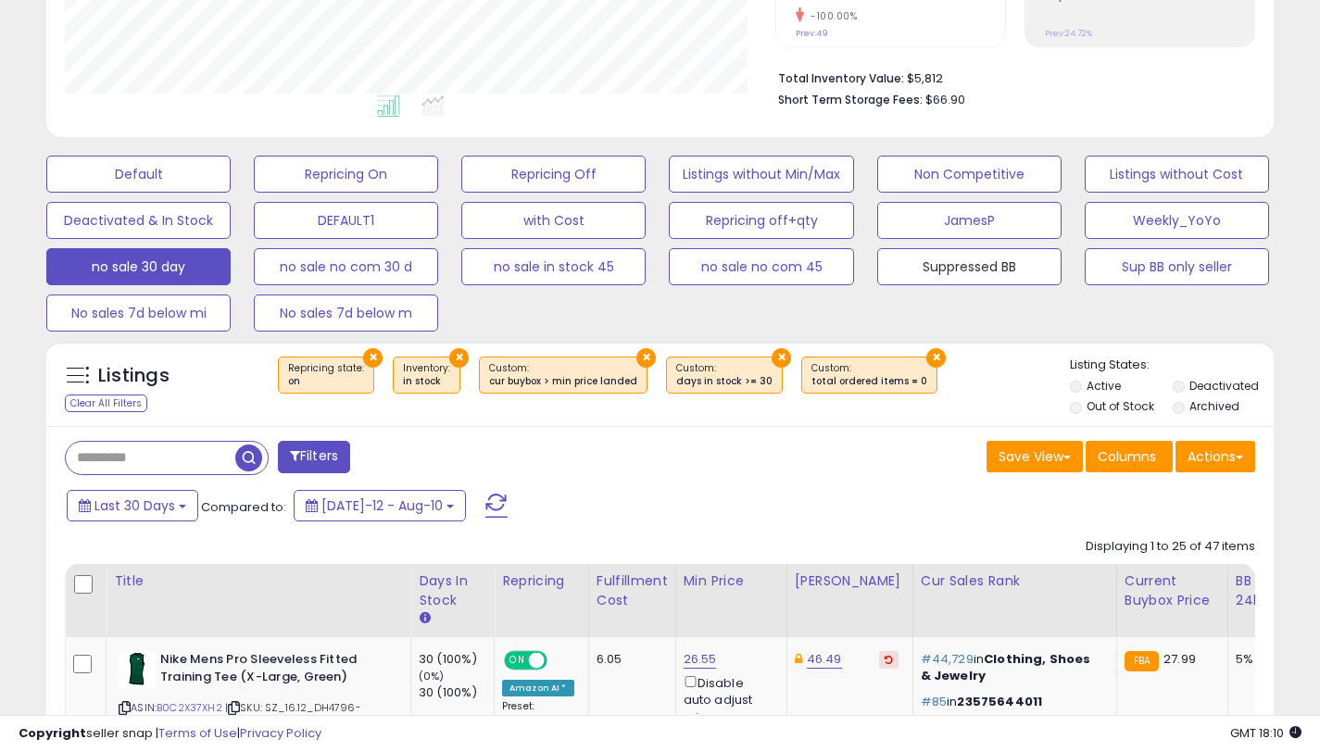
drag, startPoint x: 969, startPoint y: 273, endPoint x: 845, endPoint y: 420, distance: 191.9
click at [969, 273] on button "Suppressed BB" at bounding box center [969, 266] width 184 height 37
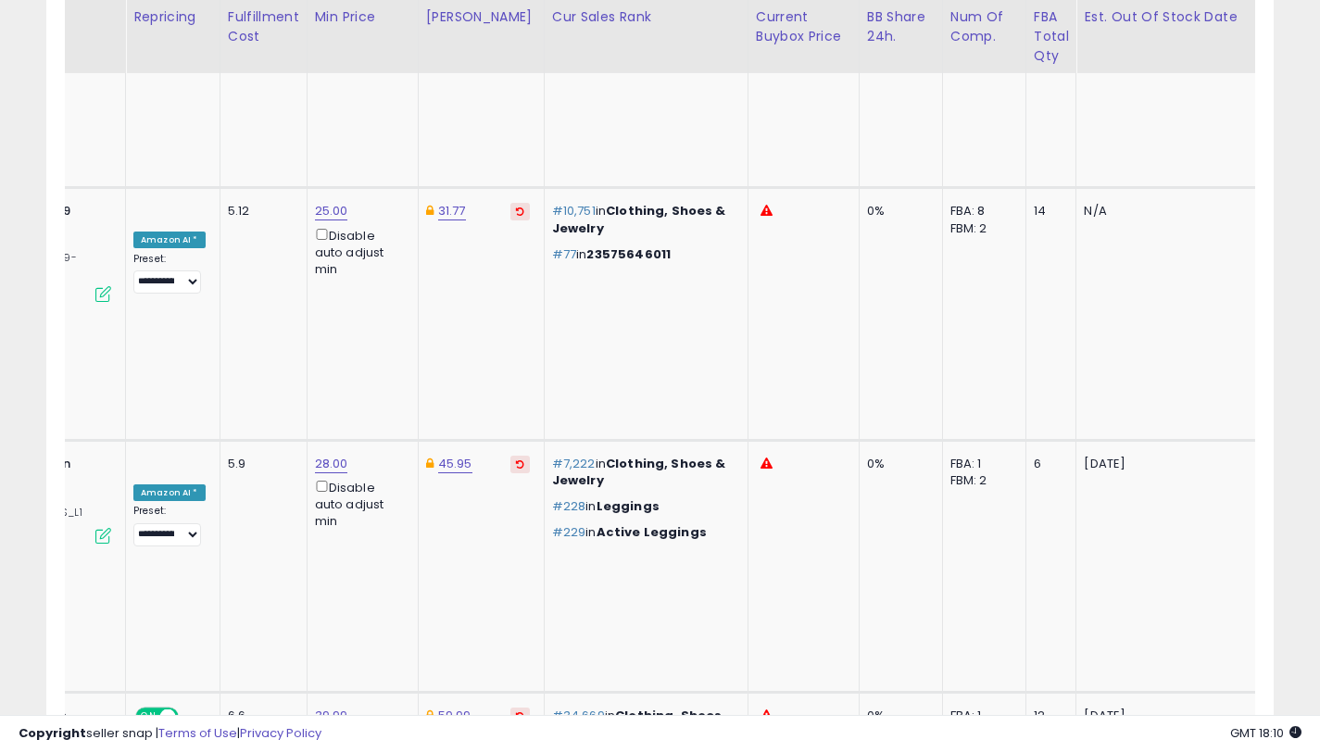
scroll to position [0, 0]
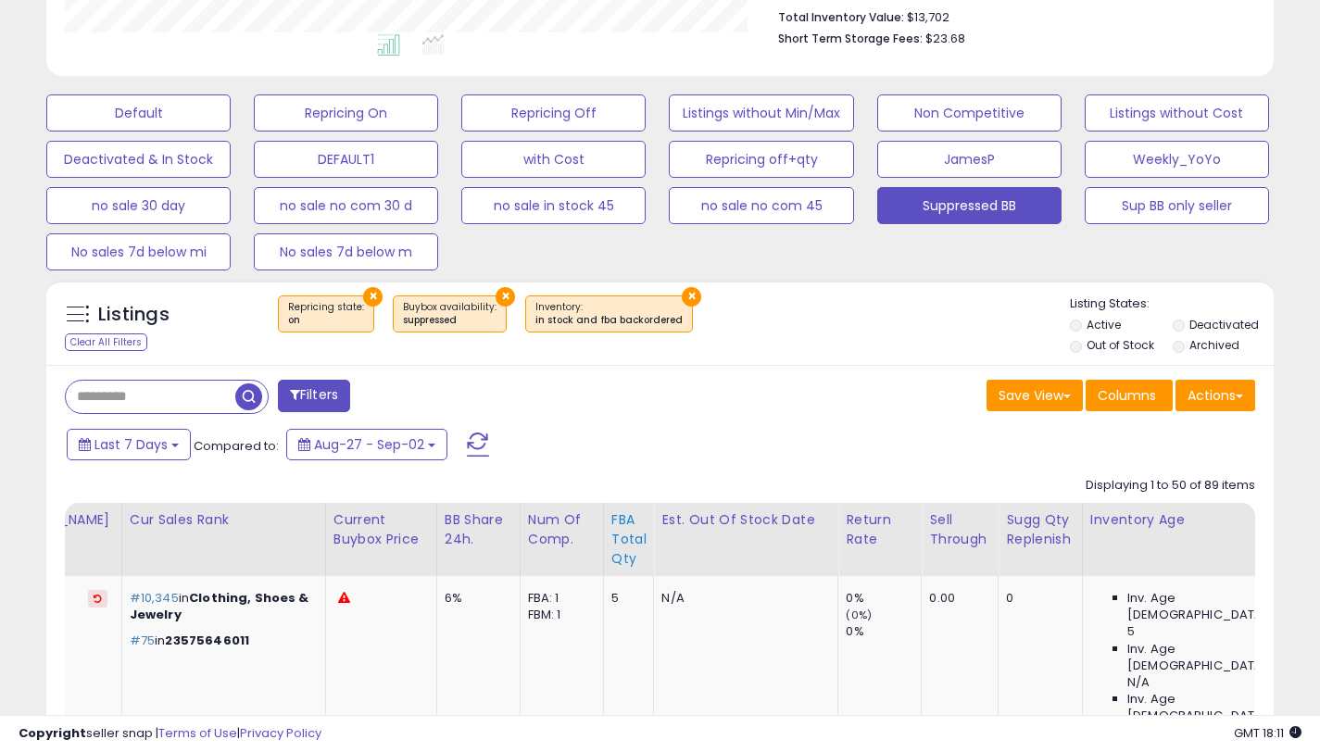
click at [603, 523] on th "FBA Total Qty" at bounding box center [628, 539] width 51 height 73
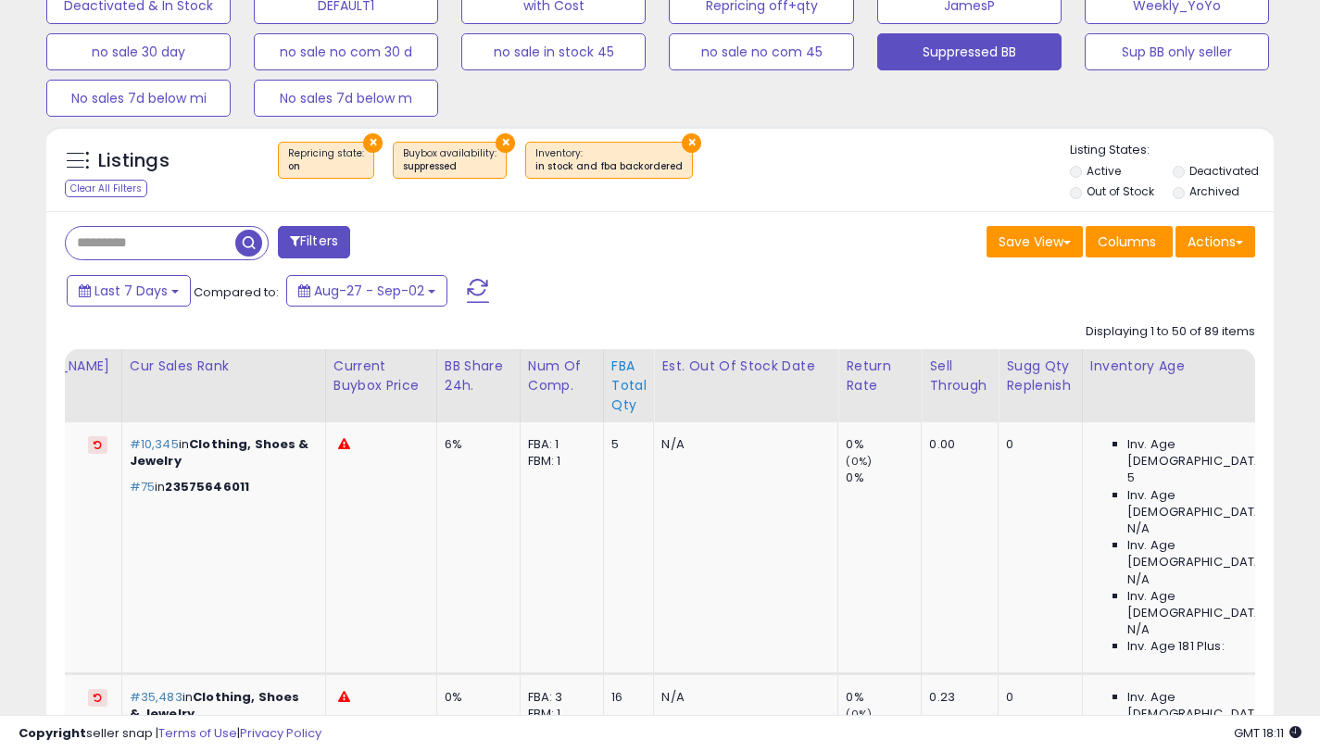
click at [611, 378] on div "FBA Total Qty" at bounding box center [628, 386] width 35 height 58
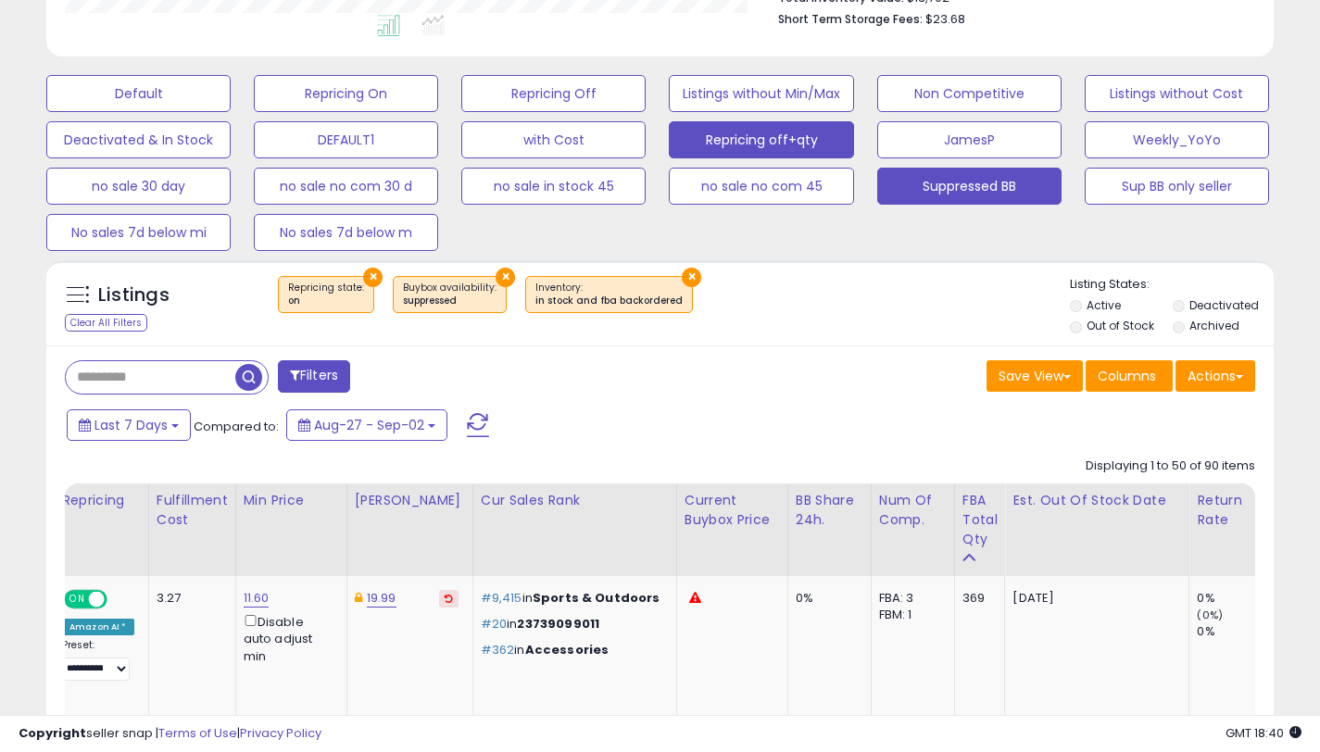
click at [780, 137] on button "Repricing off+qty" at bounding box center [761, 139] width 184 height 37
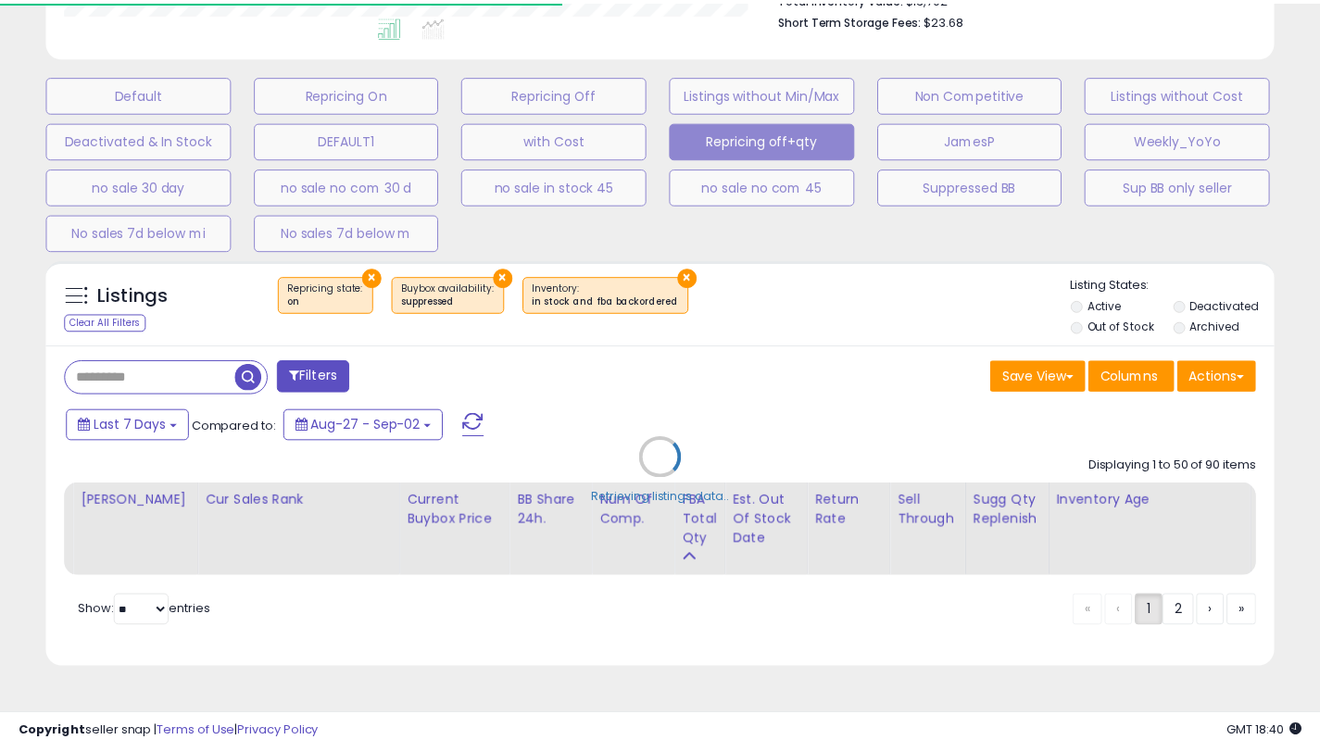
scroll to position [380, 719]
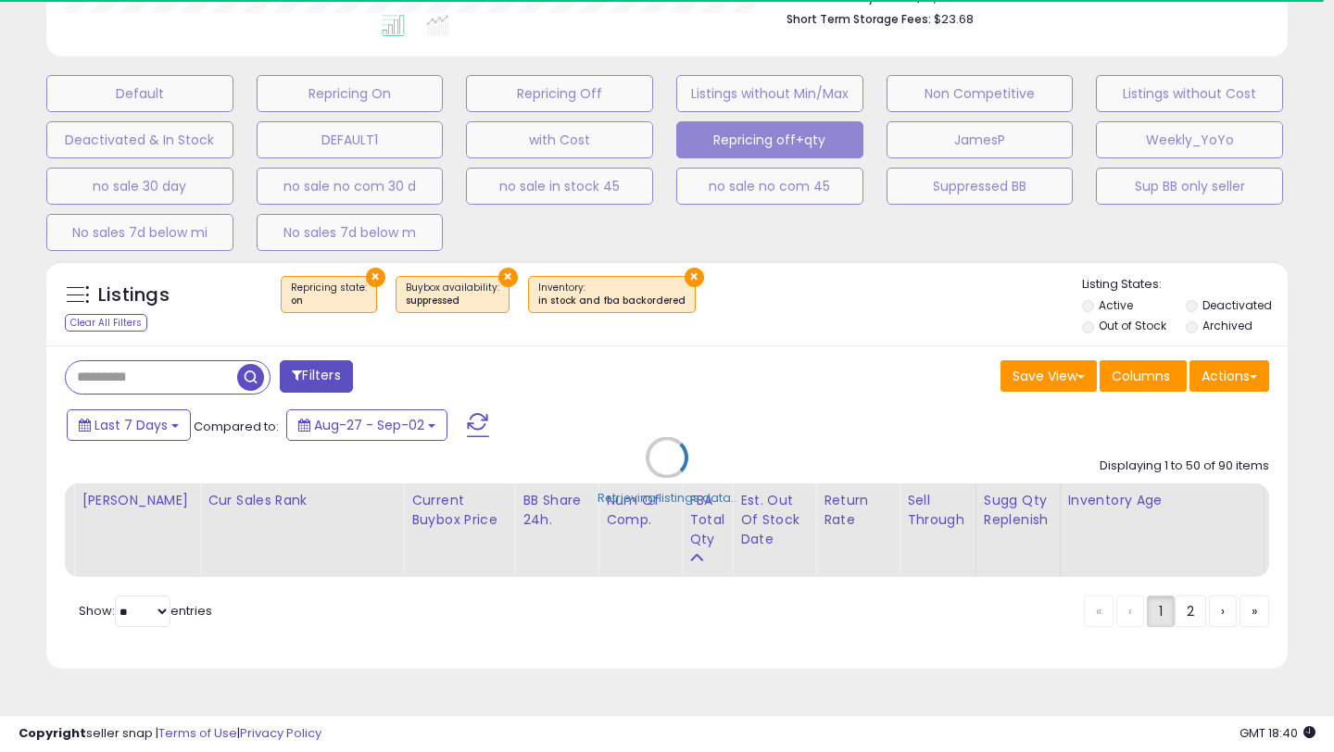
select select "**"
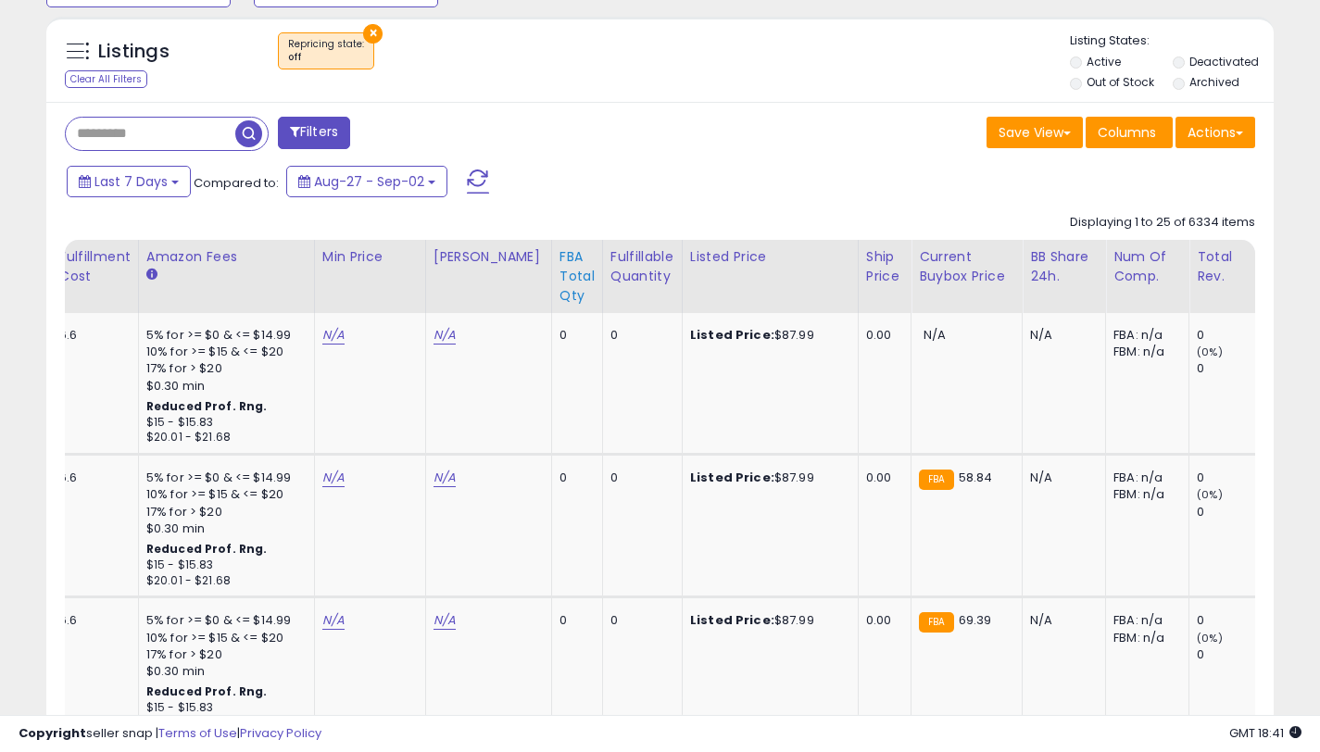
scroll to position [380, 711]
click at [560, 264] on div "FBA Total Qty" at bounding box center [577, 276] width 35 height 58
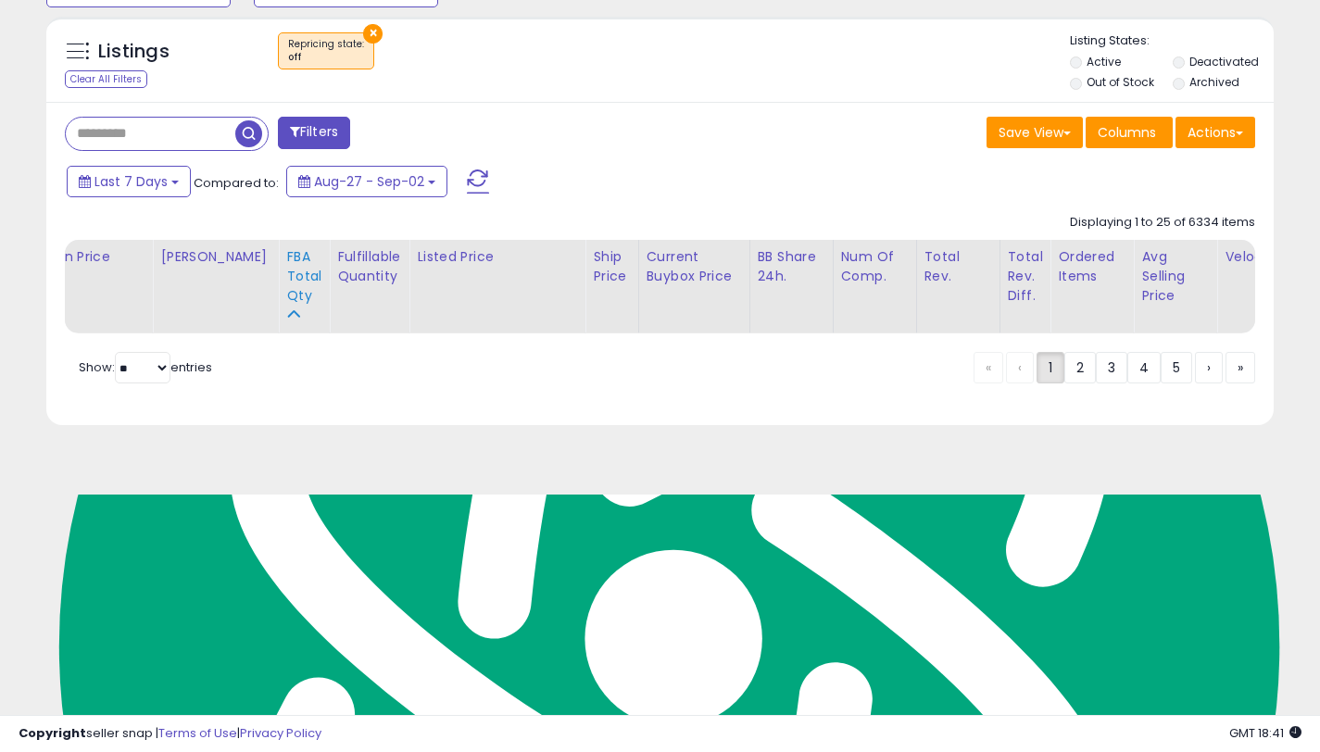
scroll to position [509, 0]
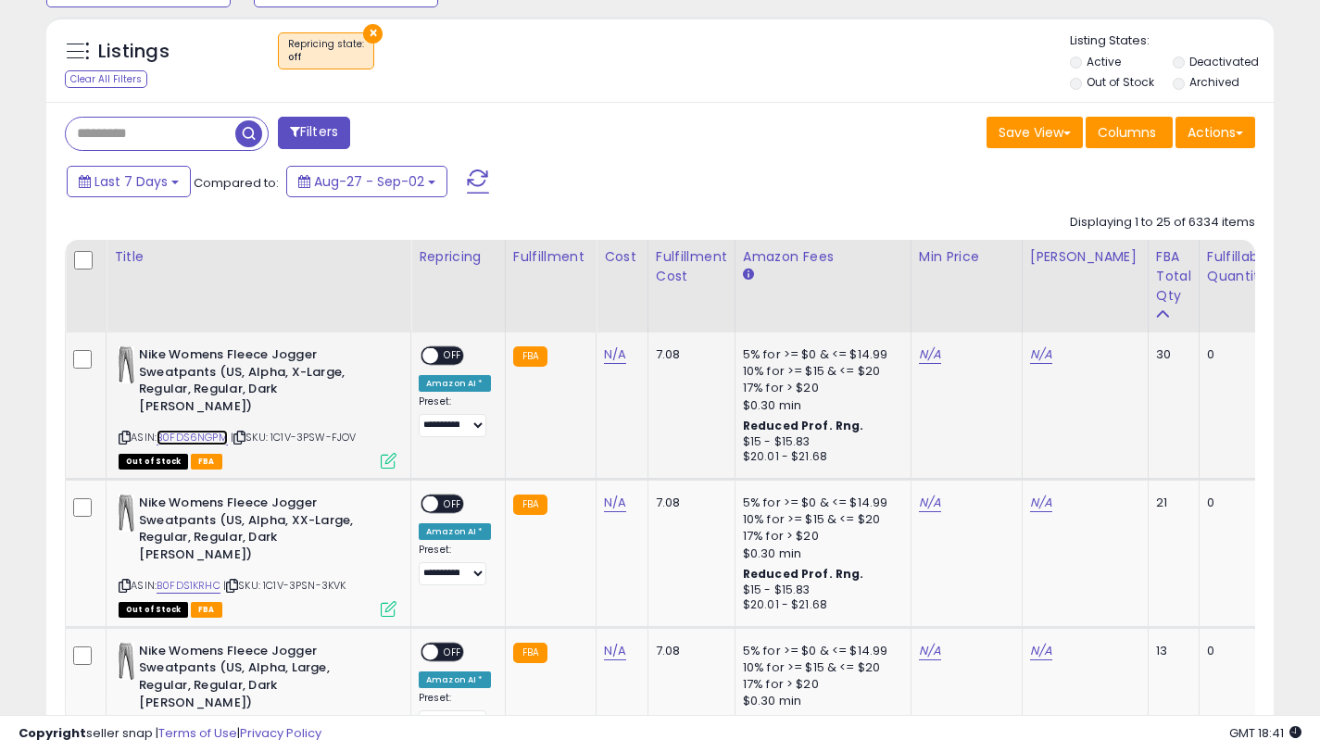
click at [210, 435] on link "B0FDS6NGPM" at bounding box center [192, 438] width 71 height 16
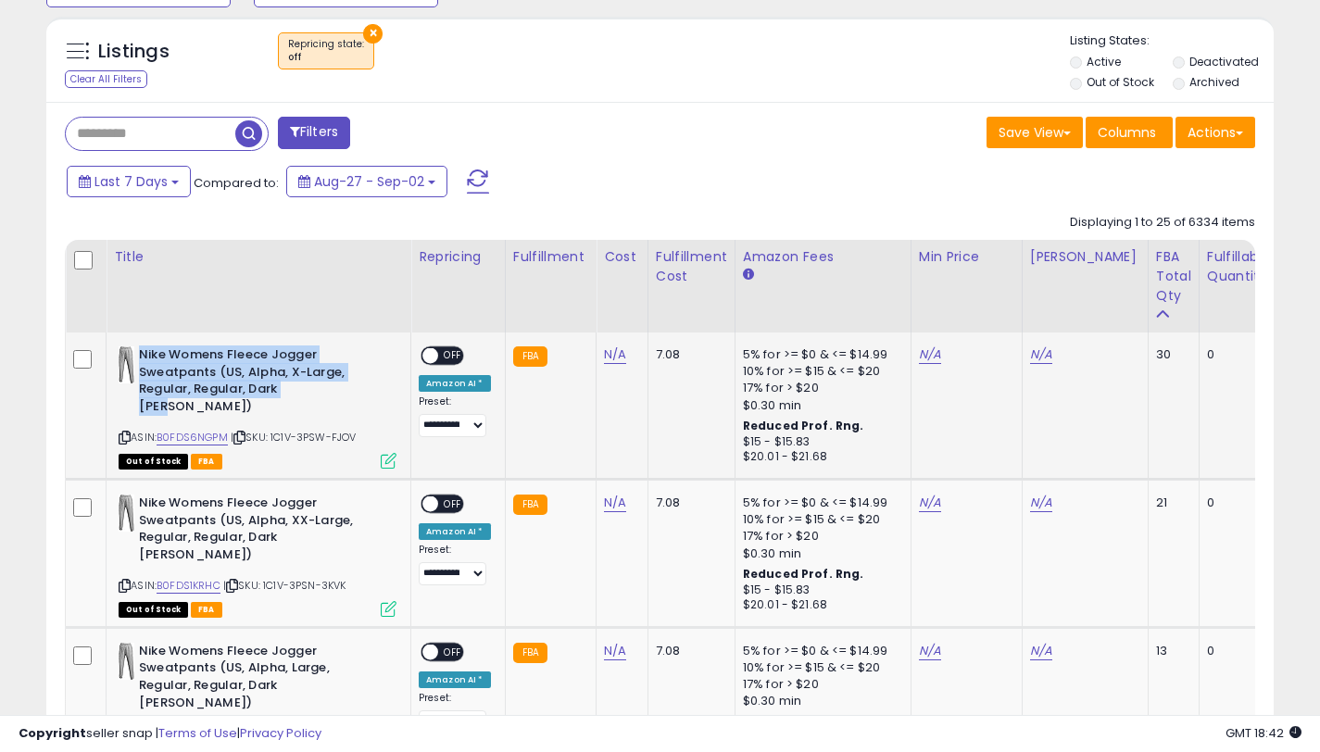
drag, startPoint x: 317, startPoint y: 397, endPoint x: 138, endPoint y: 349, distance: 185.2
click at [139, 349] on b "Nike Womens Fleece Jogger Sweatpants (US, Alpha, X-Large, Regular, Regular, Dar…" at bounding box center [251, 382] width 225 height 73
click at [207, 407] on b "Nike Womens Fleece Jogger Sweatpants (US, Alpha, X-Large, Regular, Regular, Dar…" at bounding box center [251, 382] width 225 height 73
drag, startPoint x: 200, startPoint y: 405, endPoint x: 141, endPoint y: 351, distance: 80.0
click at [141, 351] on b "Nike Womens Fleece Jogger Sweatpants (US, Alpha, X-Large, Regular, Regular, Dar…" at bounding box center [251, 382] width 225 height 73
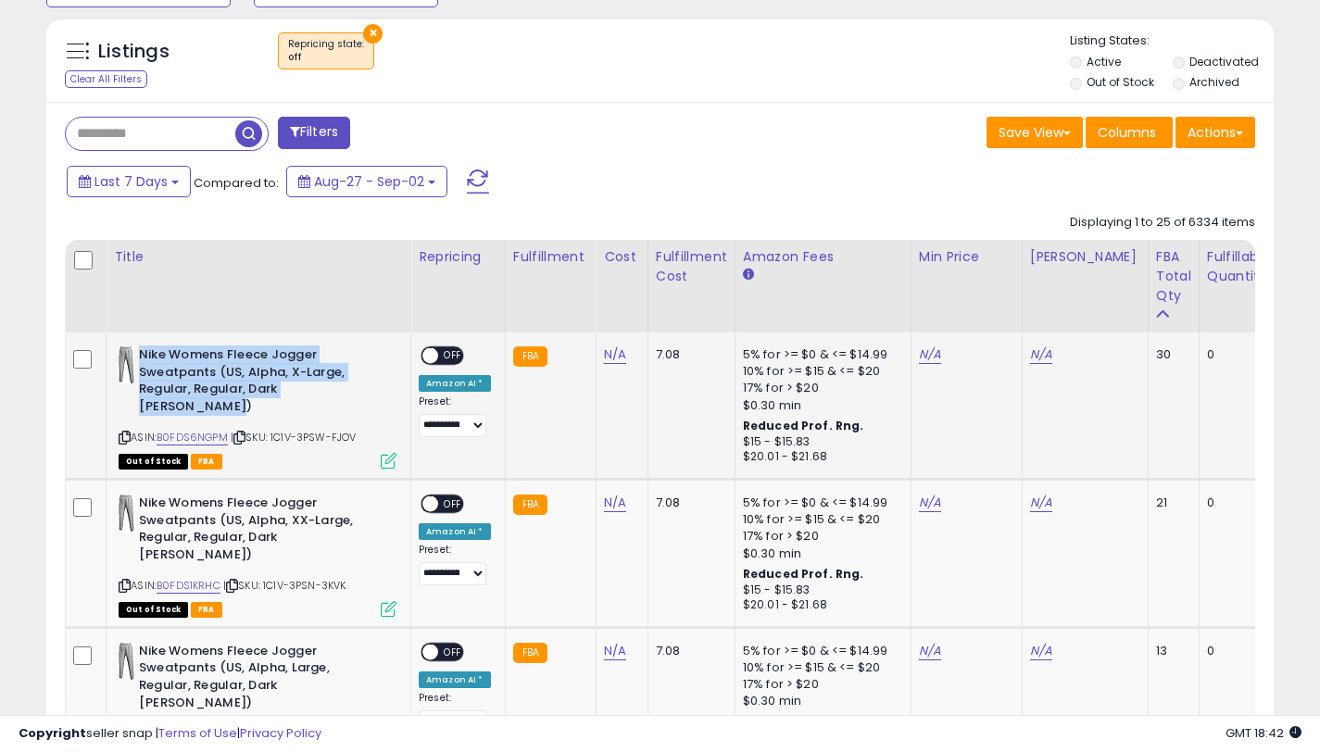
copy b "Nike Womens Fleece Jogger Sweatpants (US, Alpha, X-Large, Regular, Regular, Dar…"
click at [247, 408] on b "Nike Womens Fleece Jogger Sweatpants (US, Alpha, X-Large, Regular, Regular, Dar…" at bounding box center [251, 382] width 225 height 73
drag, startPoint x: 159, startPoint y: 372, endPoint x: 142, endPoint y: 358, distance: 22.4
click at [142, 358] on b "Nike Womens Fleece Jogger Sweatpants (US, Alpha, X-Large, Regular, Regular, Dar…" at bounding box center [251, 382] width 225 height 73
click at [167, 587] on link "B0FDS1KRHC" at bounding box center [189, 586] width 64 height 16
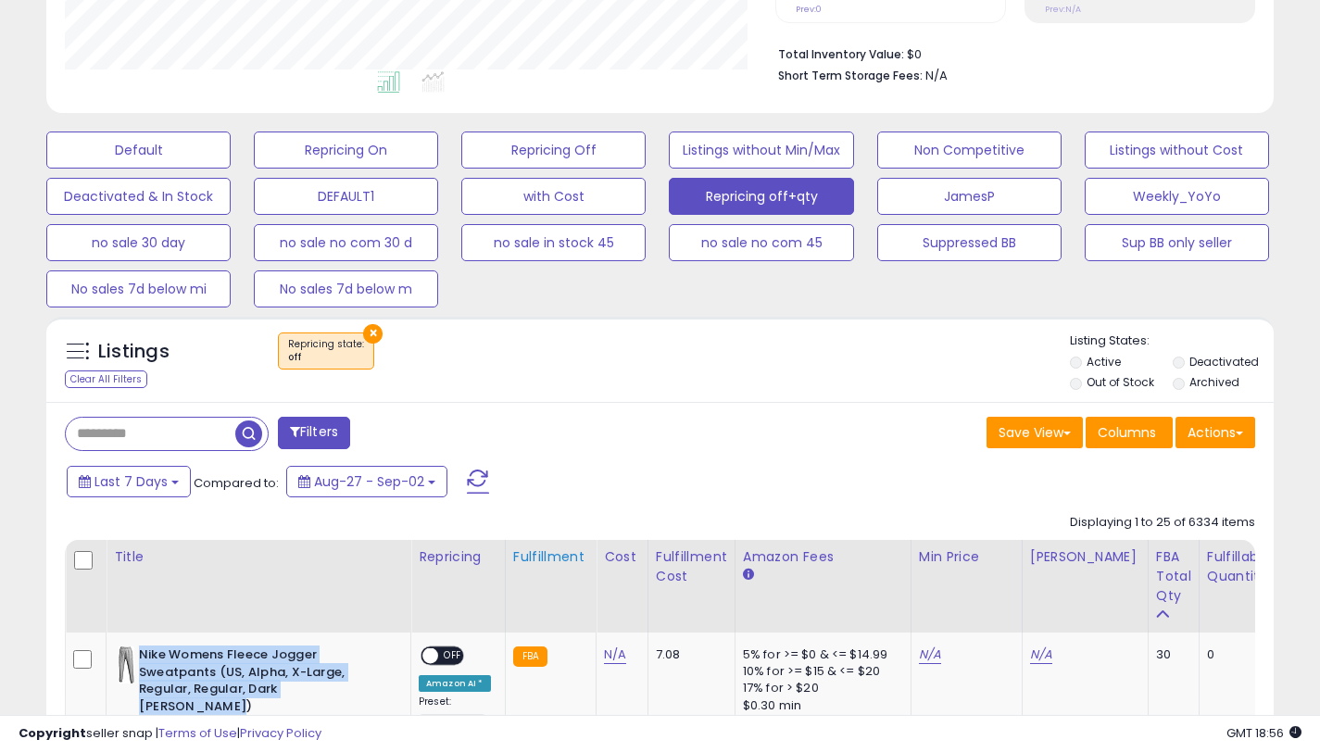
scroll to position [901, 0]
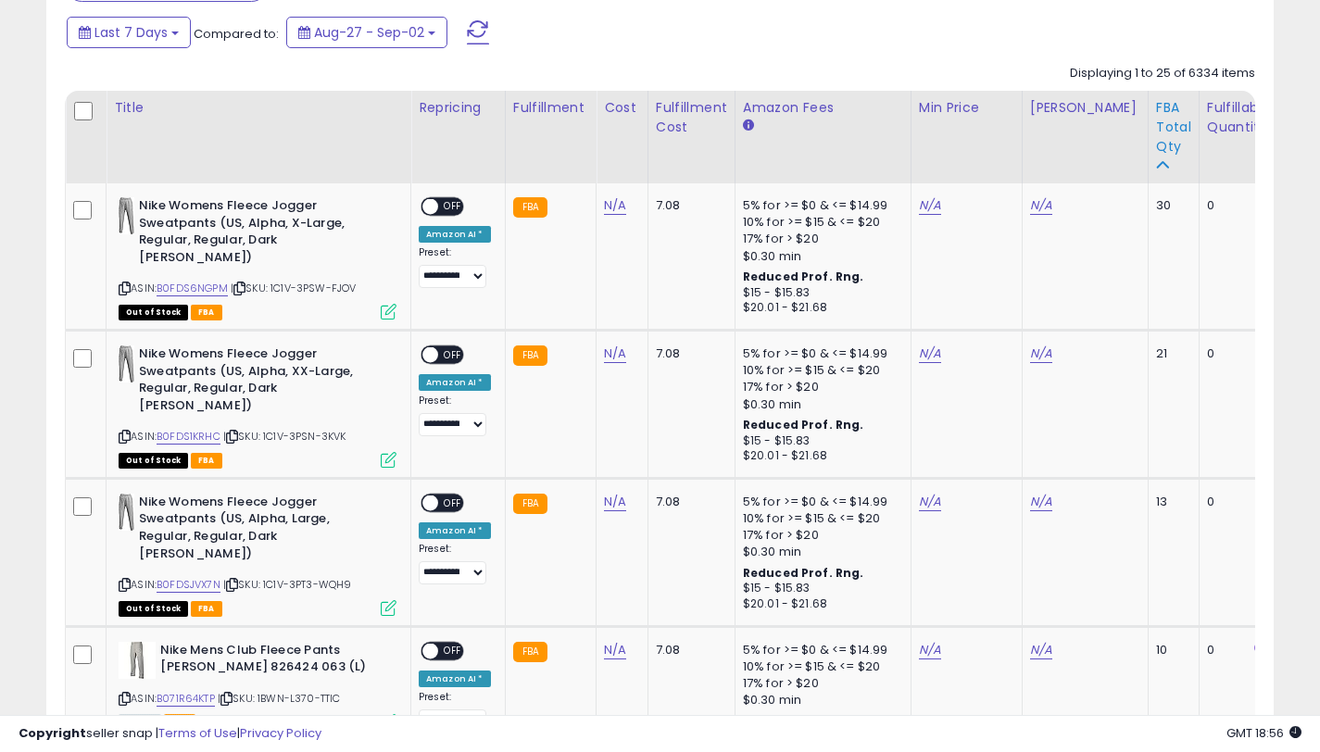
click at [1156, 129] on div "FBA Total Qty" at bounding box center [1173, 127] width 35 height 58
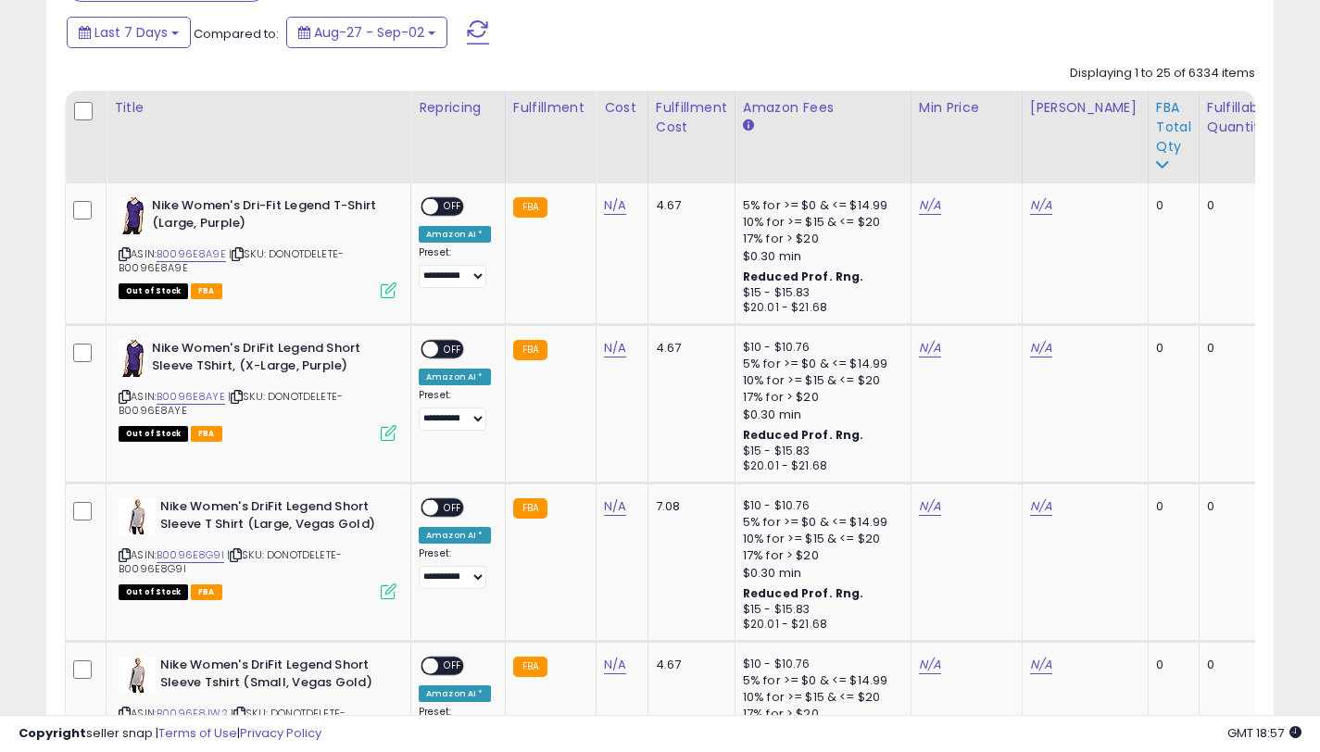
click at [1156, 120] on div "FBA Total Qty" at bounding box center [1173, 127] width 35 height 58
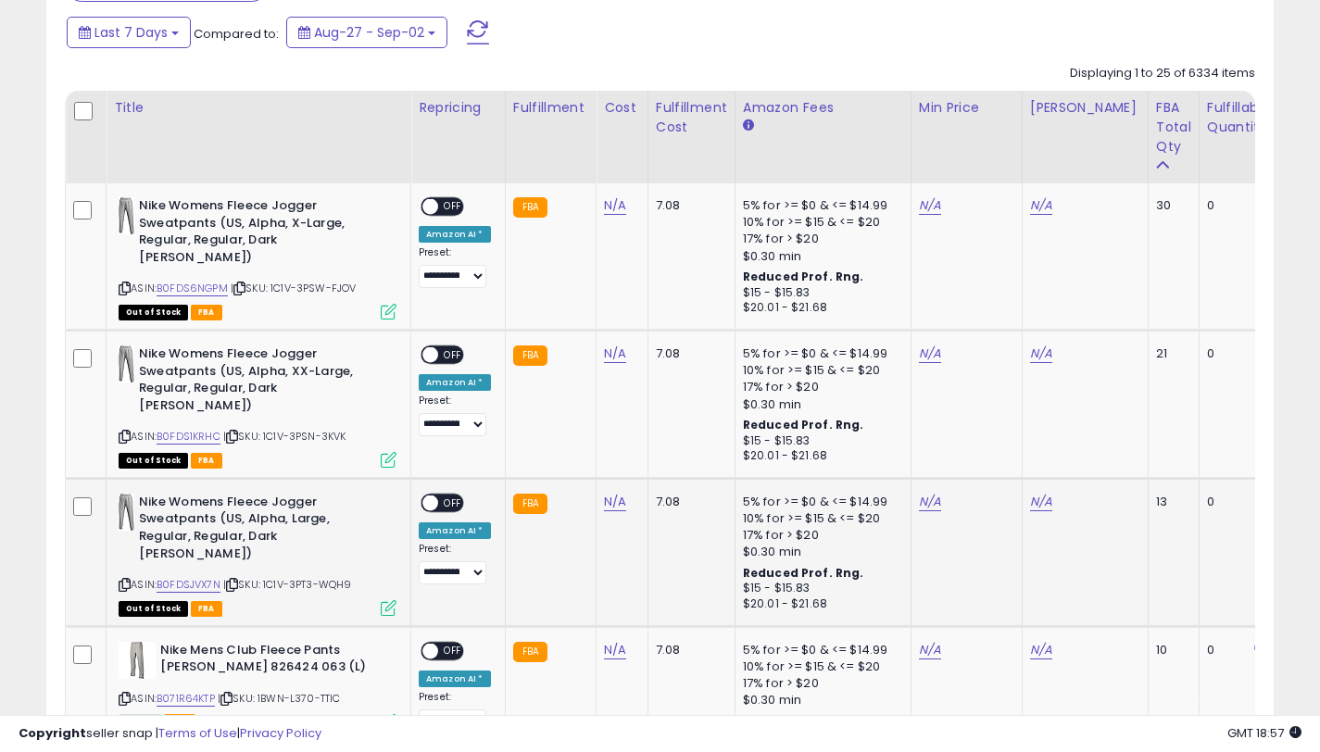
scroll to position [1059, 0]
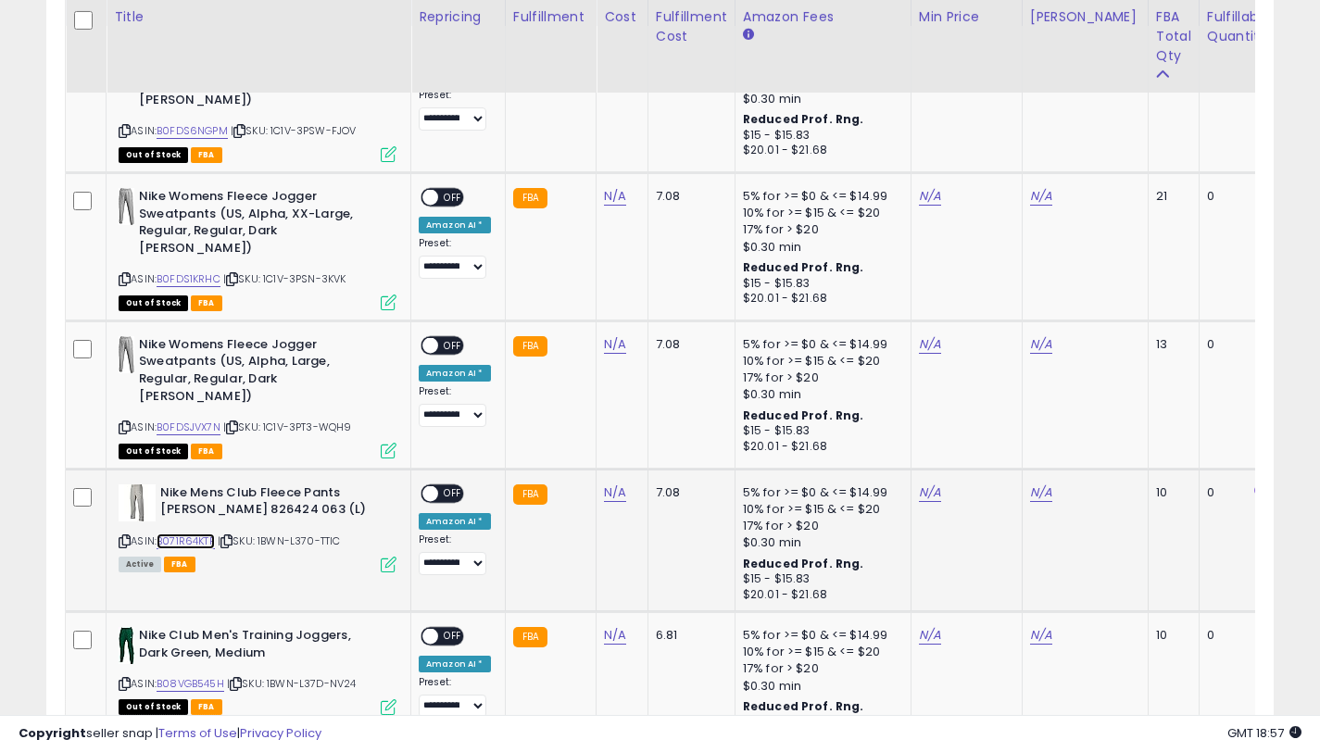
click at [214, 543] on link "B071R64KTP" at bounding box center [186, 542] width 58 height 16
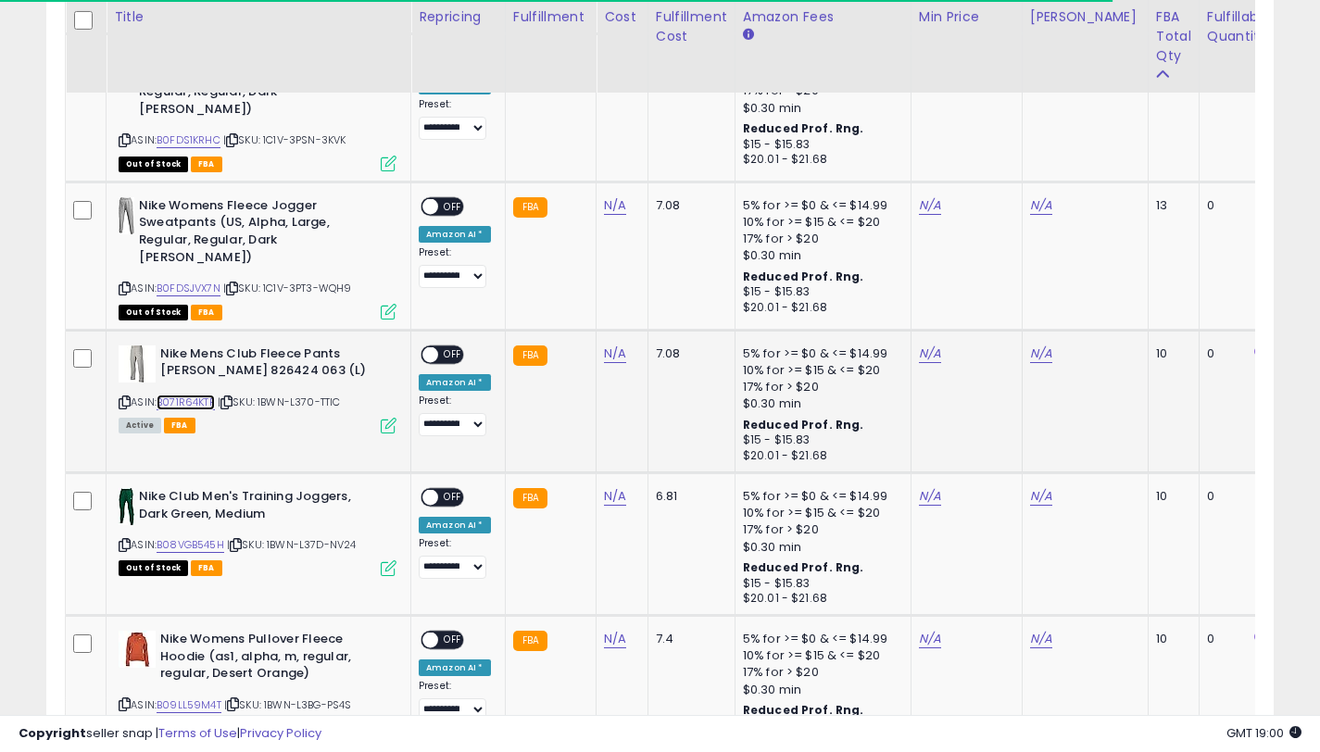
scroll to position [1201, 0]
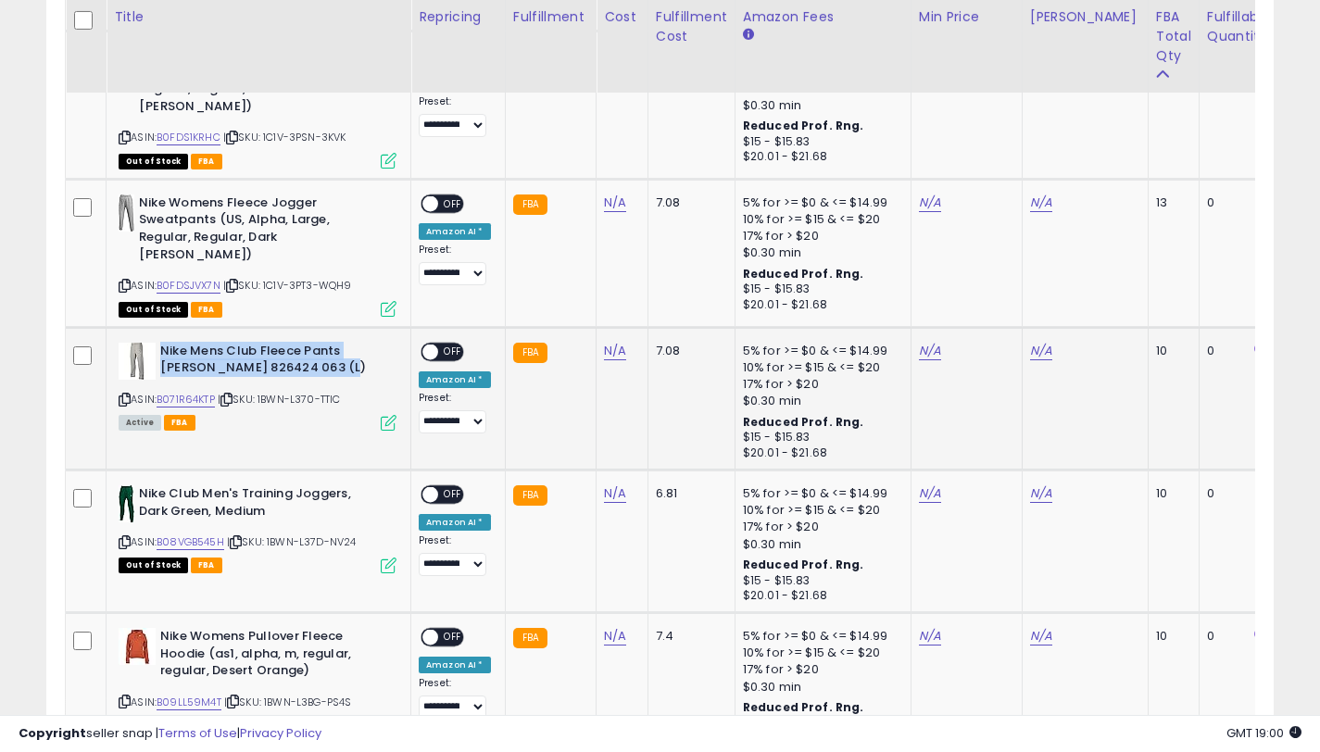
drag, startPoint x: 339, startPoint y: 371, endPoint x: 163, endPoint y: 356, distance: 176.6
click at [163, 356] on b "Nike Mens Club Fleece Pants [PERSON_NAME] 826424 063 (L)" at bounding box center [272, 362] width 225 height 39
copy b "Nike Mens Club Fleece Pants [PERSON_NAME] 826424 063 (L)"
click at [194, 287] on link "B0FDSJVX7N" at bounding box center [189, 286] width 64 height 16
copy b "Nike Mens Club Fleece Pants [PERSON_NAME] 826424 063 (L)"
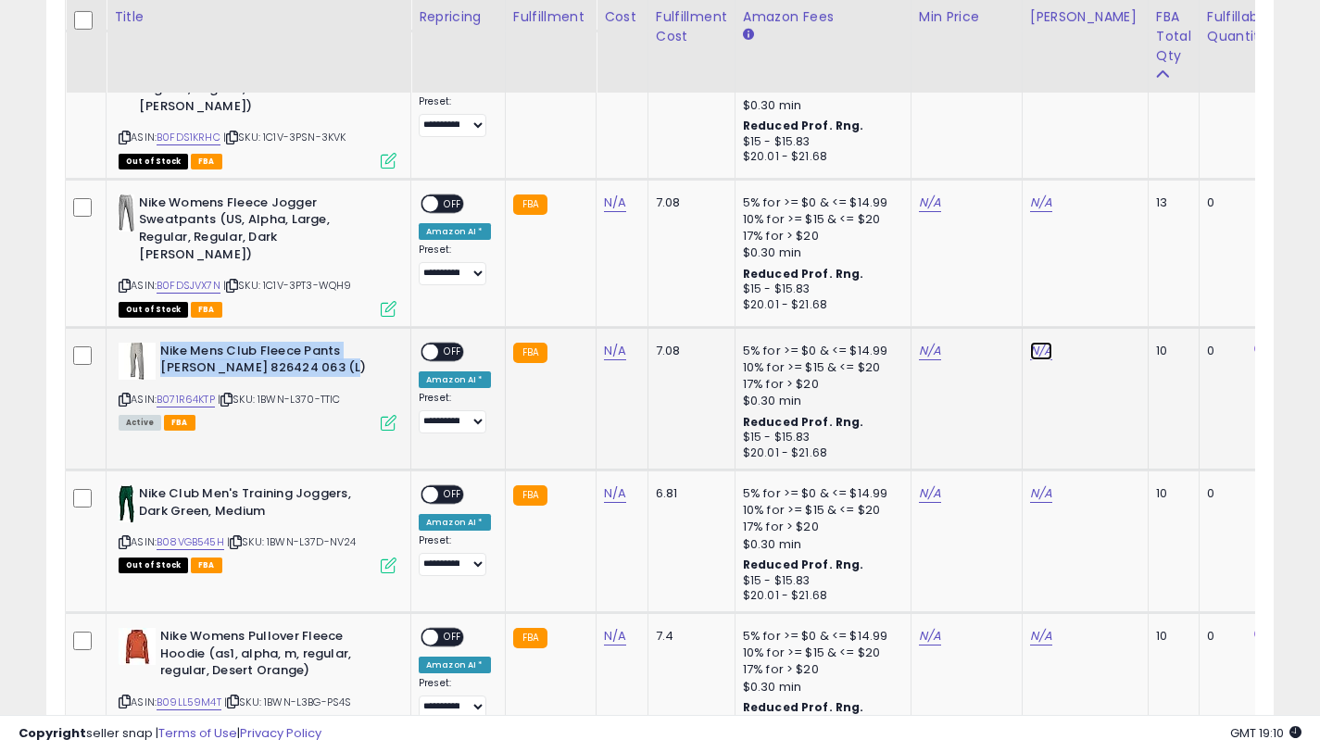
click at [1036, 355] on link "N/A" at bounding box center [1041, 351] width 22 height 19
type input "*****"
click at [1101, 283] on icon "submit" at bounding box center [1094, 284] width 11 height 11
click at [921, 350] on link "N/A" at bounding box center [930, 351] width 22 height 19
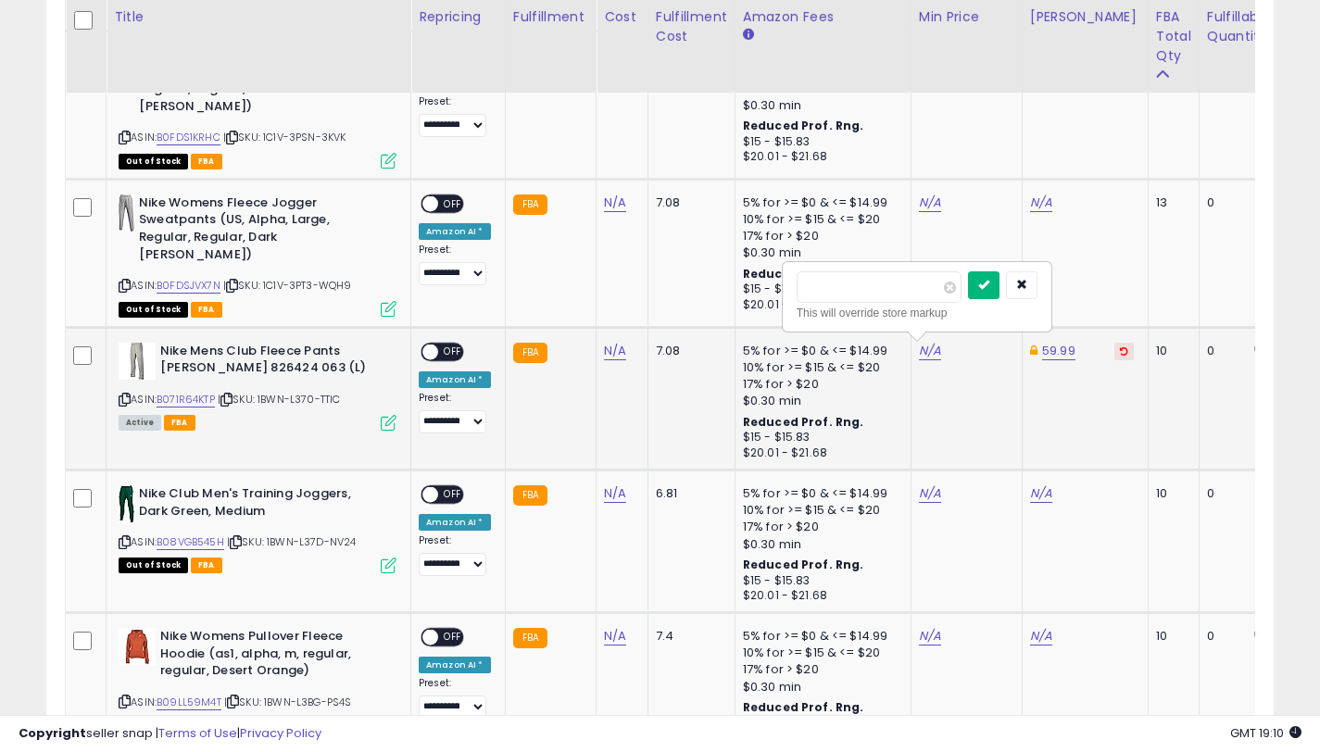
type input "*****"
click at [989, 283] on icon "submit" at bounding box center [983, 284] width 11 height 11
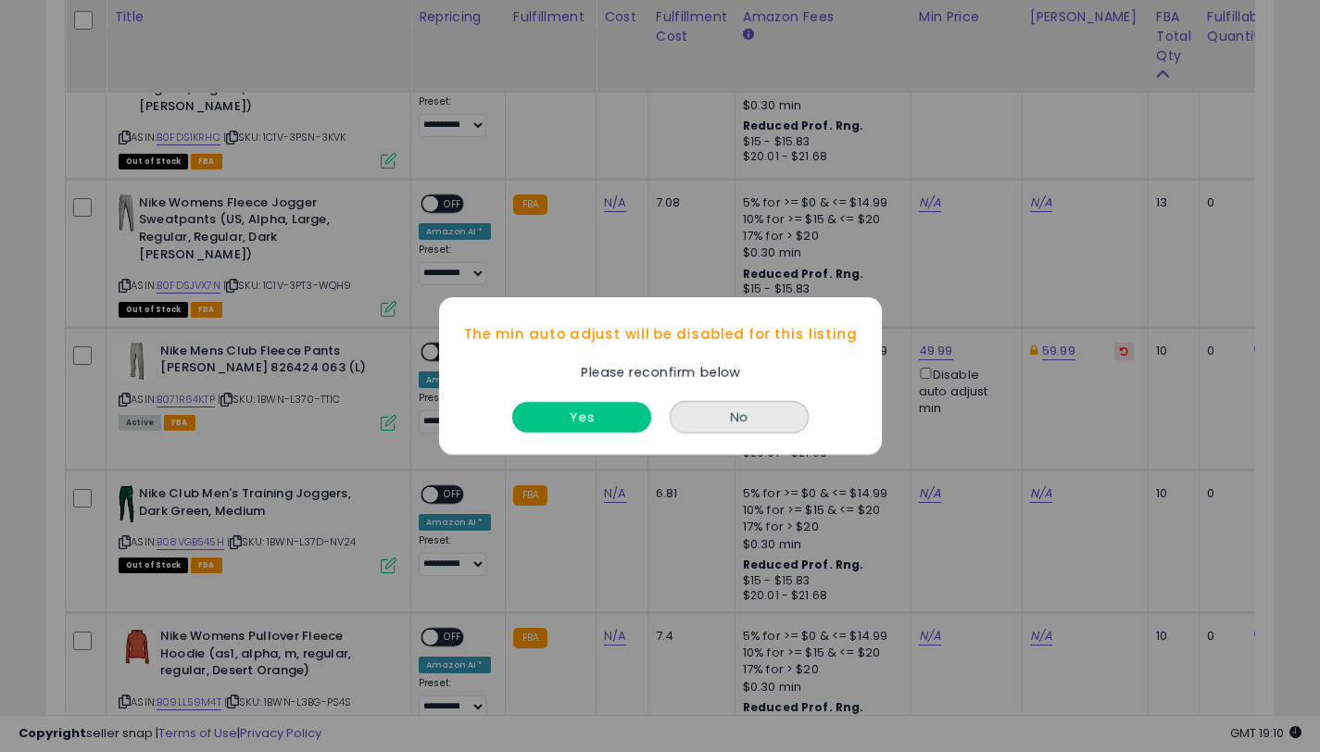
click at [620, 426] on button "Yes" at bounding box center [581, 417] width 139 height 31
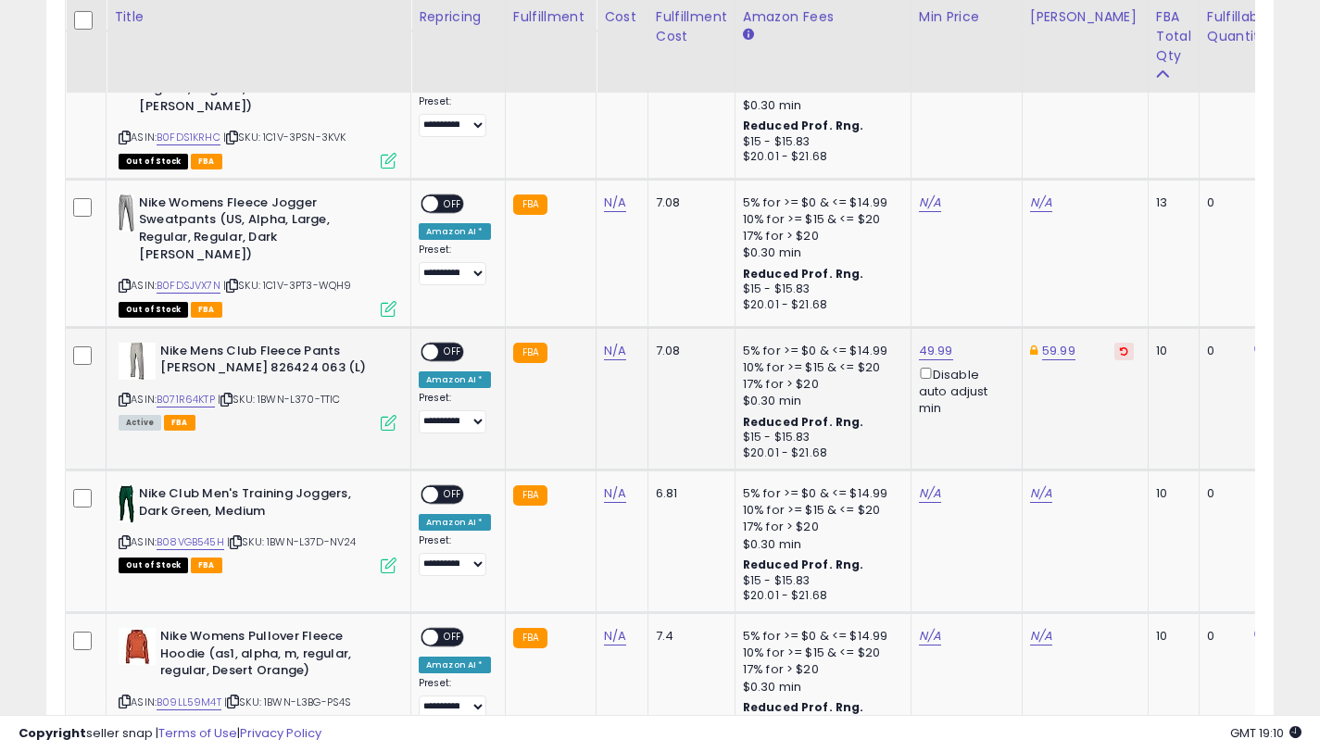
click at [447, 354] on span "OFF" at bounding box center [453, 352] width 30 height 16
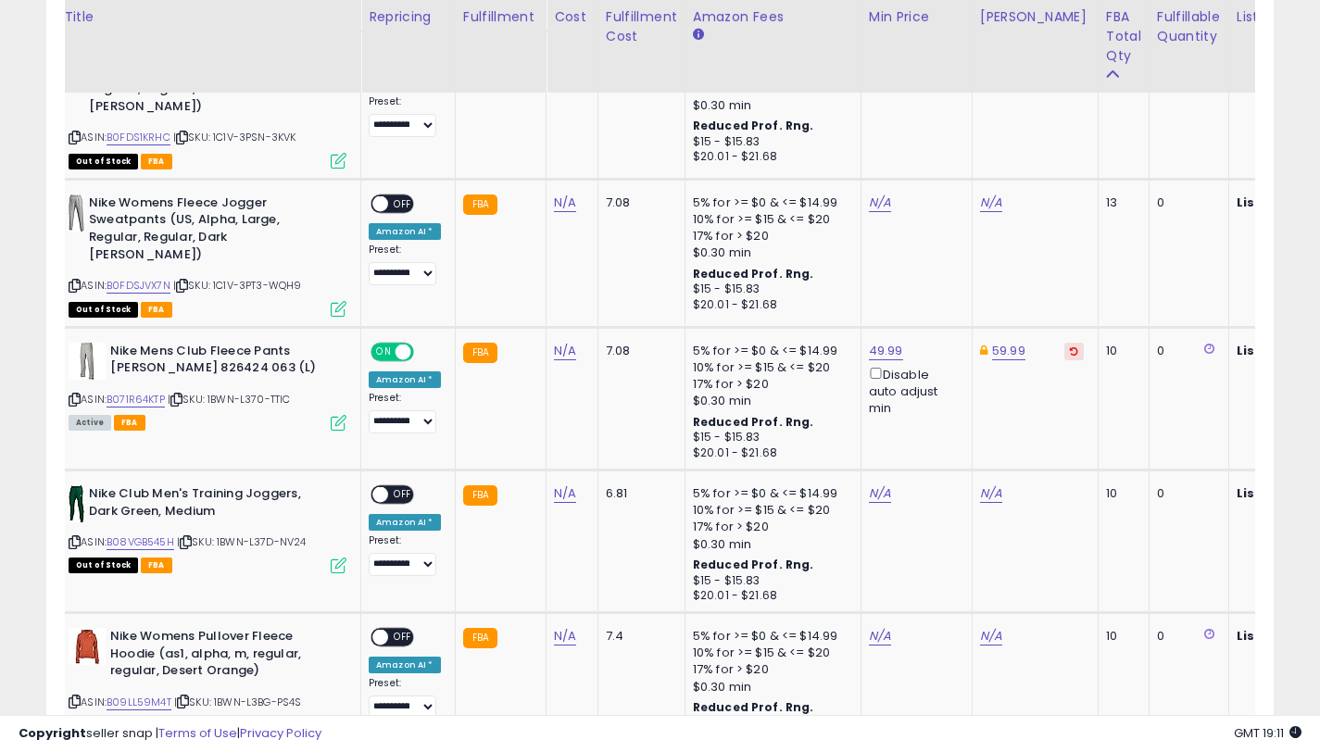
scroll to position [0, 0]
